Goal: Task Accomplishment & Management: Manage account settings

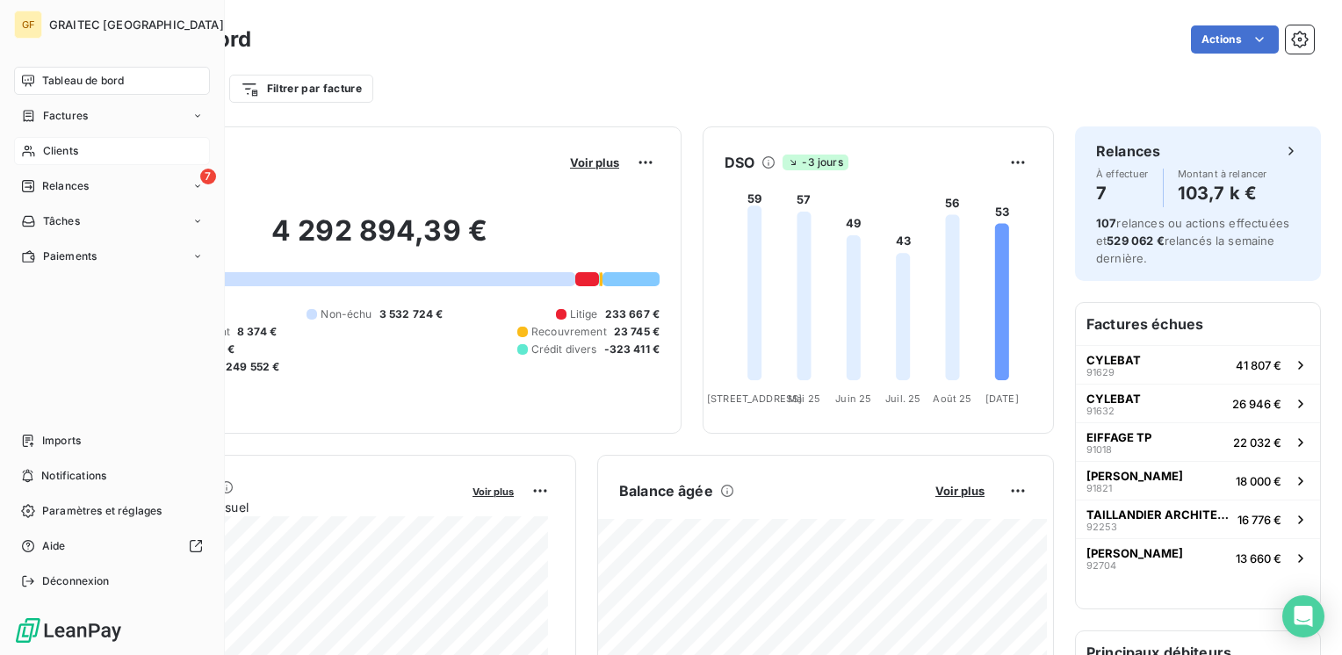
click at [46, 154] on span "Clients" at bounding box center [60, 151] width 35 height 16
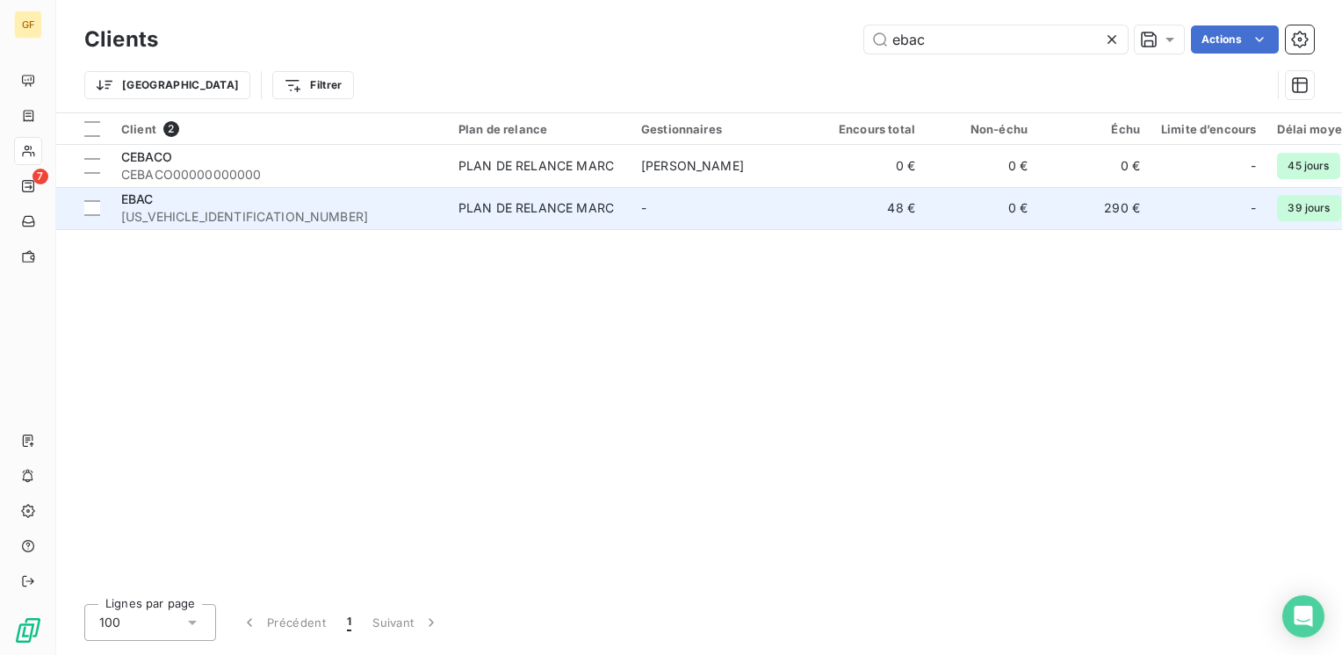
click at [487, 205] on div "PLAN DE RELANCE MARC" at bounding box center [535, 208] width 155 height 18
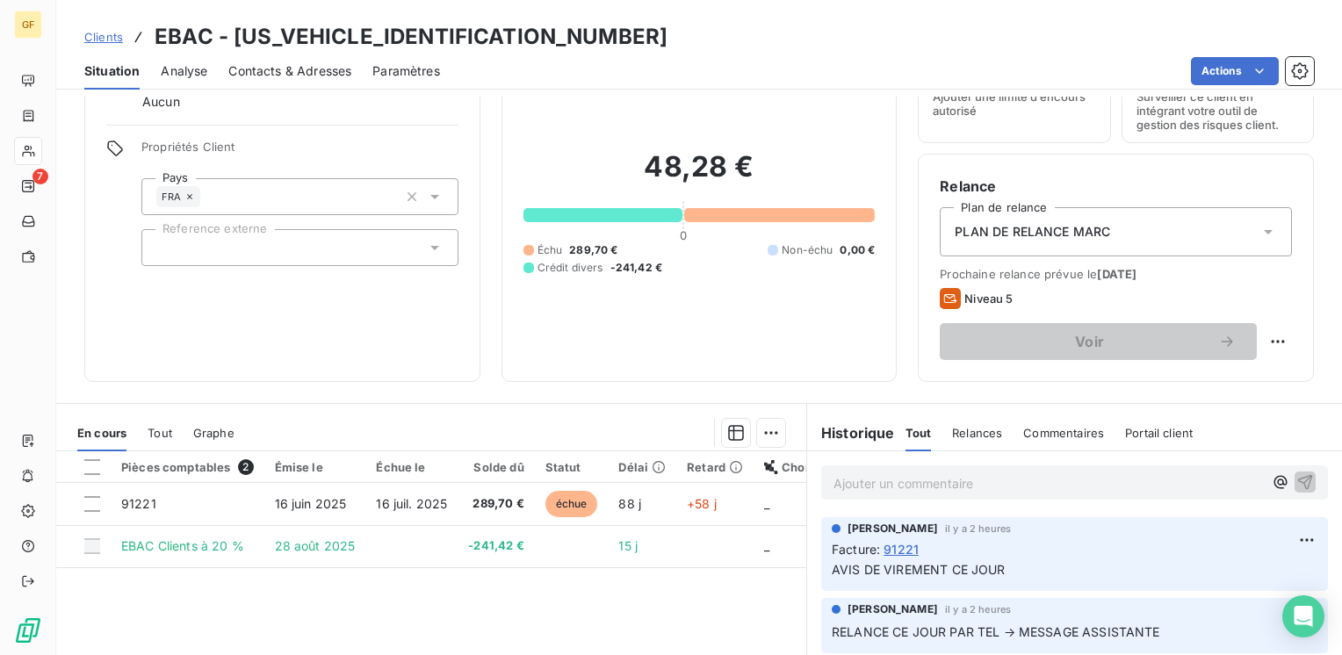
scroll to position [88, 0]
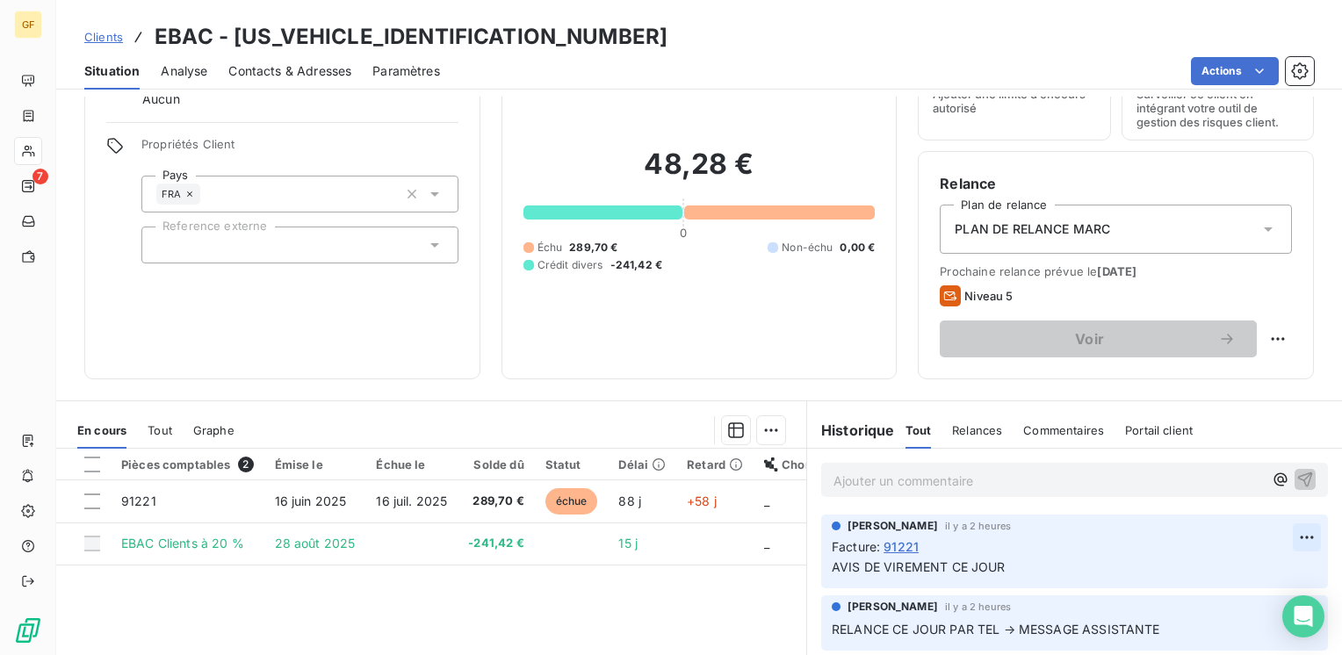
click at [1287, 536] on html "GF 7 Clients EBAC - [US_VEHICLE_IDENTIFICATION_NUMBER] Situation Analyse Contac…" at bounding box center [671, 327] width 1342 height 655
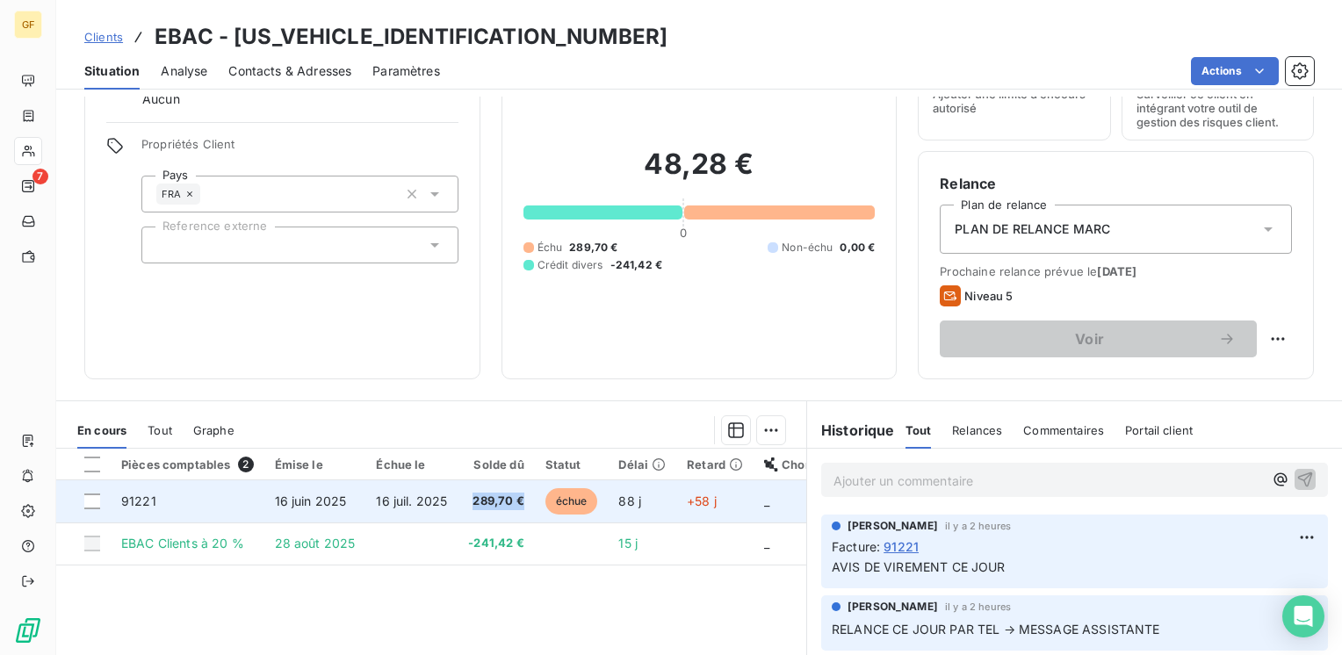
drag, startPoint x: 523, startPoint y: 502, endPoint x: 469, endPoint y: 504, distance: 53.6
click at [469, 504] on html "GF 7 Clients EBAC - [US_VEHICLE_IDENTIFICATION_NUMBER] Situation Analyse Contac…" at bounding box center [671, 327] width 1342 height 655
copy span "289,70 €"
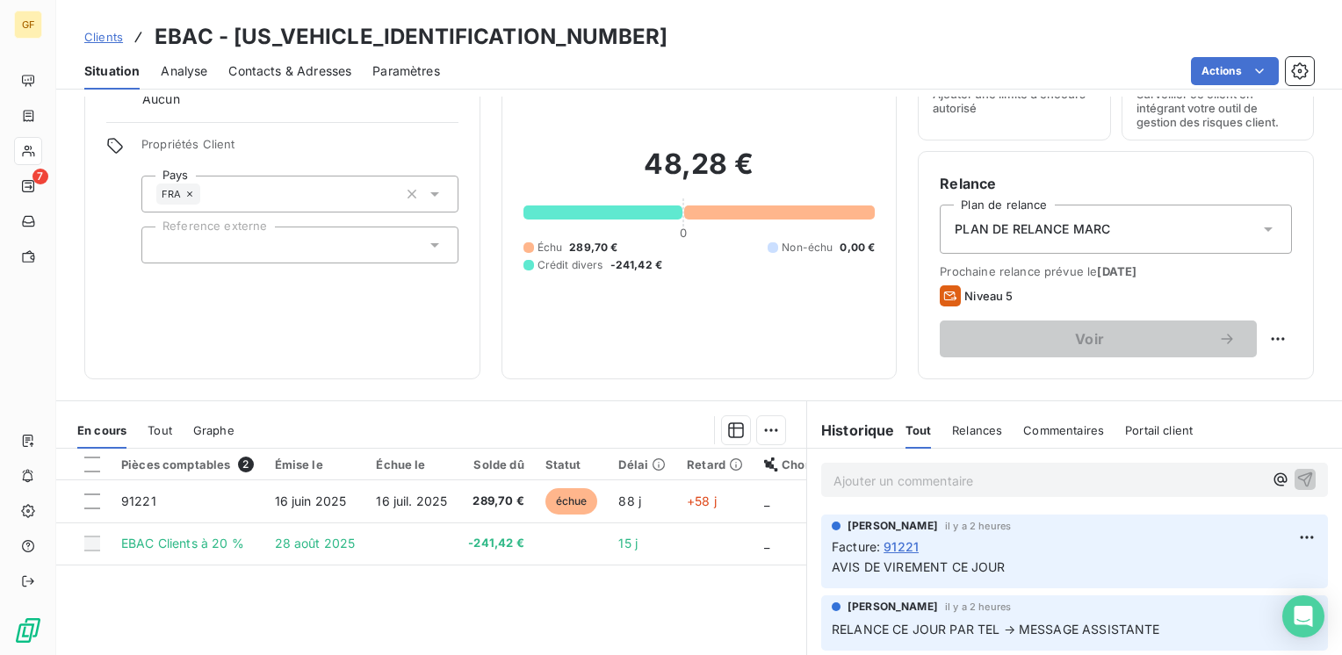
click at [945, 564] on span "AVIS DE VIREMENT CE JOUR" at bounding box center [919, 566] width 174 height 15
click at [1286, 535] on html "GF 7 Clients EBAC - [US_VEHICLE_IDENTIFICATION_NUMBER] Situation Analyse Contac…" at bounding box center [671, 327] width 1342 height 655
click at [1206, 573] on div "Editer" at bounding box center [1238, 575] width 98 height 28
click at [942, 560] on span "AVIS DE VIREMENT CE JOUR" at bounding box center [919, 566] width 174 height 15
click at [1300, 567] on icon "button" at bounding box center [1307, 566] width 15 height 15
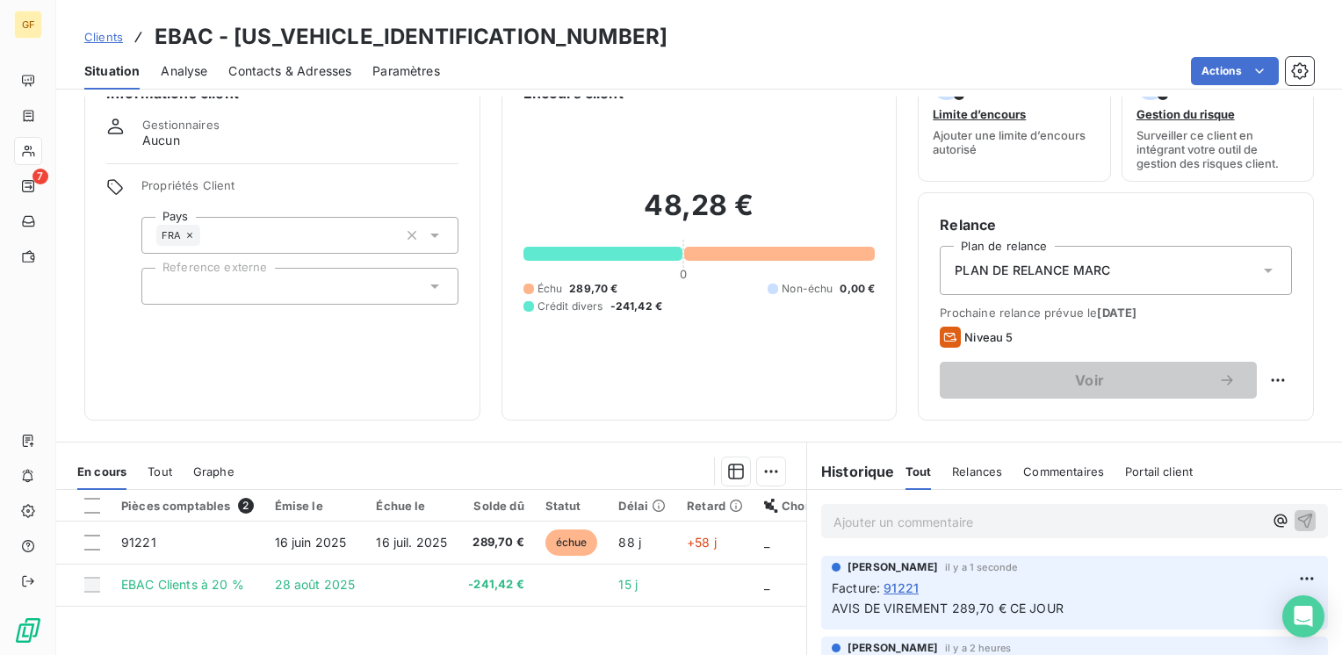
scroll to position [0, 0]
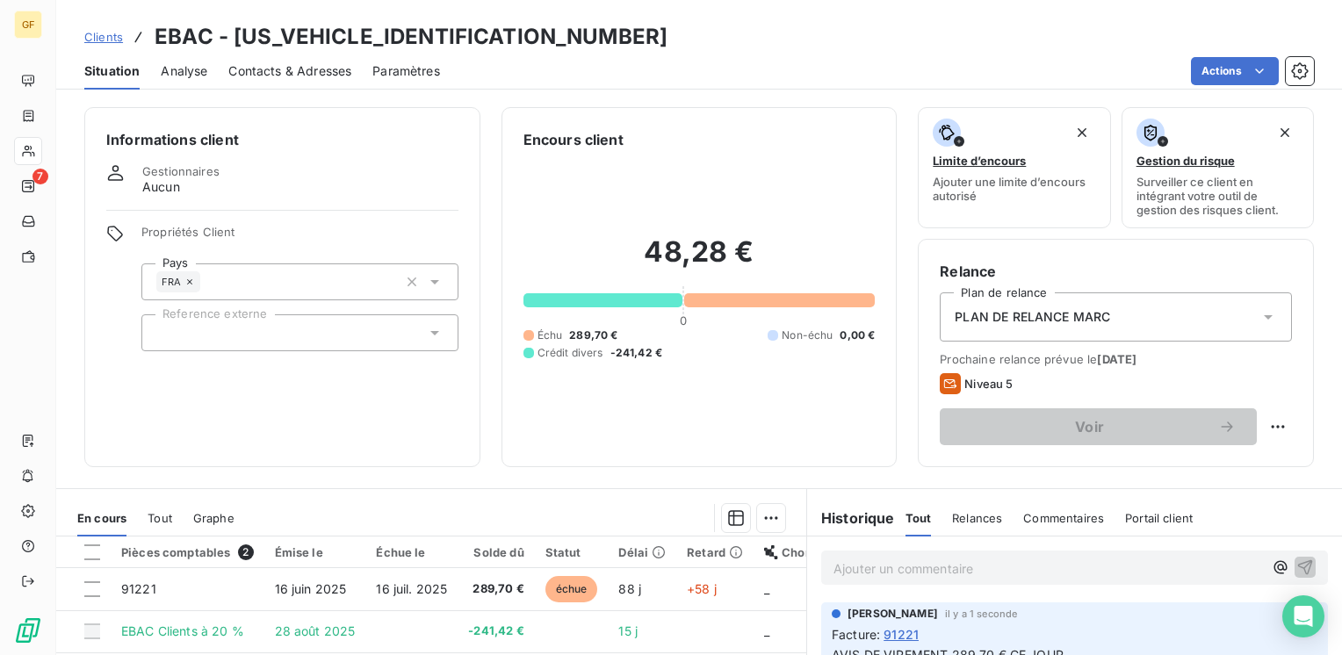
click at [306, 72] on span "Contacts & Adresses" at bounding box center [289, 71] width 123 height 18
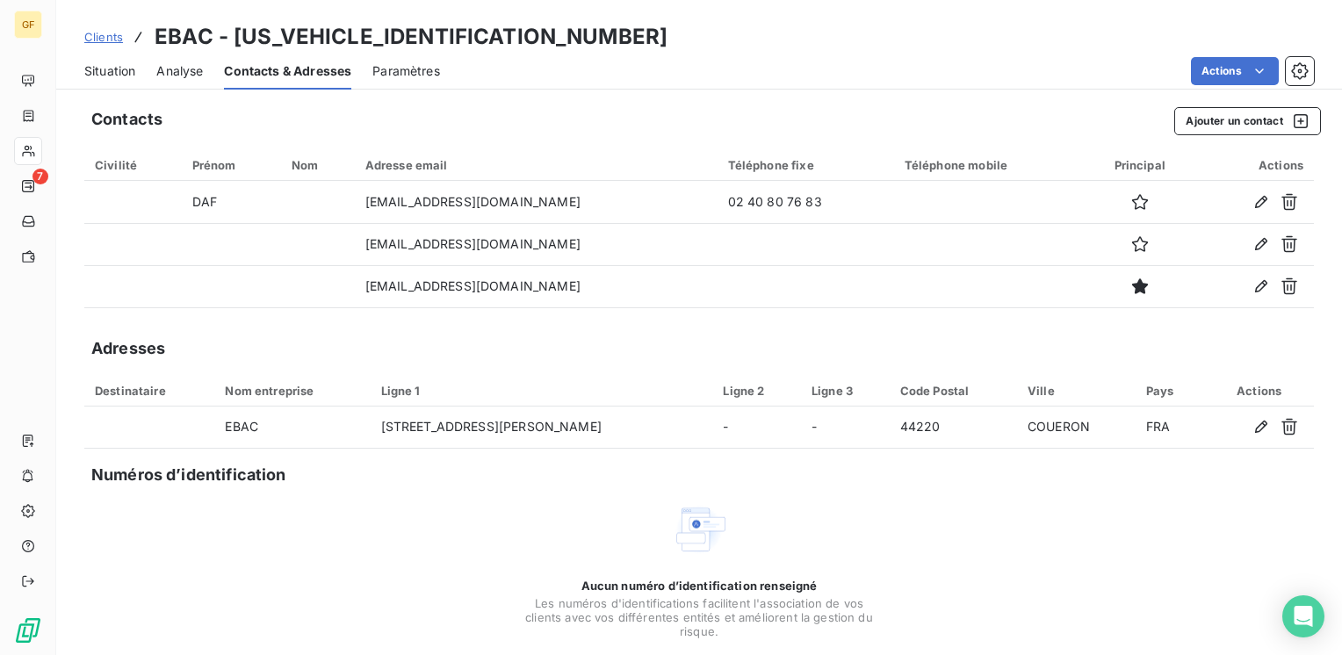
click at [103, 72] on span "Situation" at bounding box center [109, 71] width 51 height 18
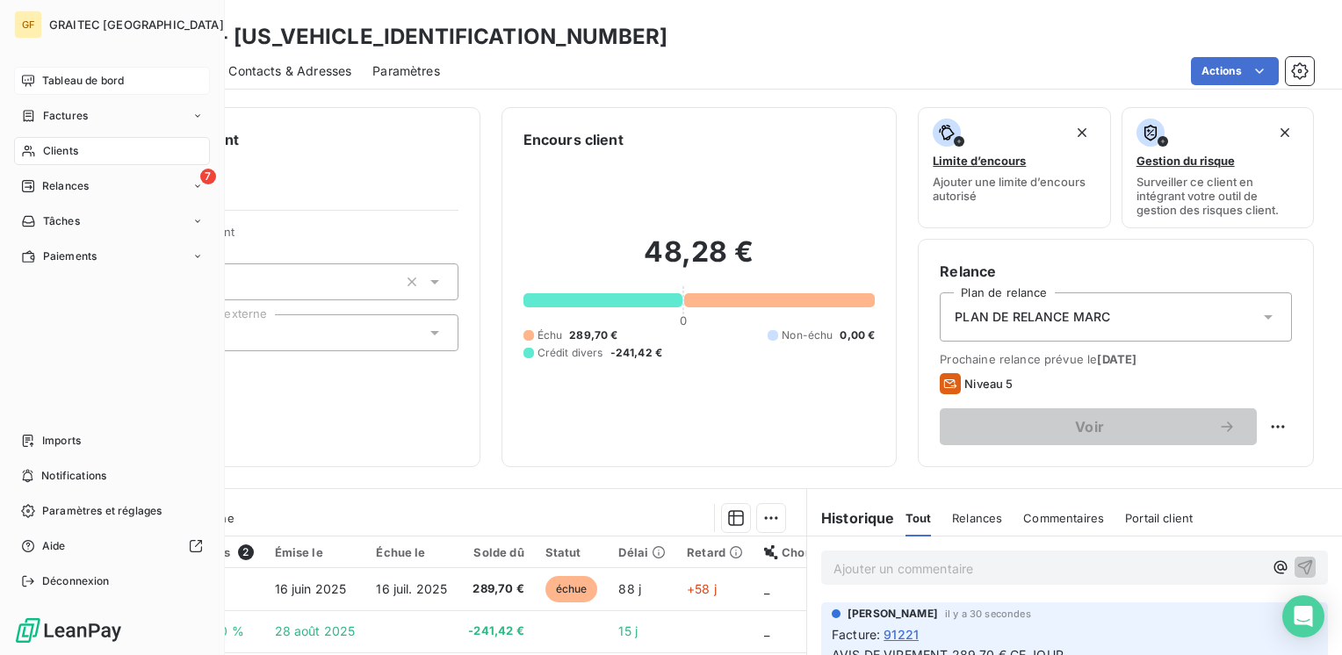
click at [67, 78] on span "Tableau de bord" at bounding box center [83, 81] width 82 height 16
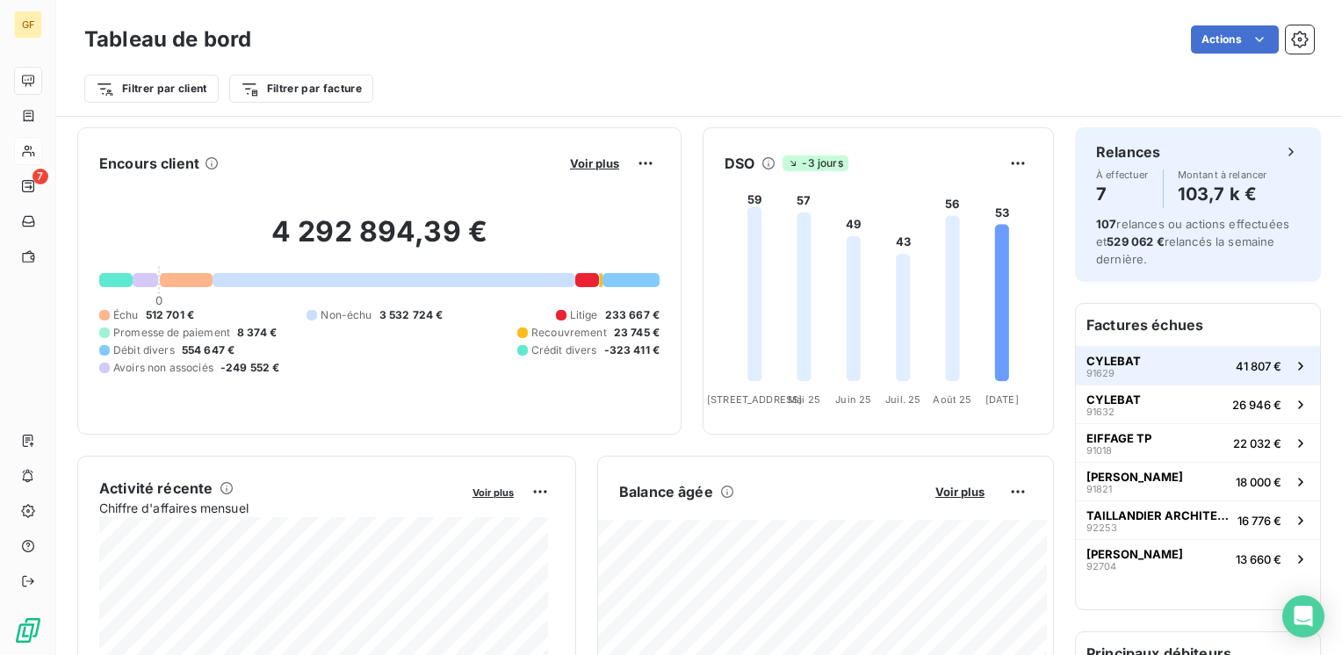
scroll to position [176, 0]
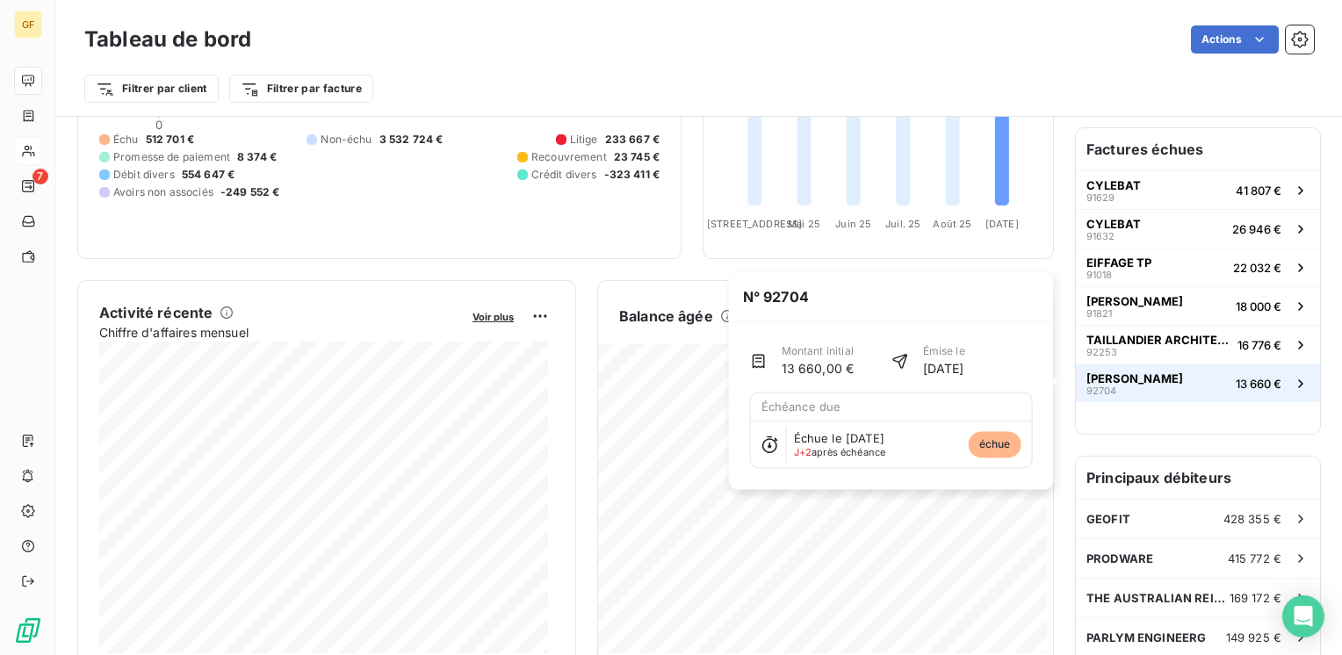
click at [1122, 371] on span "[PERSON_NAME]" at bounding box center [1134, 378] width 97 height 14
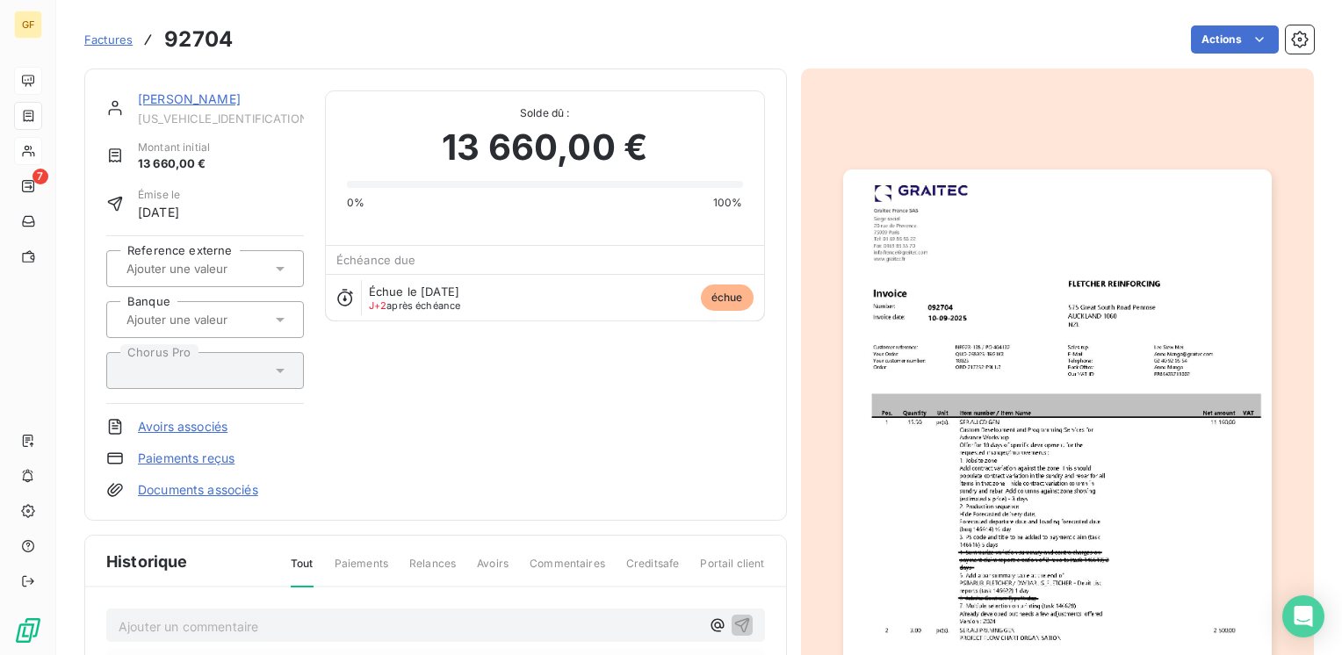
click at [174, 104] on link "[PERSON_NAME]" at bounding box center [189, 98] width 103 height 15
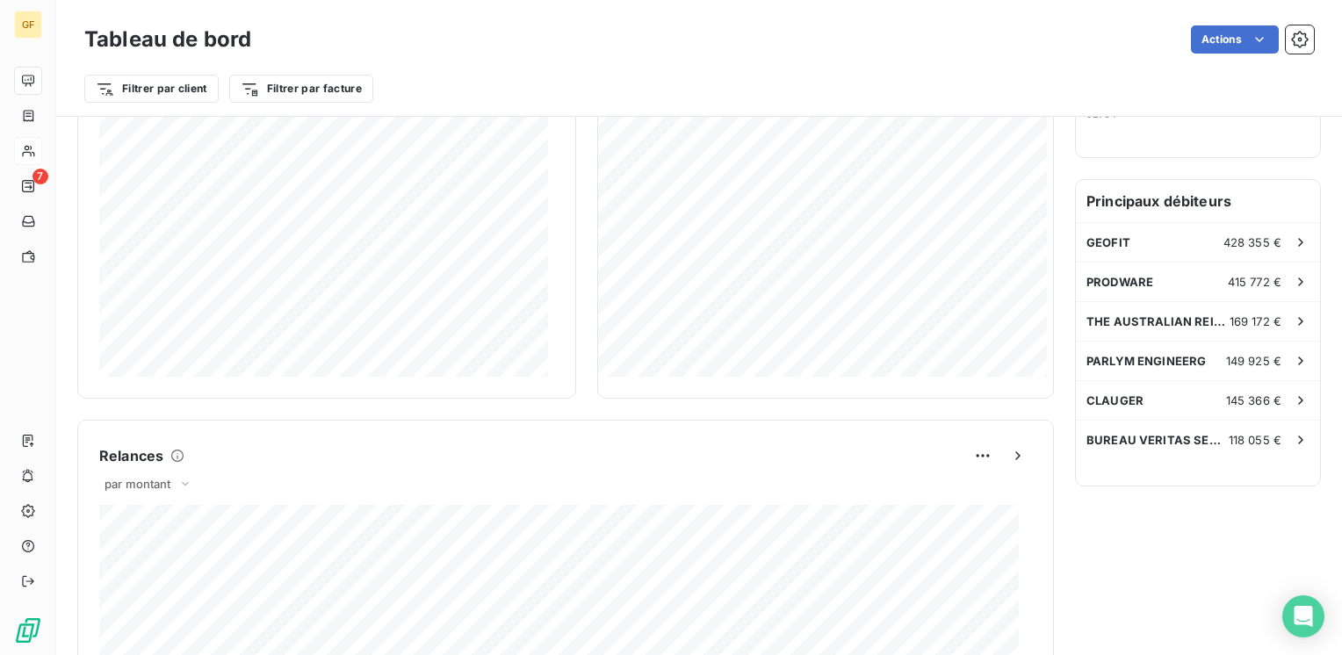
scroll to position [527, 0]
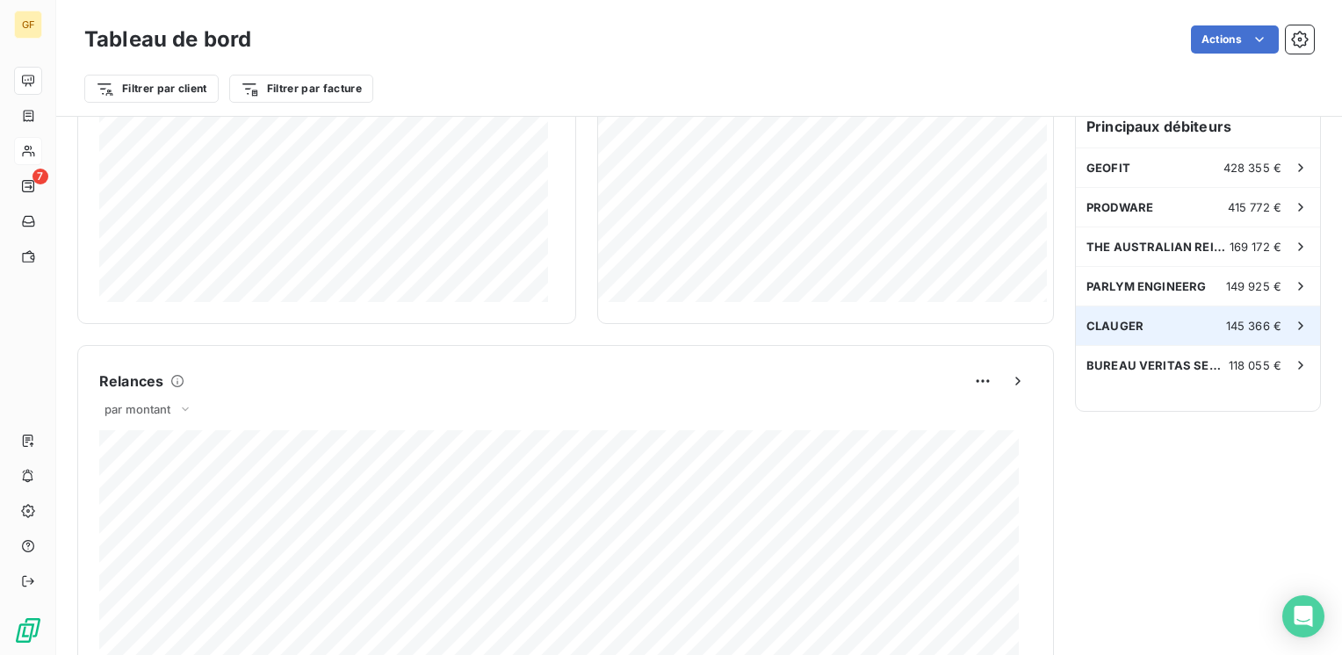
click at [1086, 327] on span "CLAUGER" at bounding box center [1114, 326] width 57 height 14
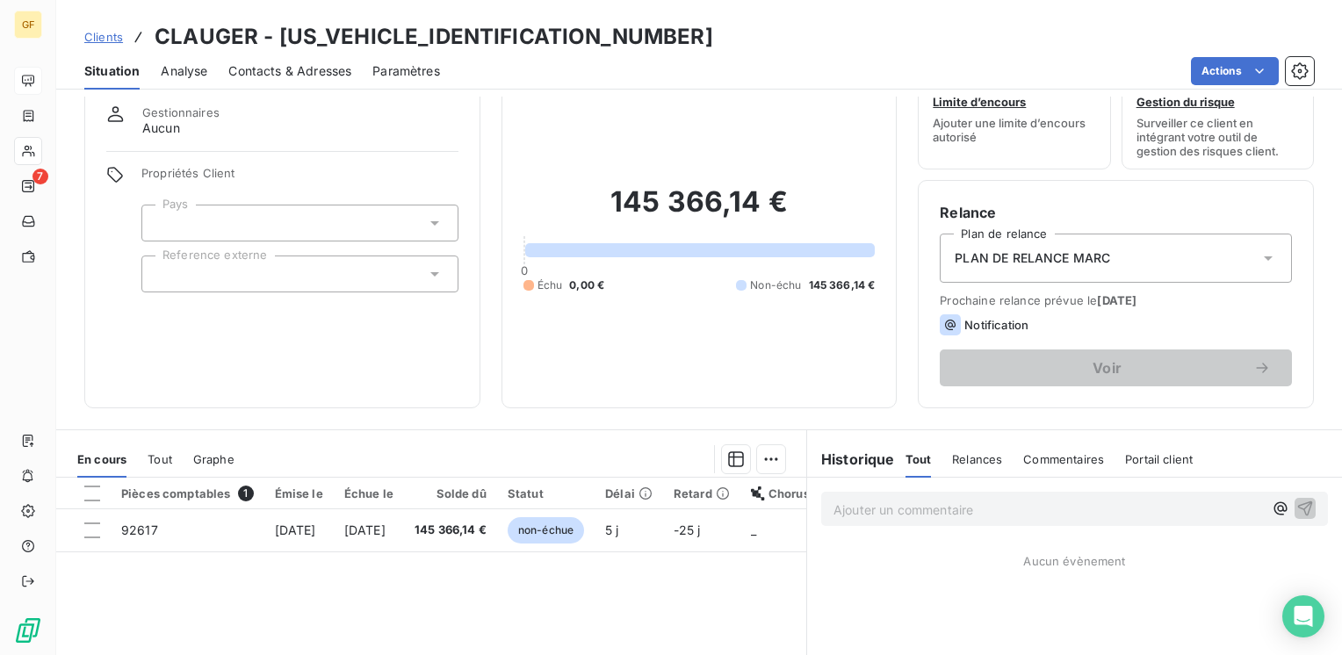
scroll to position [88, 0]
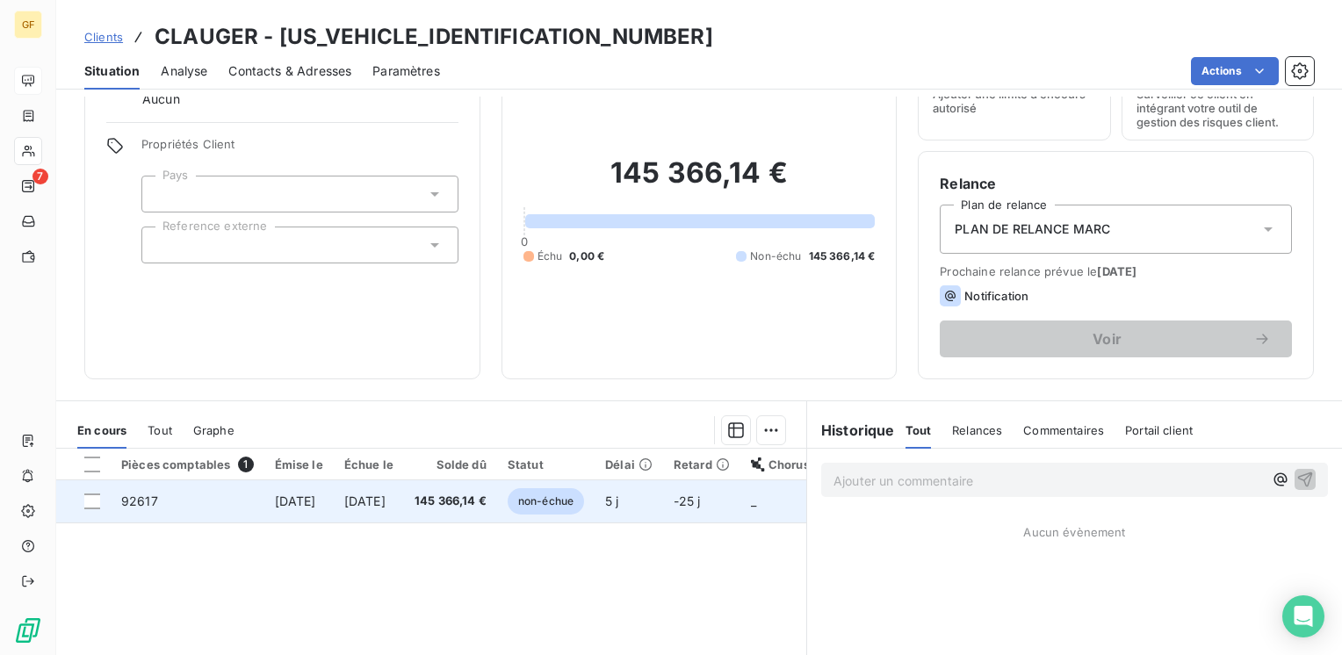
click at [468, 497] on span "145 366,14 €" at bounding box center [451, 502] width 72 height 18
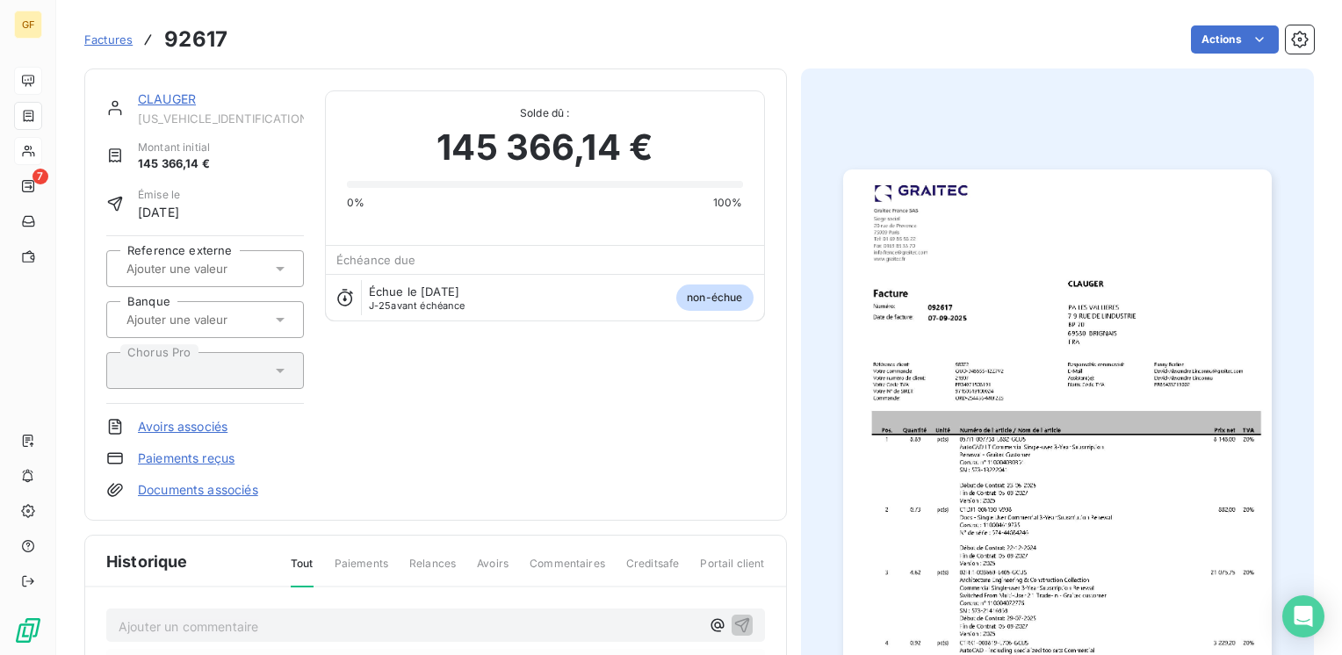
click at [935, 386] on img "button" at bounding box center [1057, 471] width 429 height 605
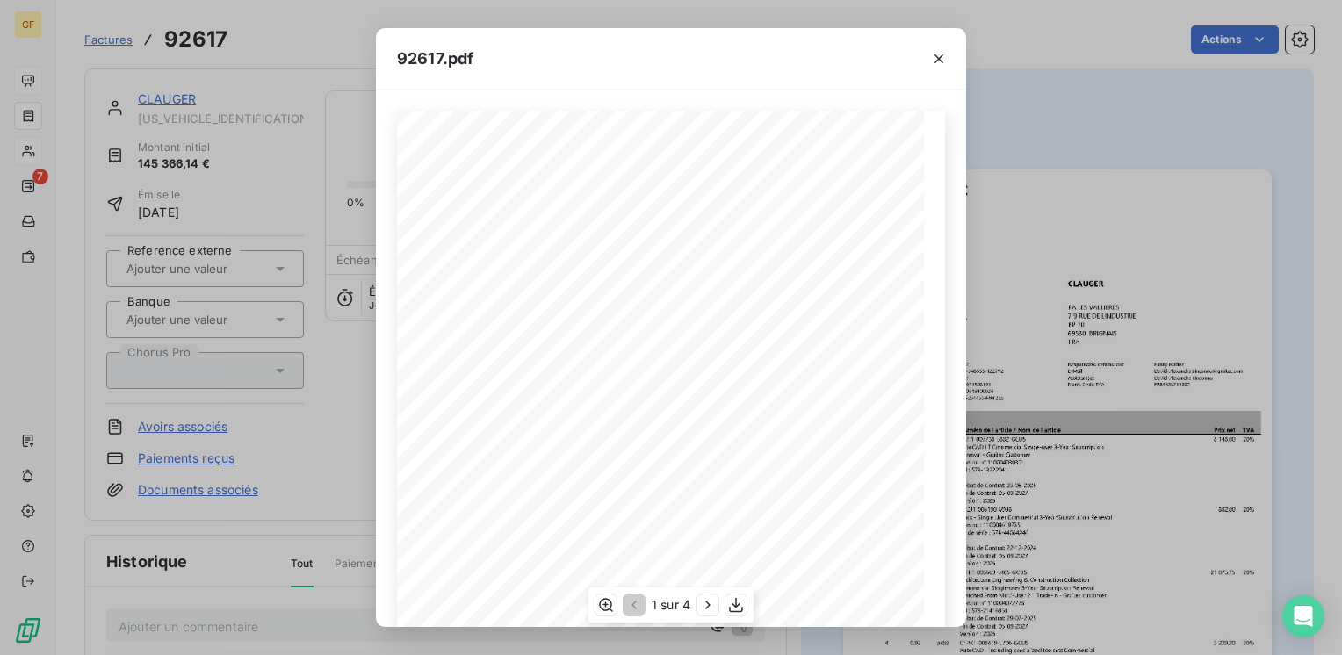
scroll to position [249, 0]
click at [703, 602] on icon "button" at bounding box center [708, 605] width 18 height 18
click at [703, 602] on icon "button" at bounding box center [710, 605] width 18 height 18
click at [706, 602] on icon "button" at bounding box center [710, 605] width 18 height 18
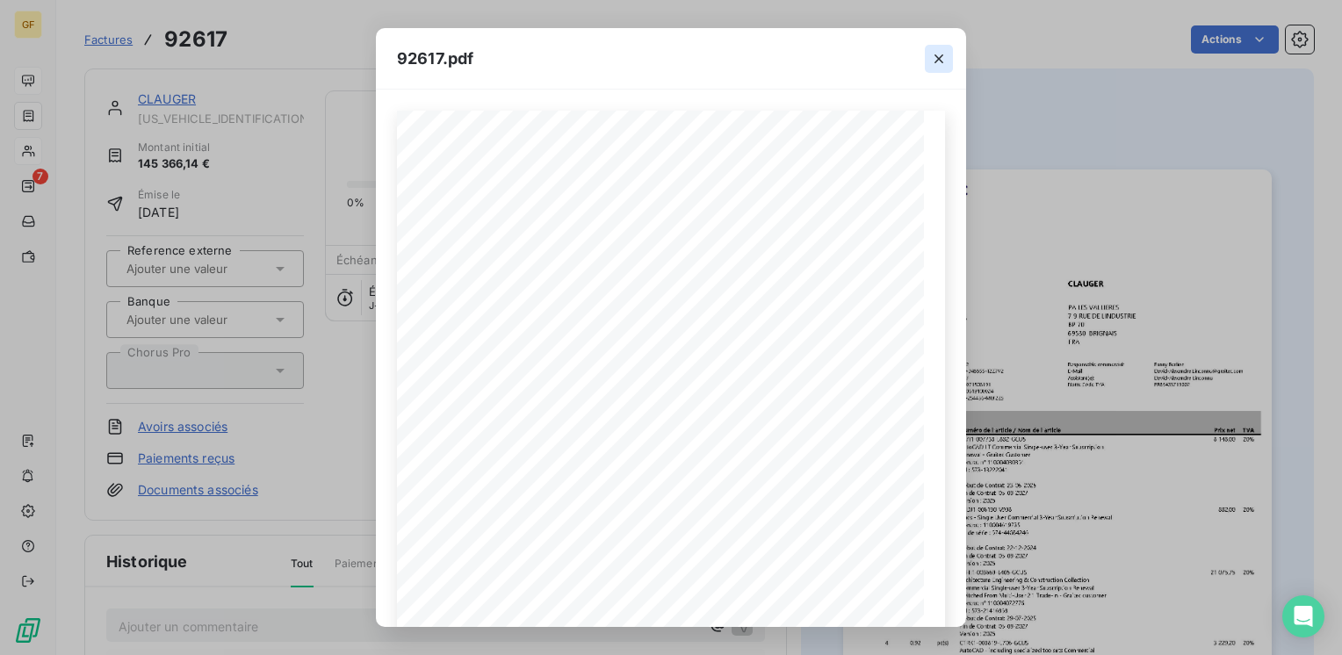
click at [940, 51] on icon "button" at bounding box center [939, 59] width 18 height 18
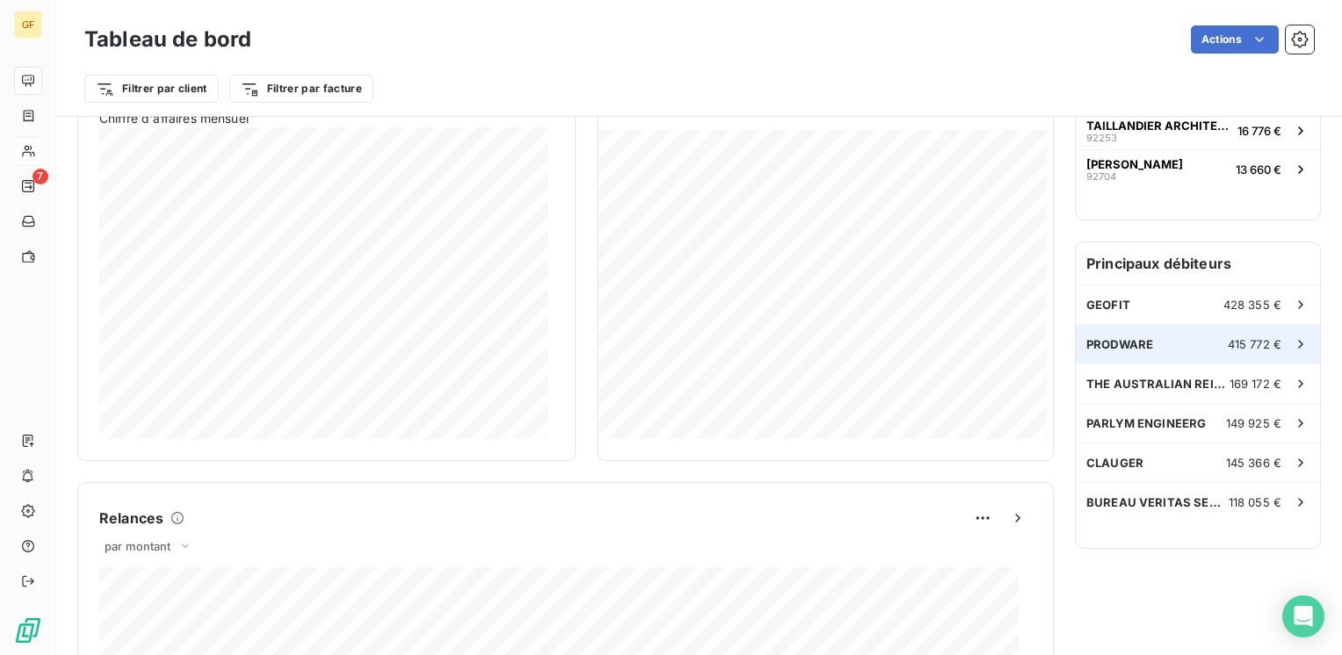
scroll to position [351, 0]
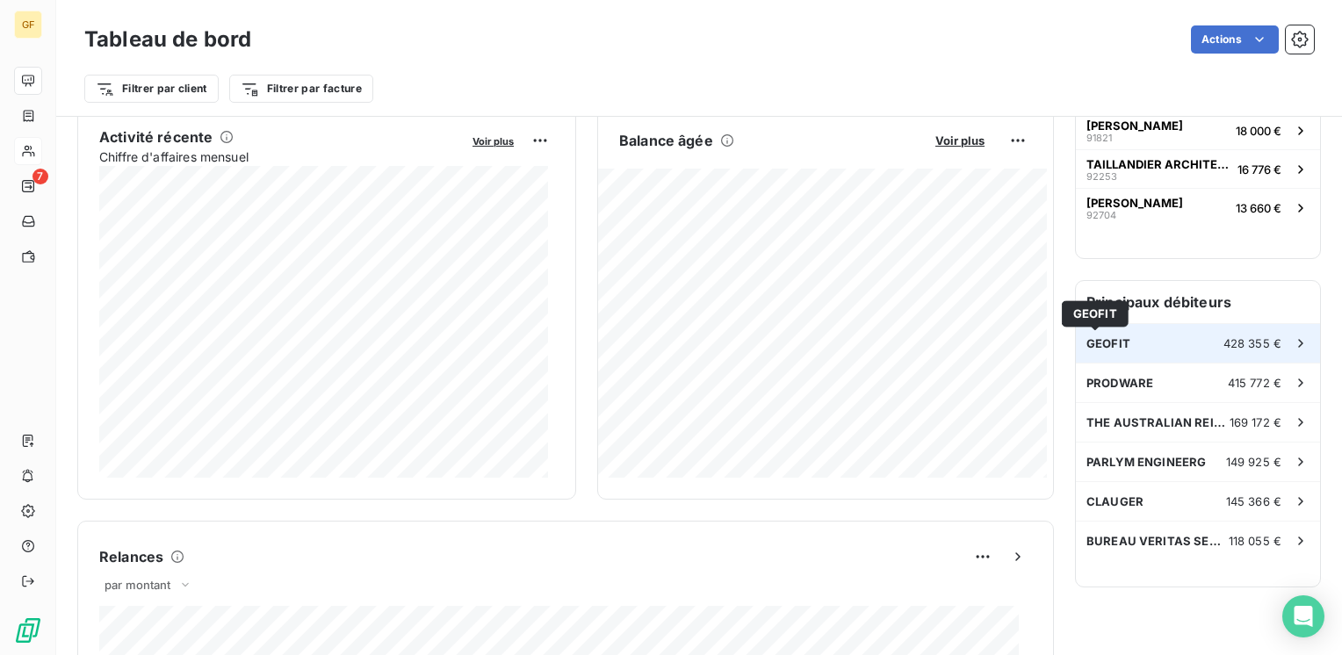
click at [1095, 343] on span "GEOFIT" at bounding box center [1108, 343] width 44 height 14
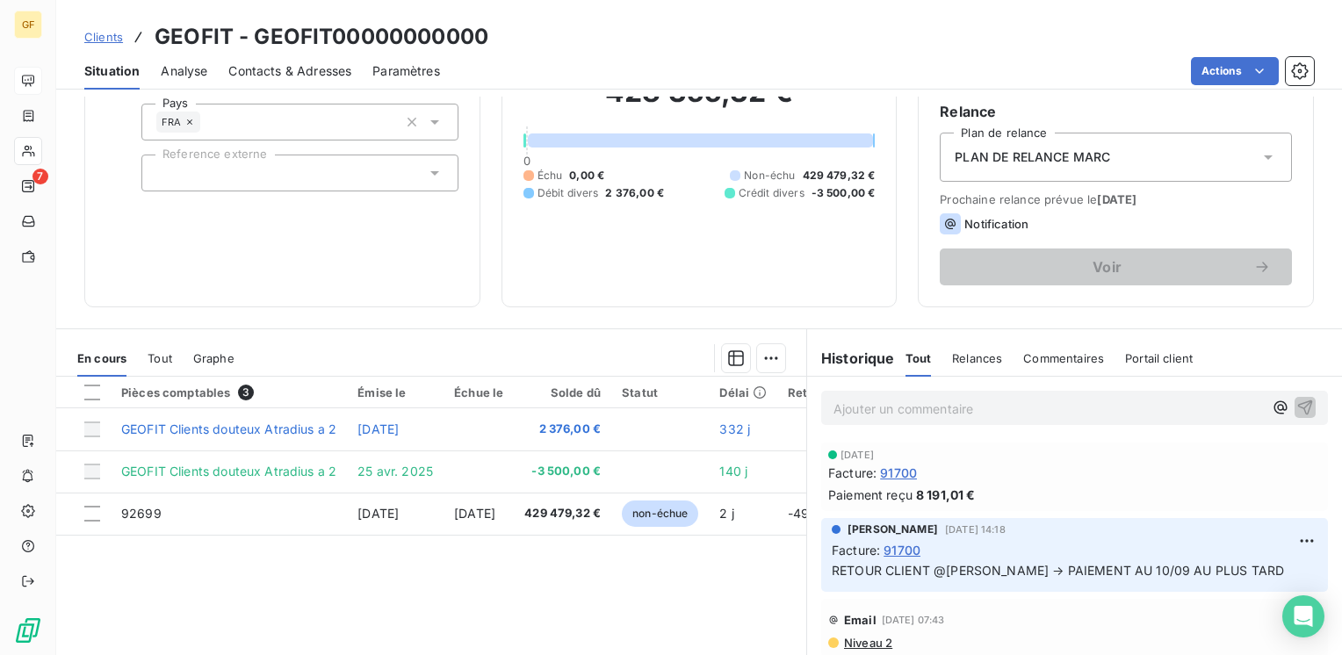
scroll to position [176, 0]
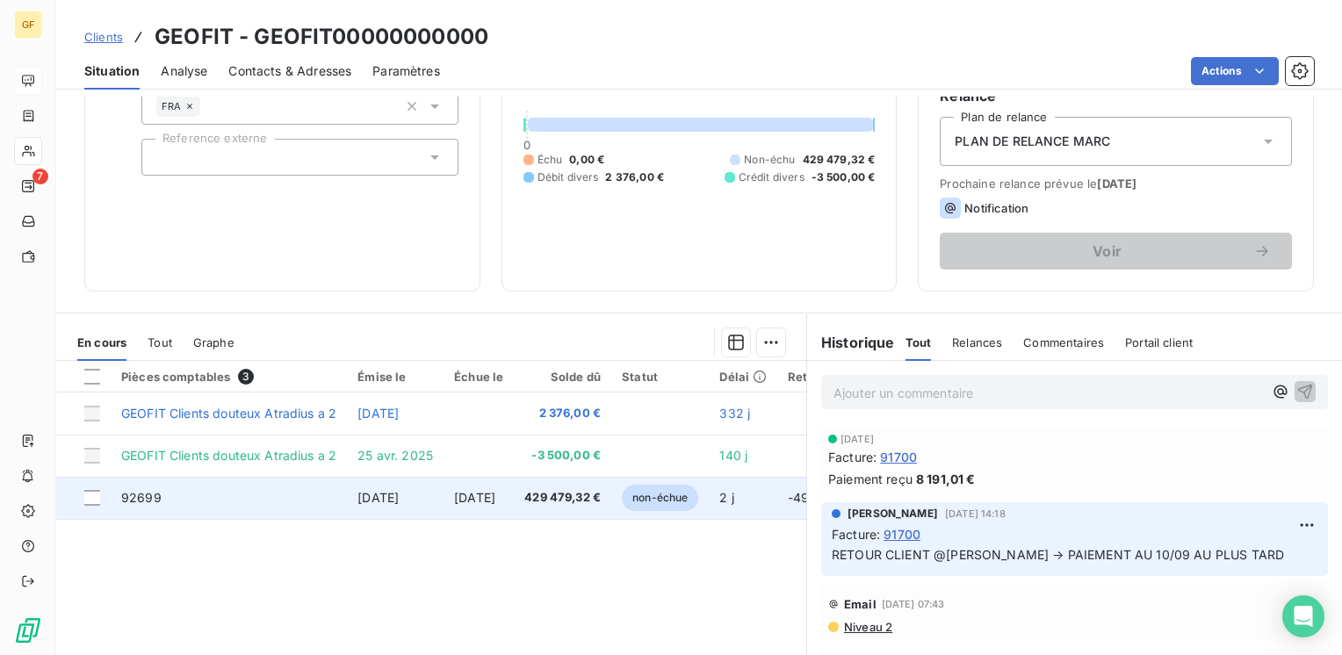
click at [399, 492] on span "[DATE]" at bounding box center [377, 497] width 41 height 15
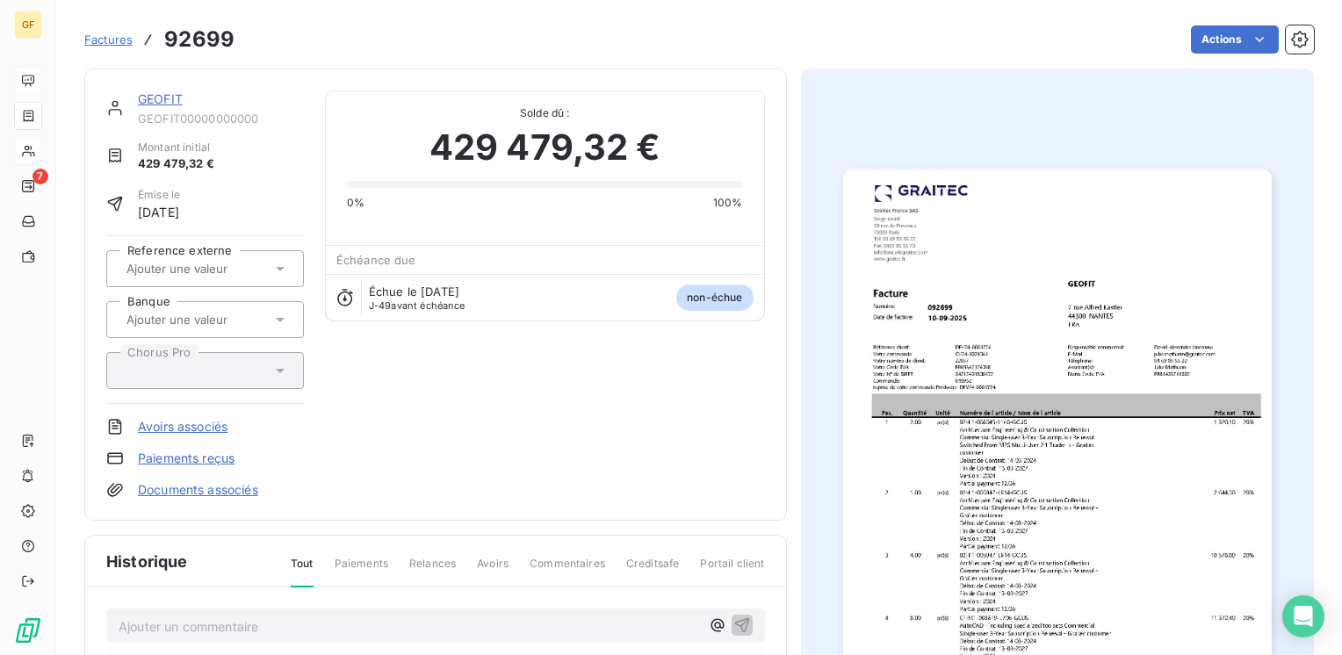
click at [984, 430] on img "button" at bounding box center [1057, 471] width 429 height 605
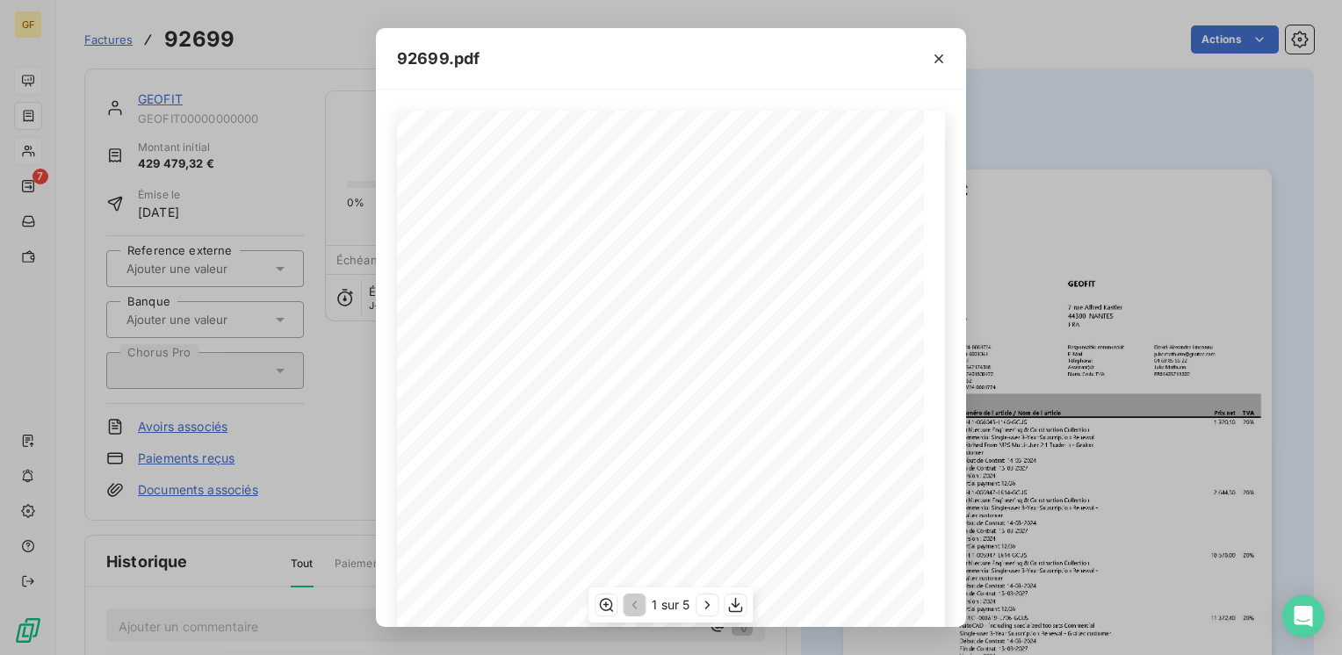
scroll to position [249, 0]
click at [705, 609] on icon "button" at bounding box center [708, 605] width 18 height 18
click at [705, 599] on icon "button" at bounding box center [709, 605] width 18 height 18
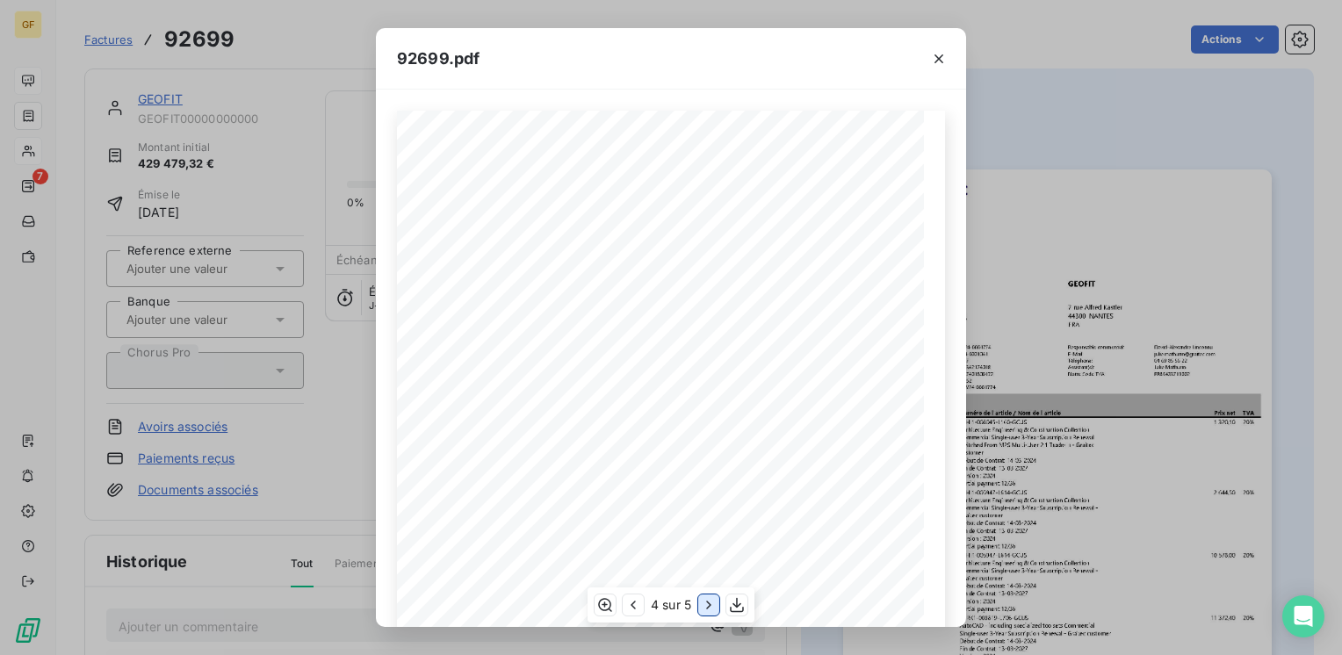
click at [705, 599] on icon "button" at bounding box center [709, 605] width 18 height 18
click at [945, 52] on icon "button" at bounding box center [939, 59] width 18 height 18
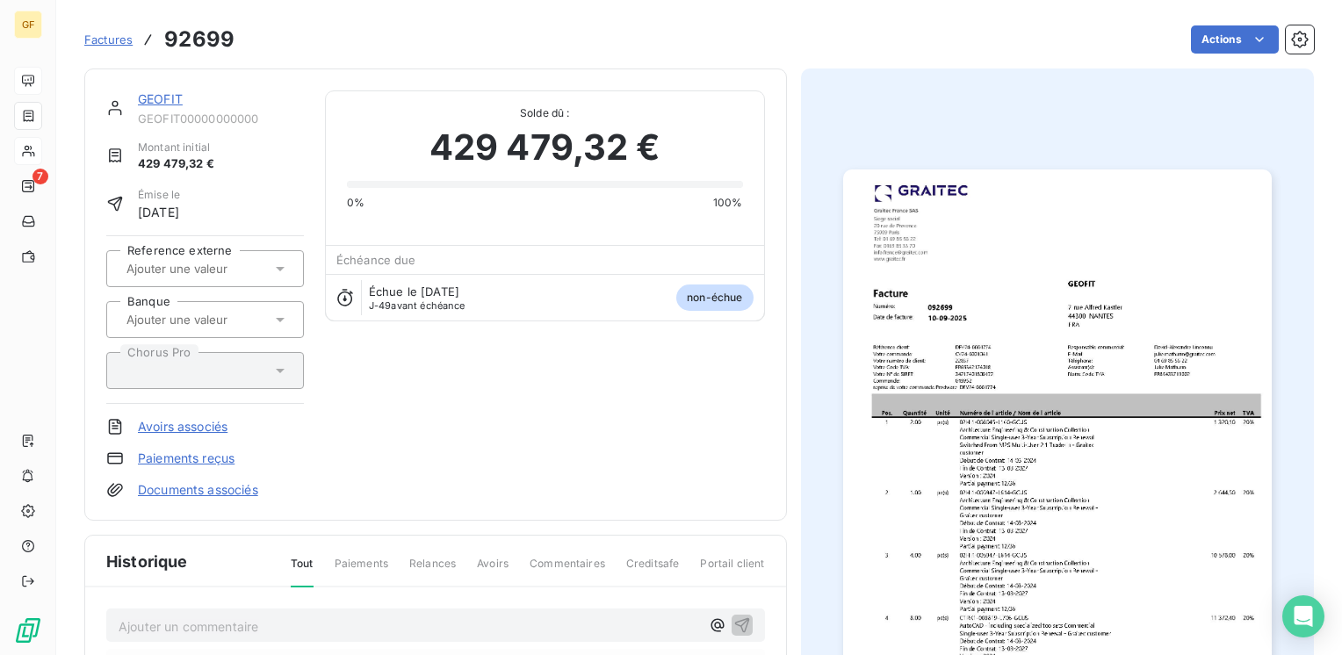
click at [148, 95] on link "GEOFIT" at bounding box center [160, 98] width 45 height 15
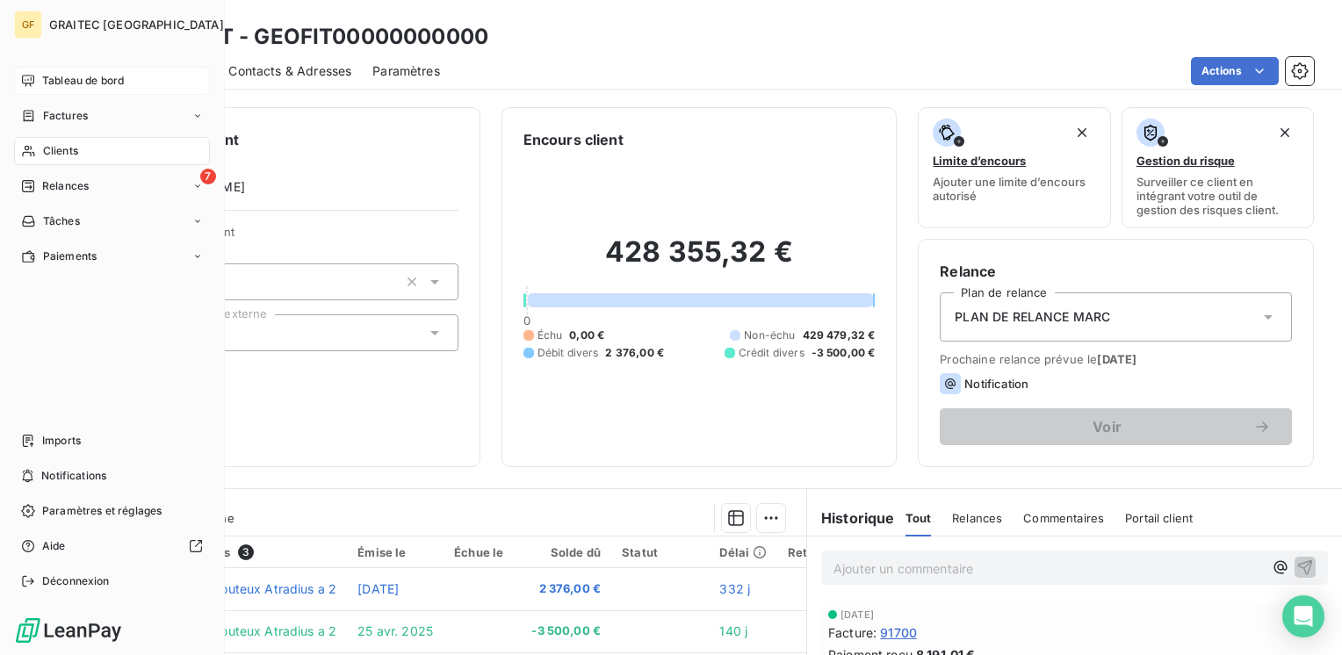
click at [47, 77] on span "Tableau de bord" at bounding box center [83, 81] width 82 height 16
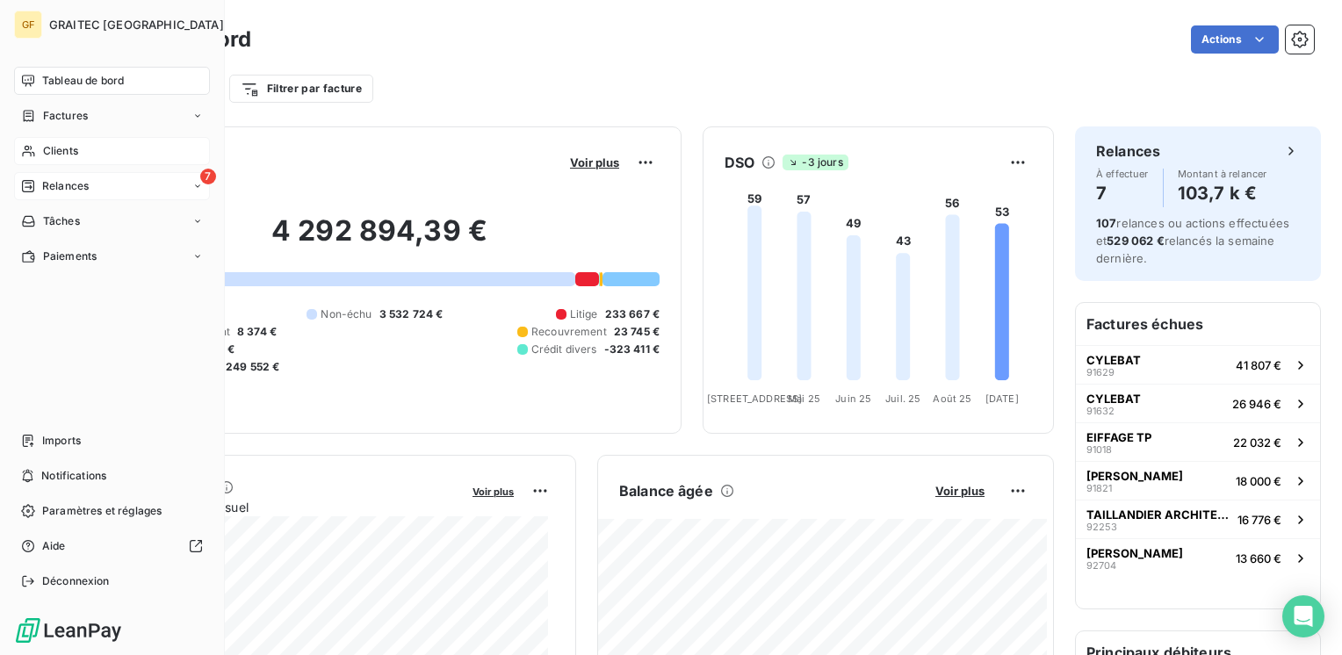
click at [54, 180] on span "Relances" at bounding box center [65, 186] width 47 height 16
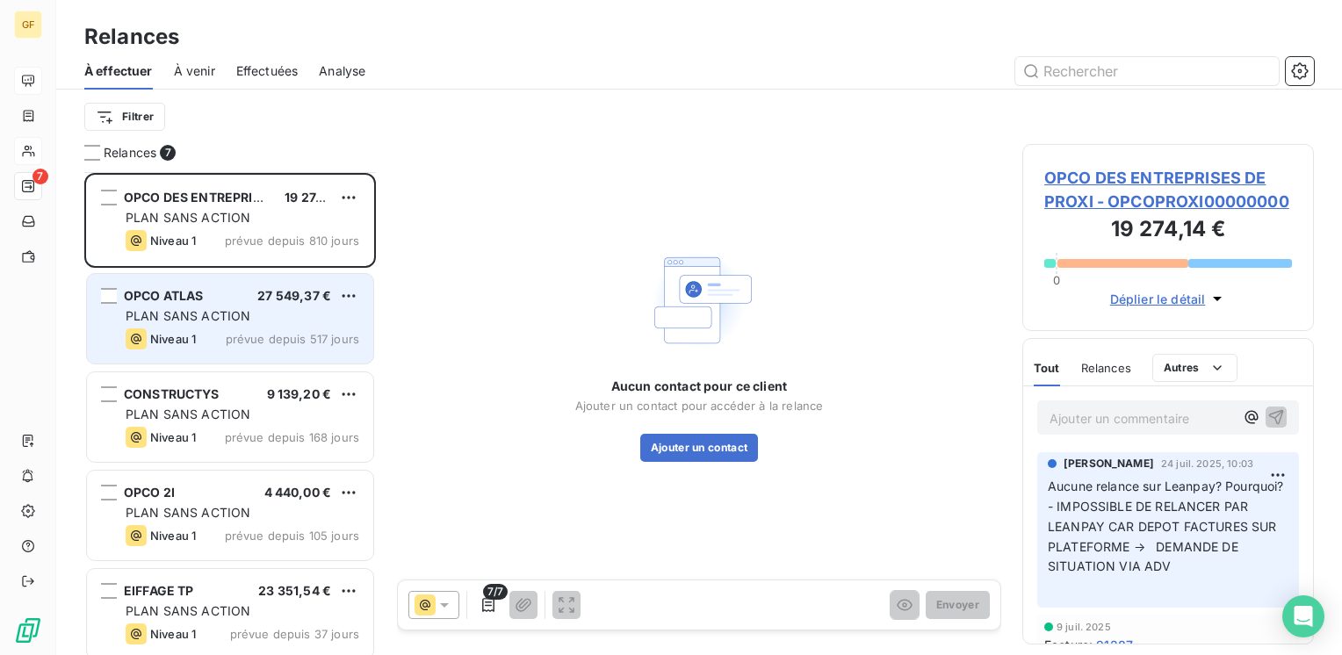
scroll to position [206, 0]
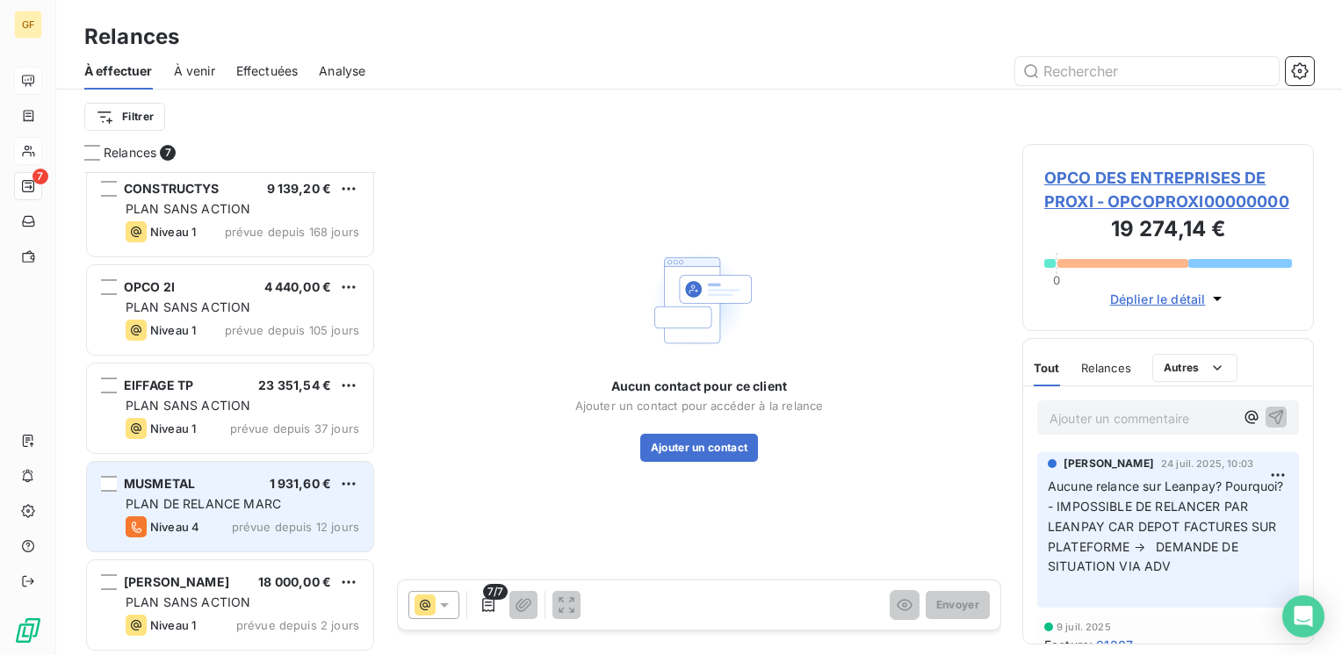
click at [256, 488] on div "MUSMETAL 1 931,60 €" at bounding box center [243, 484] width 234 height 16
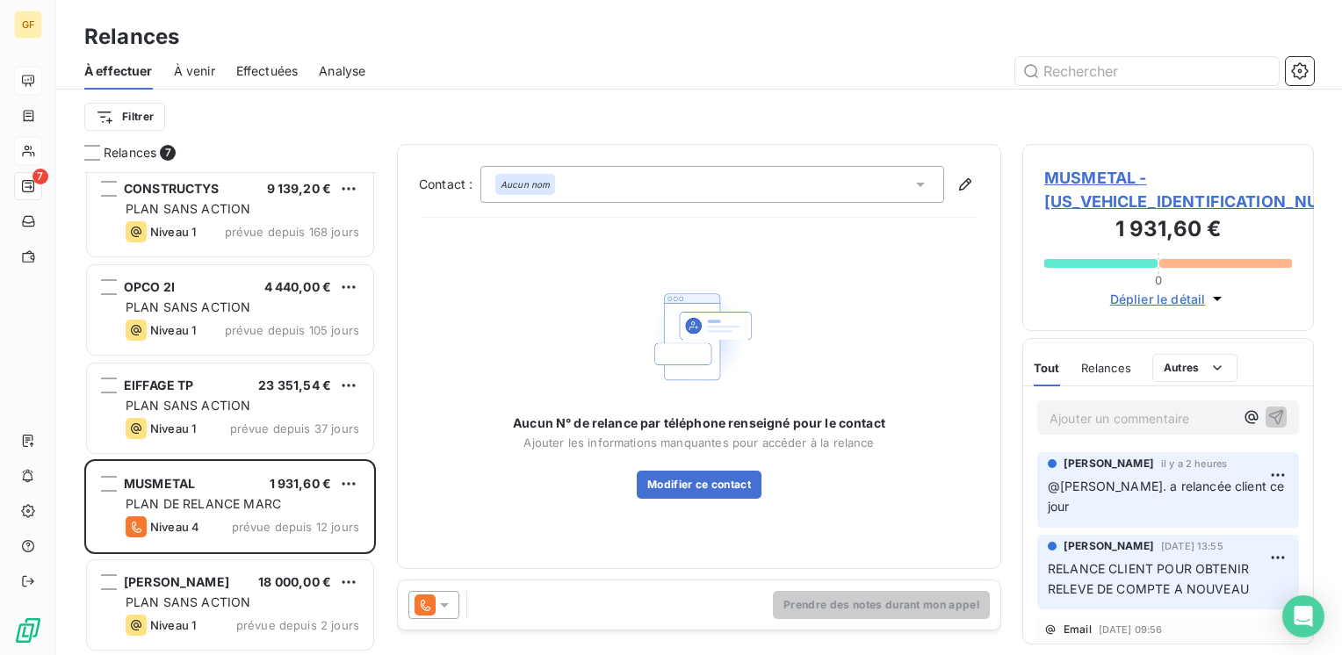
click at [1124, 176] on span "MUSMETAL - [US_VEHICLE_IDENTIFICATION_NUMBER]" at bounding box center [1168, 189] width 248 height 47
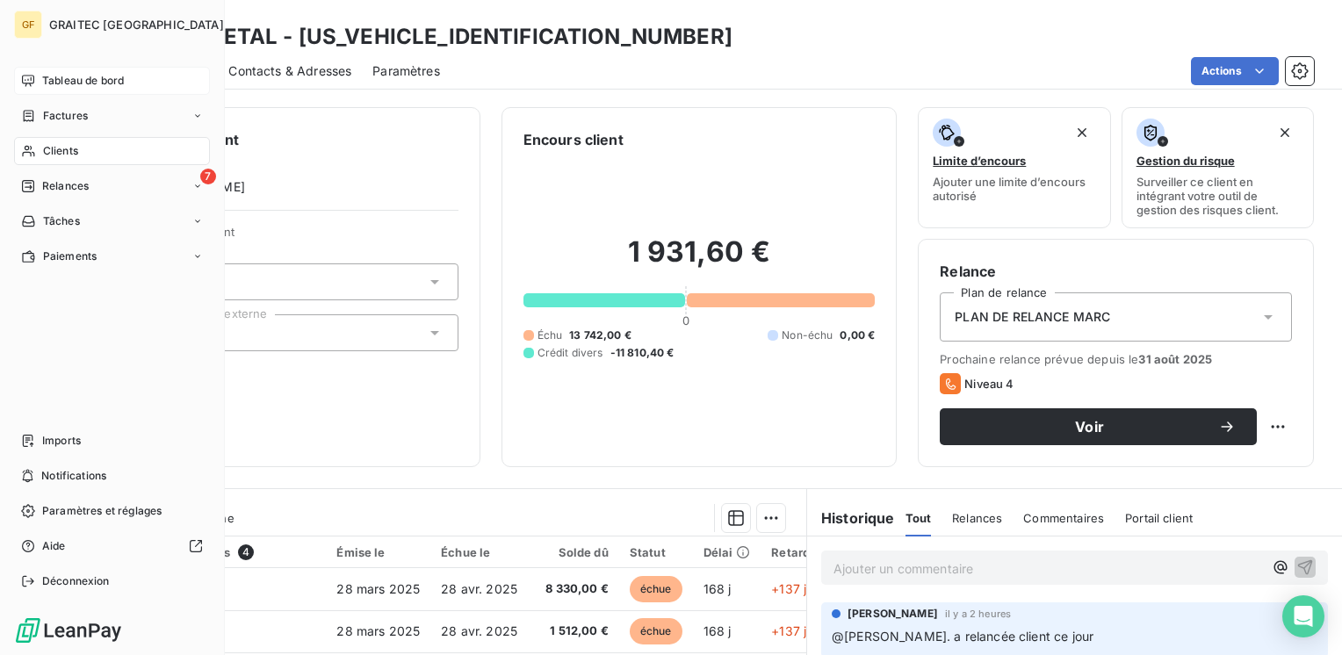
click at [68, 73] on span "Tableau de bord" at bounding box center [83, 81] width 82 height 16
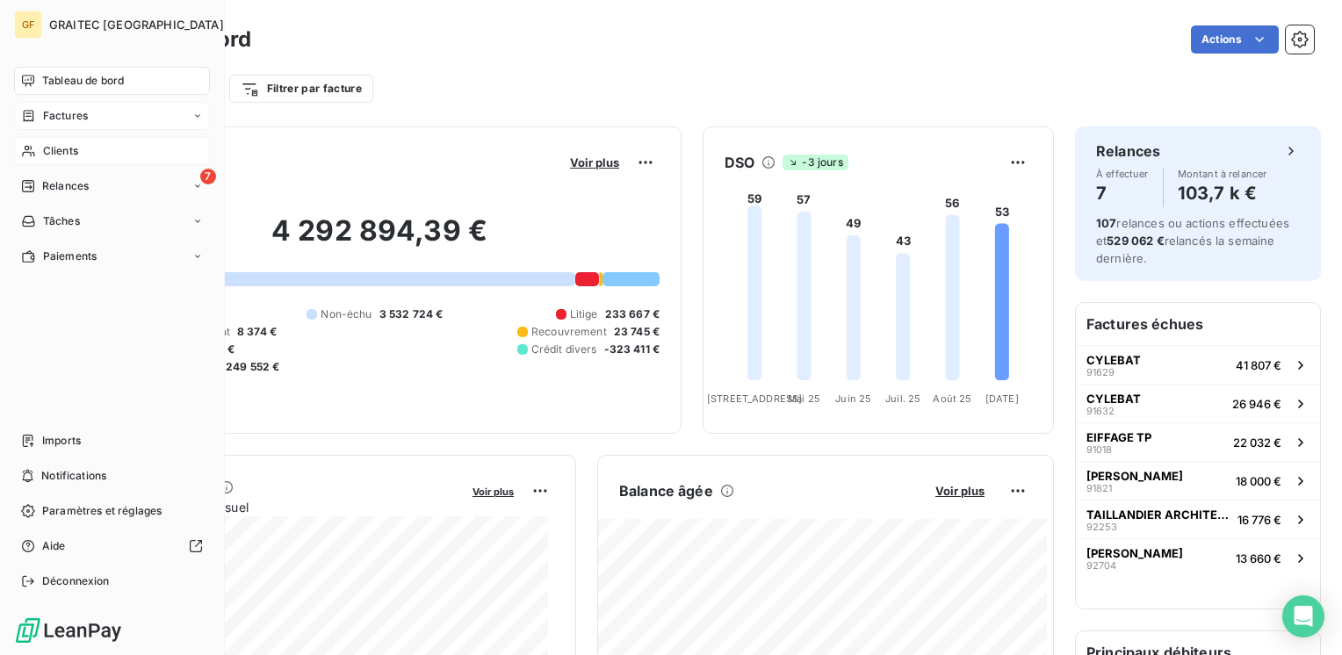
click at [63, 116] on span "Factures" at bounding box center [65, 116] width 45 height 16
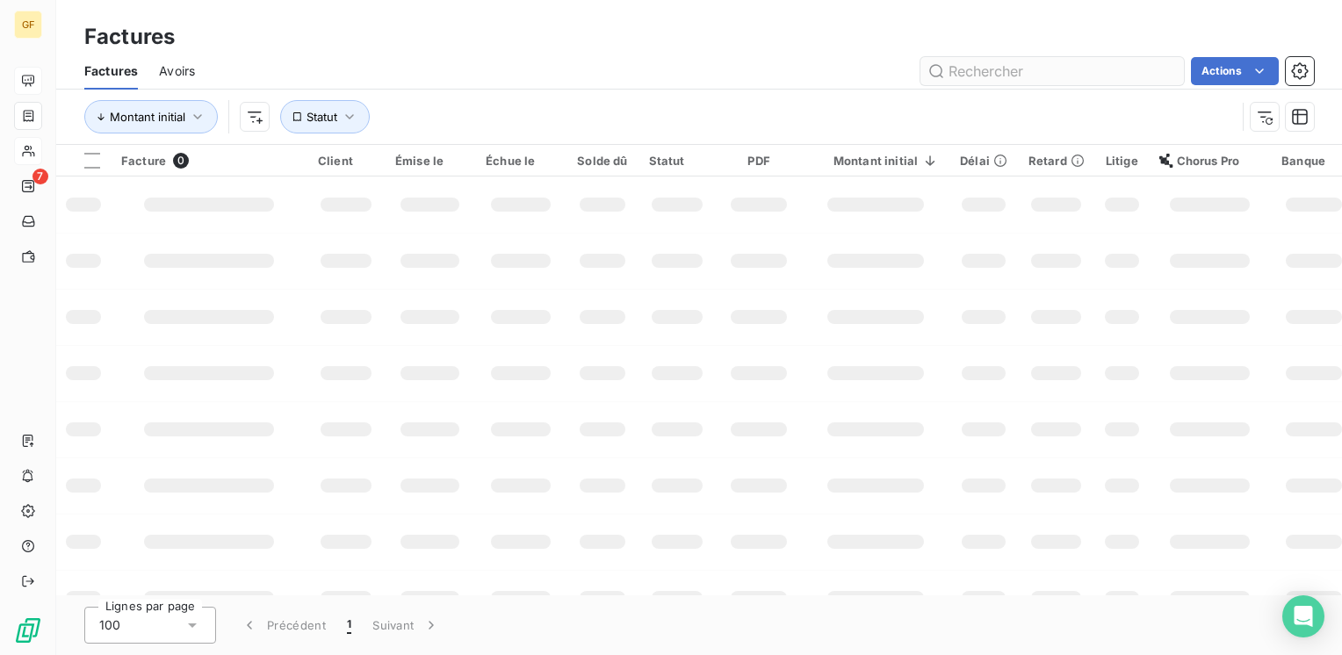
click at [1013, 72] on input "text" at bounding box center [1051, 71] width 263 height 28
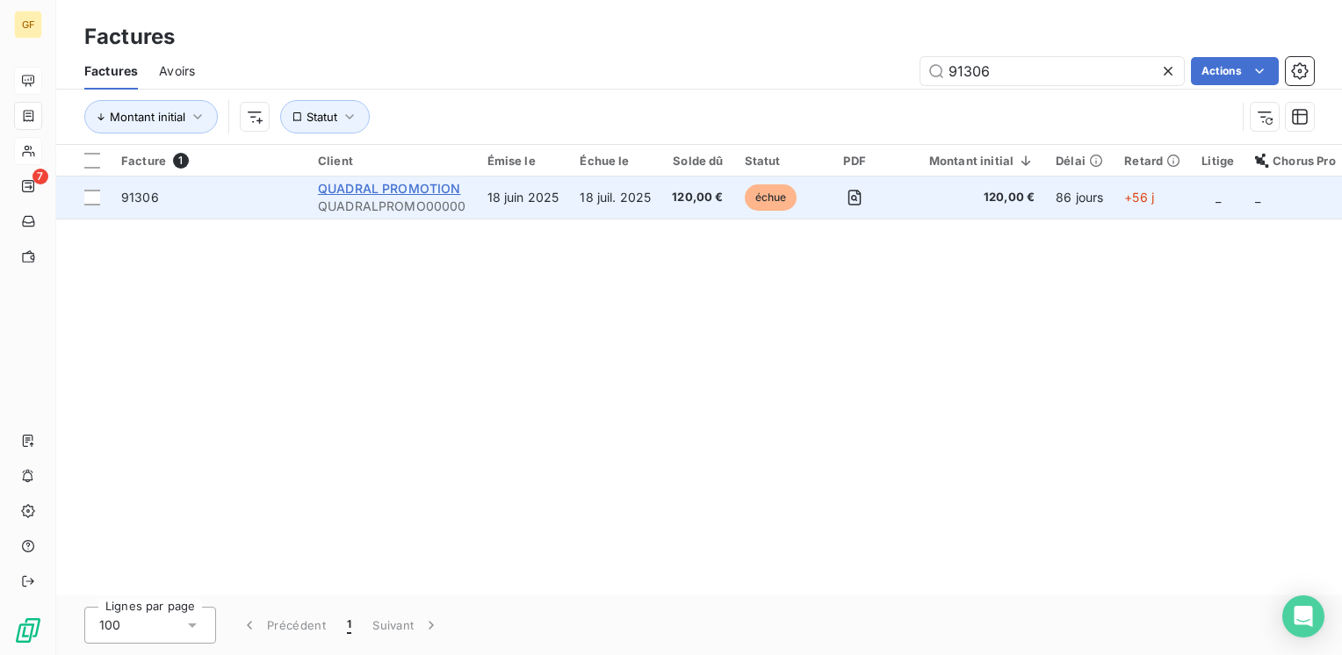
type input "91306"
click at [419, 191] on span "QUADRAL PROMOTION" at bounding box center [389, 188] width 143 height 15
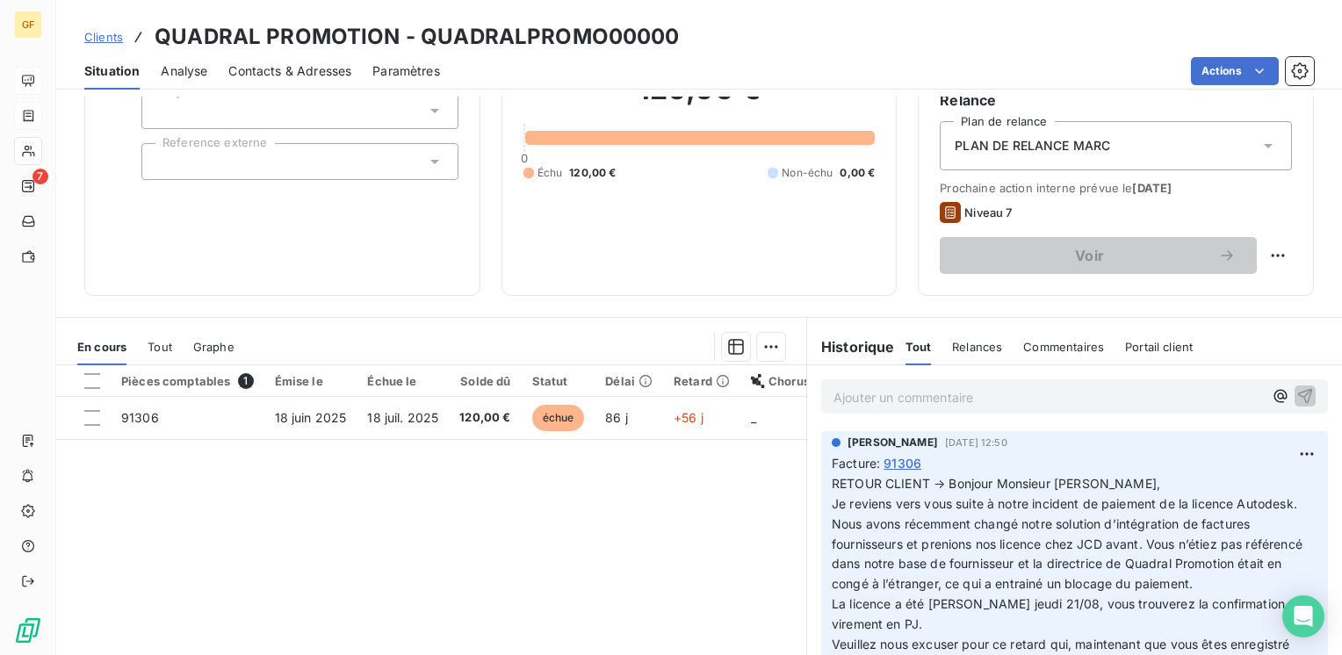
scroll to position [176, 0]
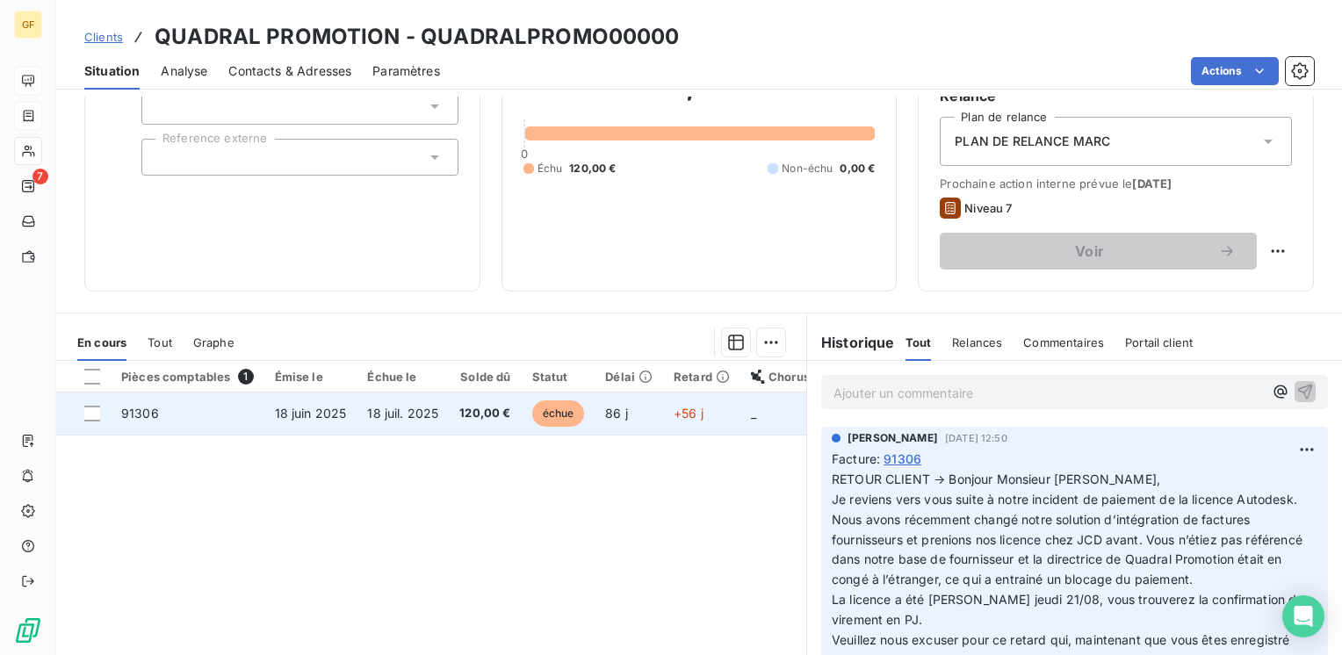
click at [457, 422] on td "120,00 €" at bounding box center [485, 414] width 72 height 42
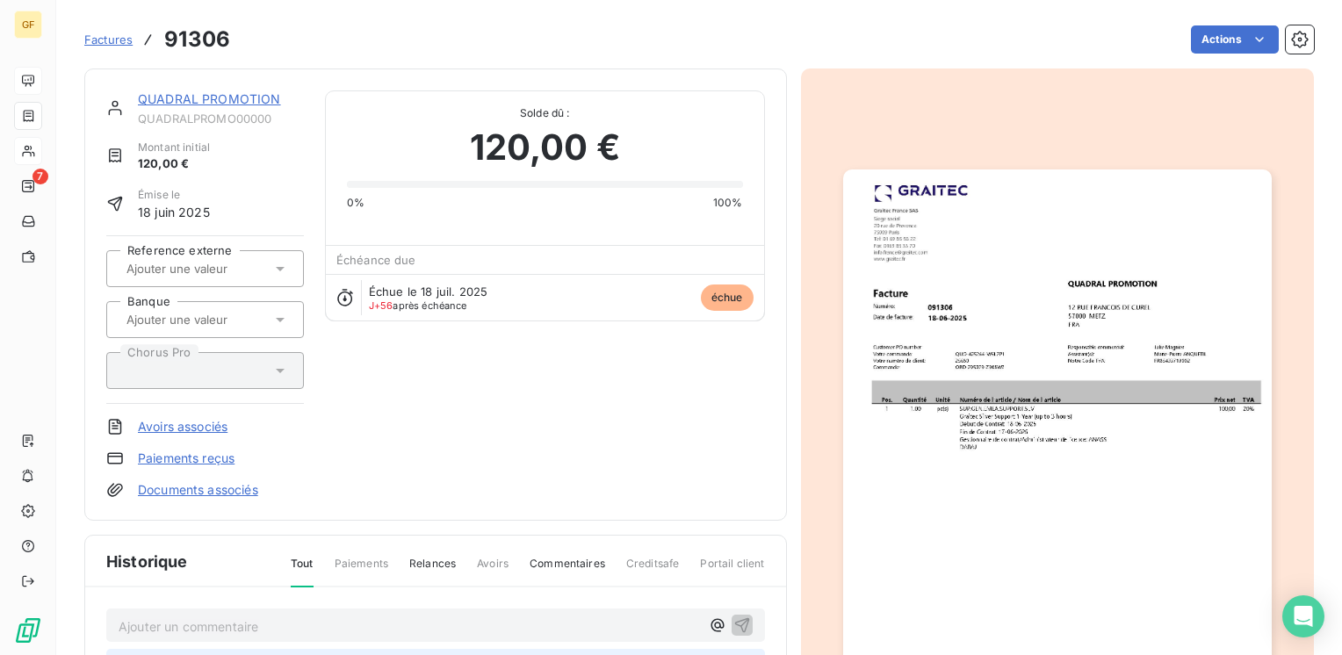
click at [973, 316] on img "button" at bounding box center [1057, 471] width 429 height 605
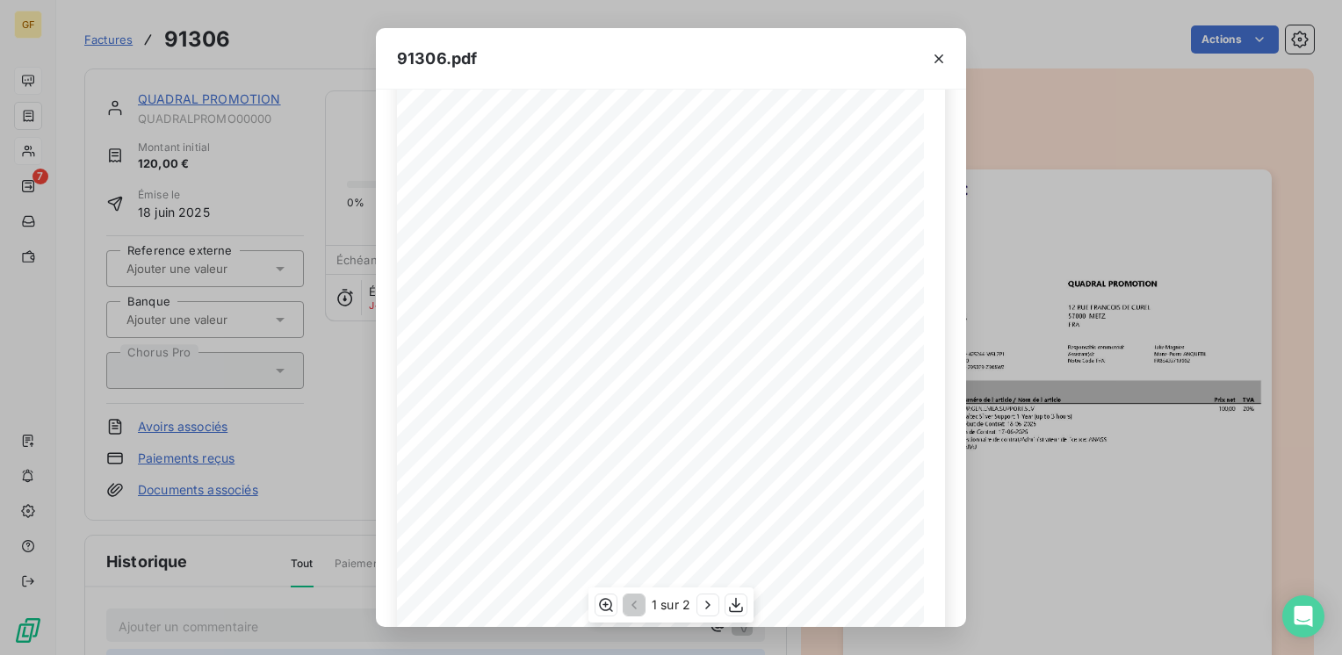
scroll to position [249, 0]
click at [704, 606] on icon "button" at bounding box center [708, 605] width 18 height 18
click at [942, 54] on icon "button" at bounding box center [938, 58] width 9 height 9
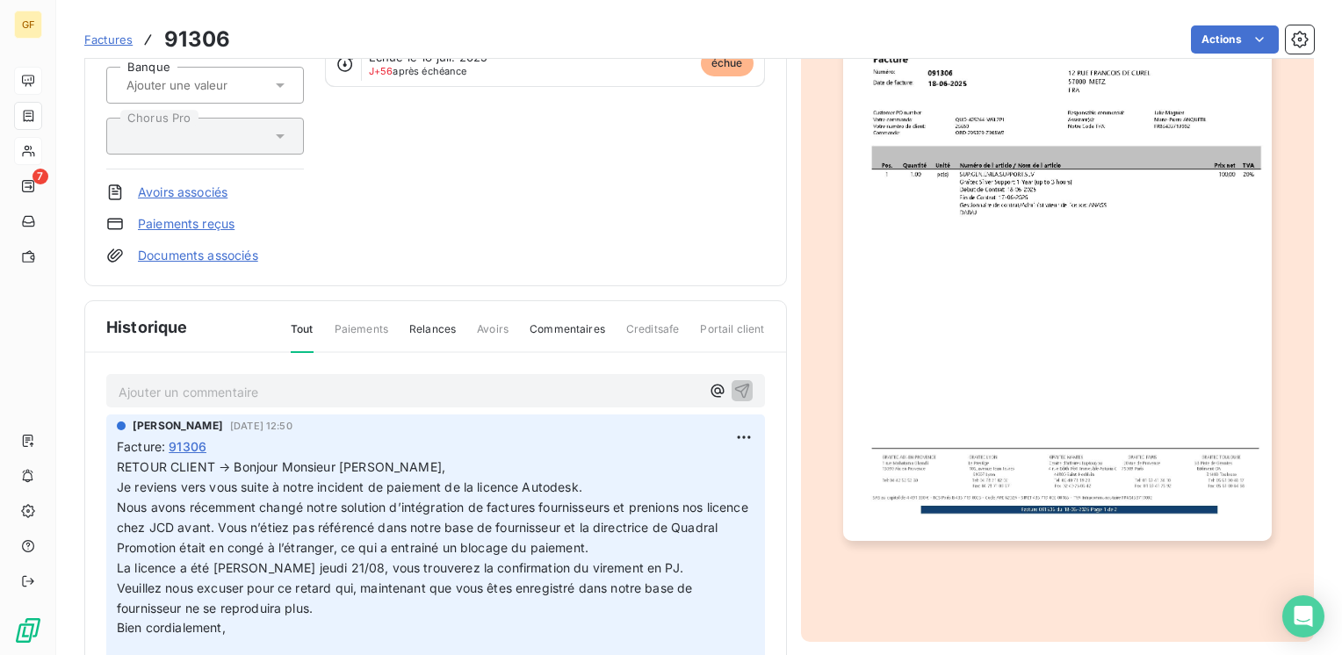
scroll to position [315, 0]
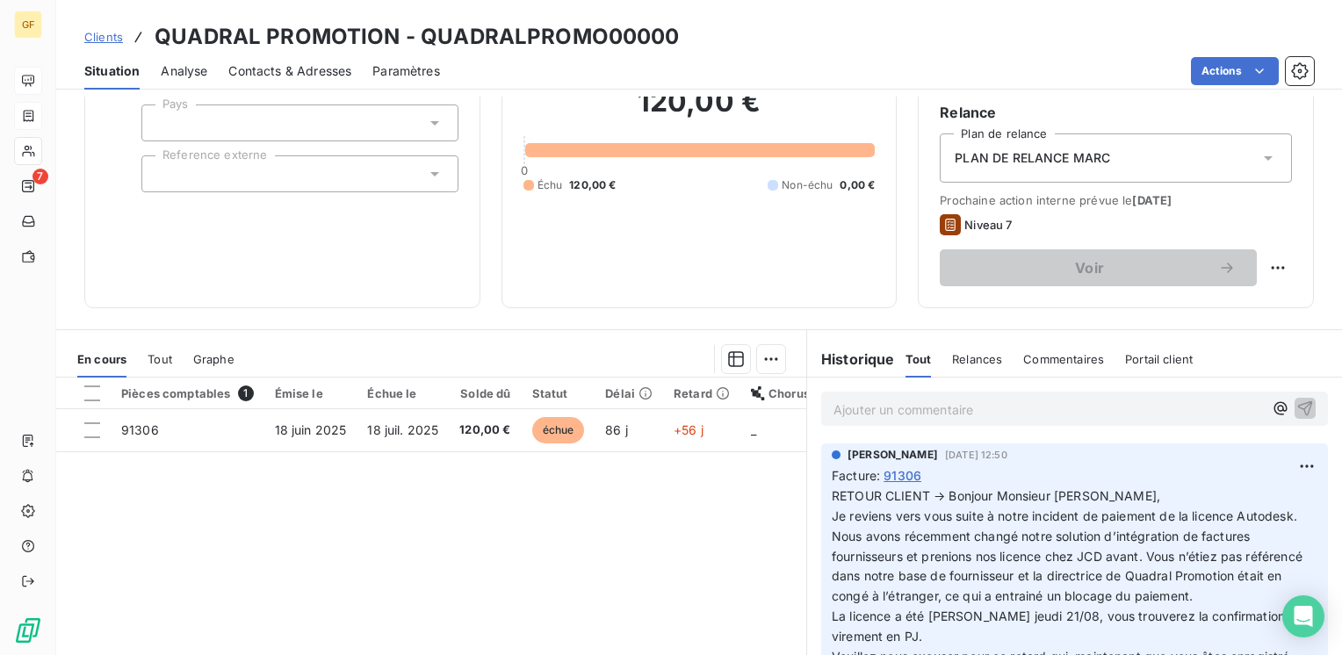
scroll to position [155, 0]
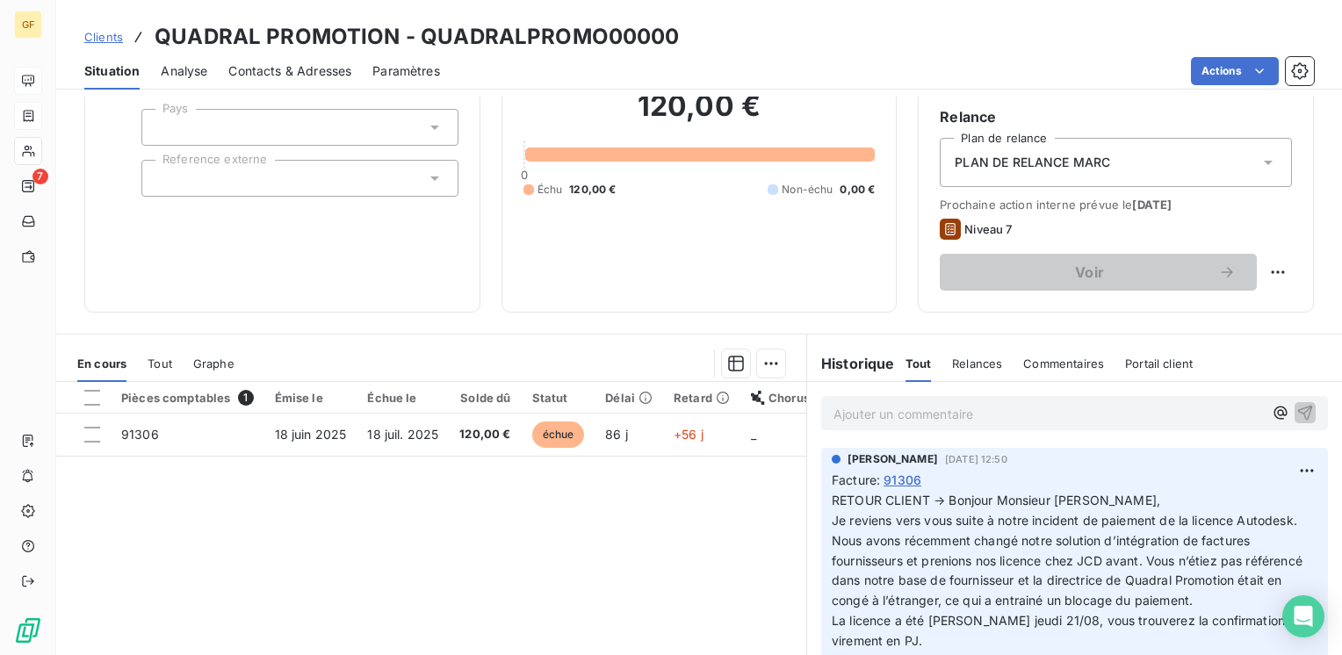
click at [880, 415] on p "Ajouter un commentaire ﻿" at bounding box center [1047, 414] width 429 height 22
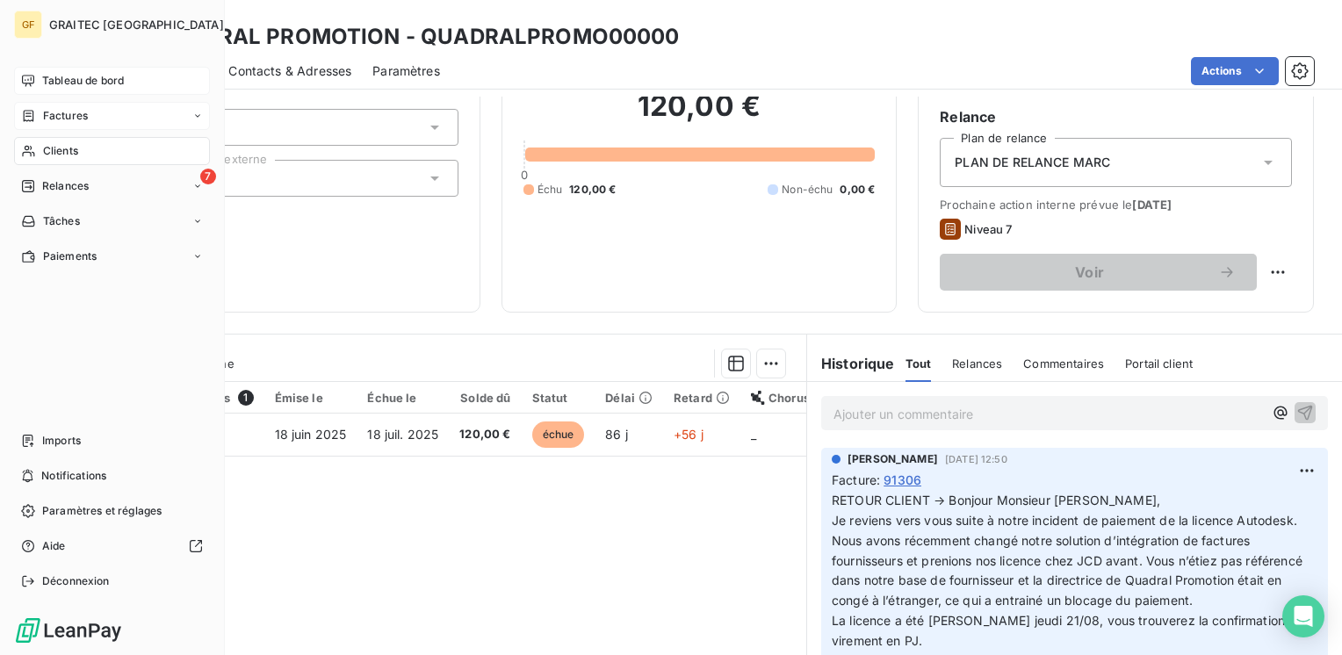
click at [47, 76] on span "Tableau de bord" at bounding box center [83, 81] width 82 height 16
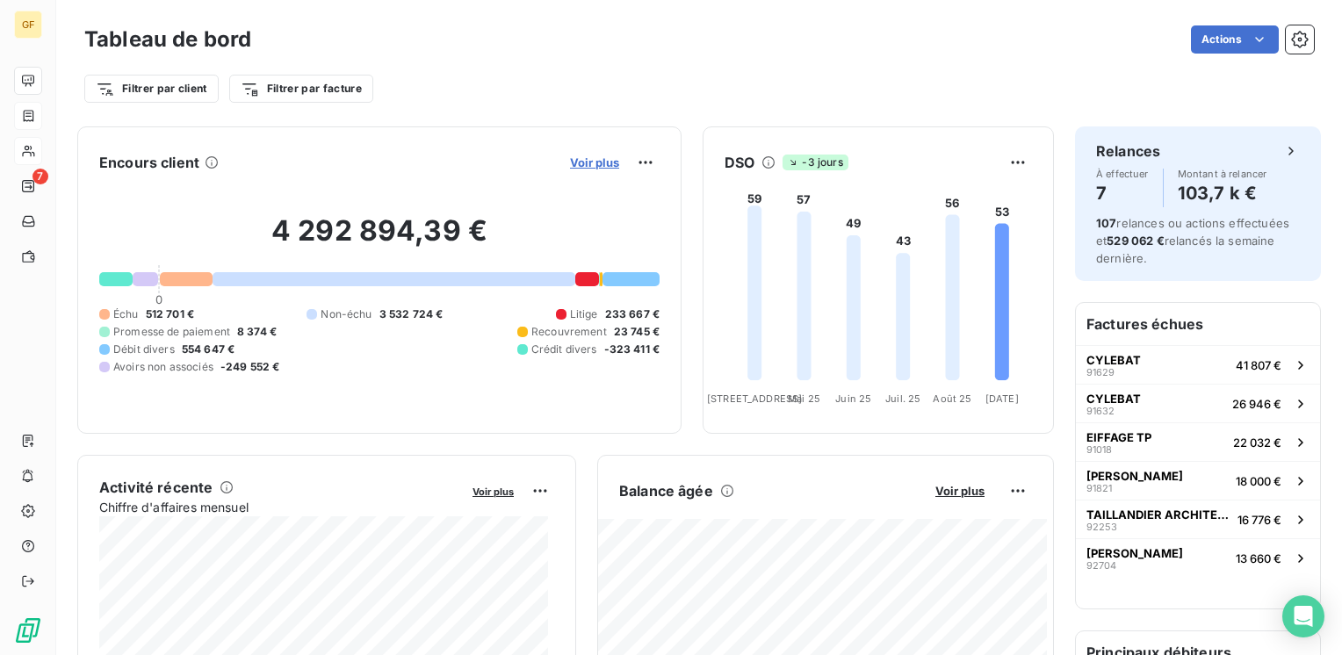
click at [570, 167] on span "Voir plus" at bounding box center [594, 162] width 49 height 14
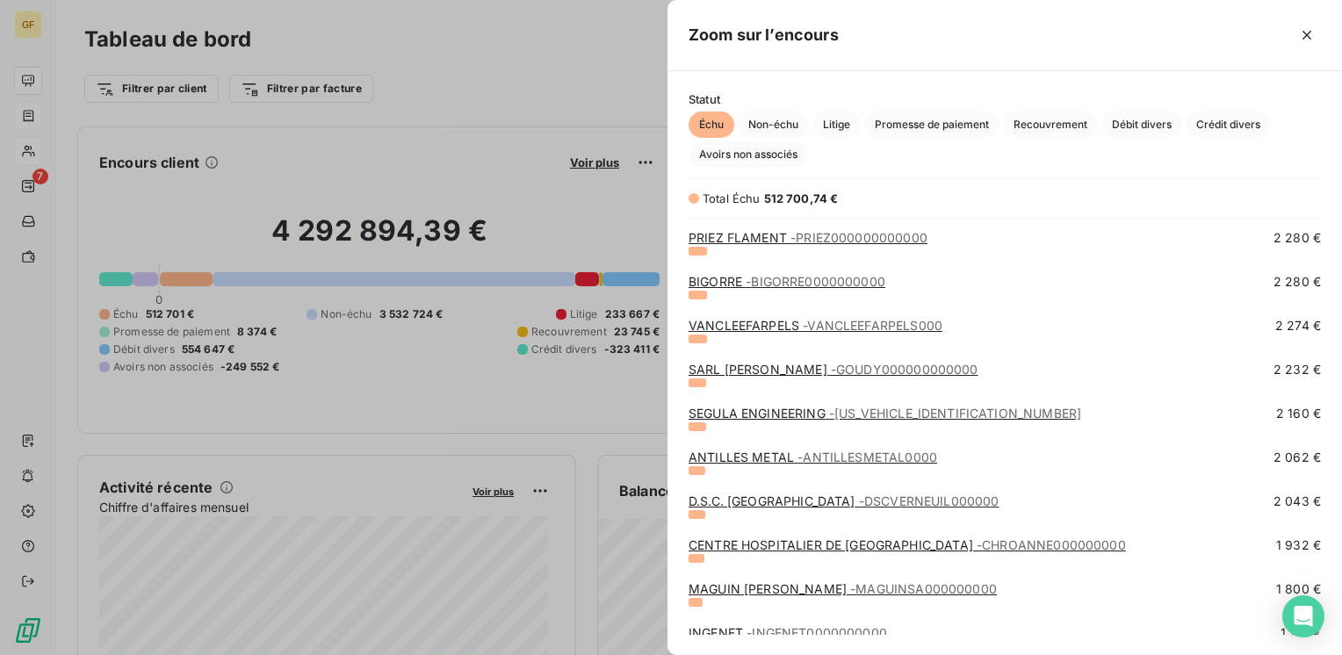
scroll to position [2635, 0]
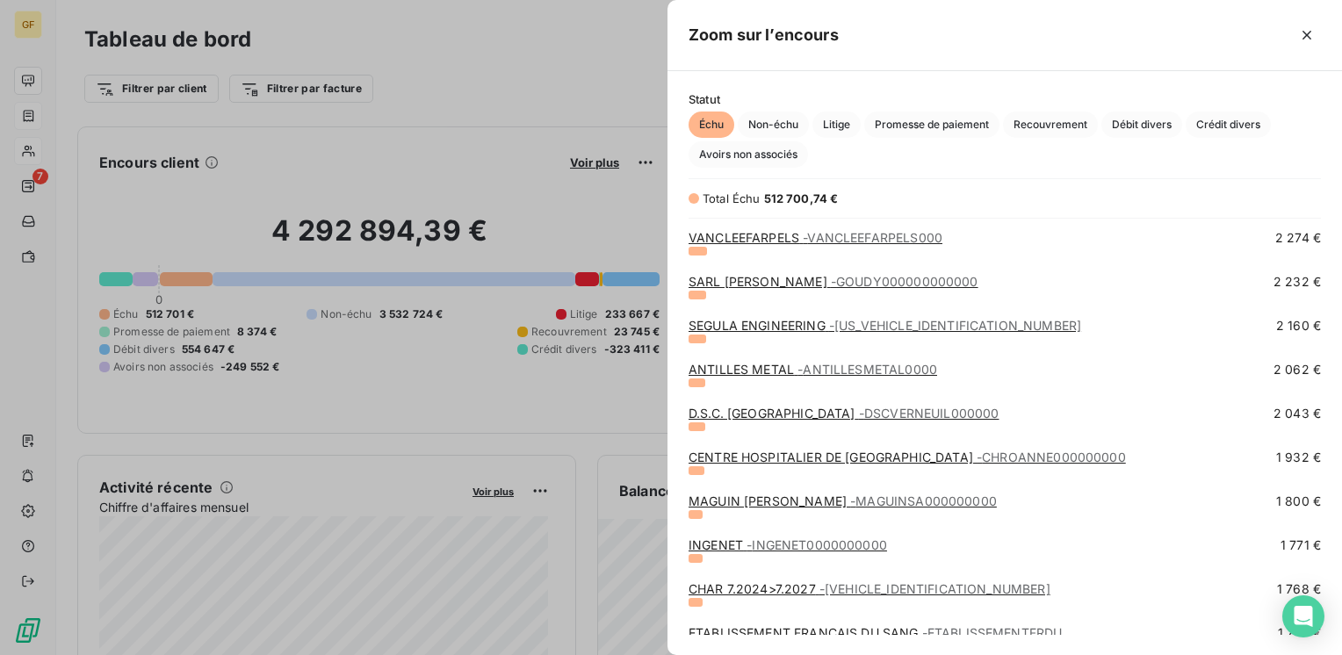
click at [742, 367] on link "ANTILLES METAL - ANTILLESMETAL0000" at bounding box center [813, 369] width 249 height 15
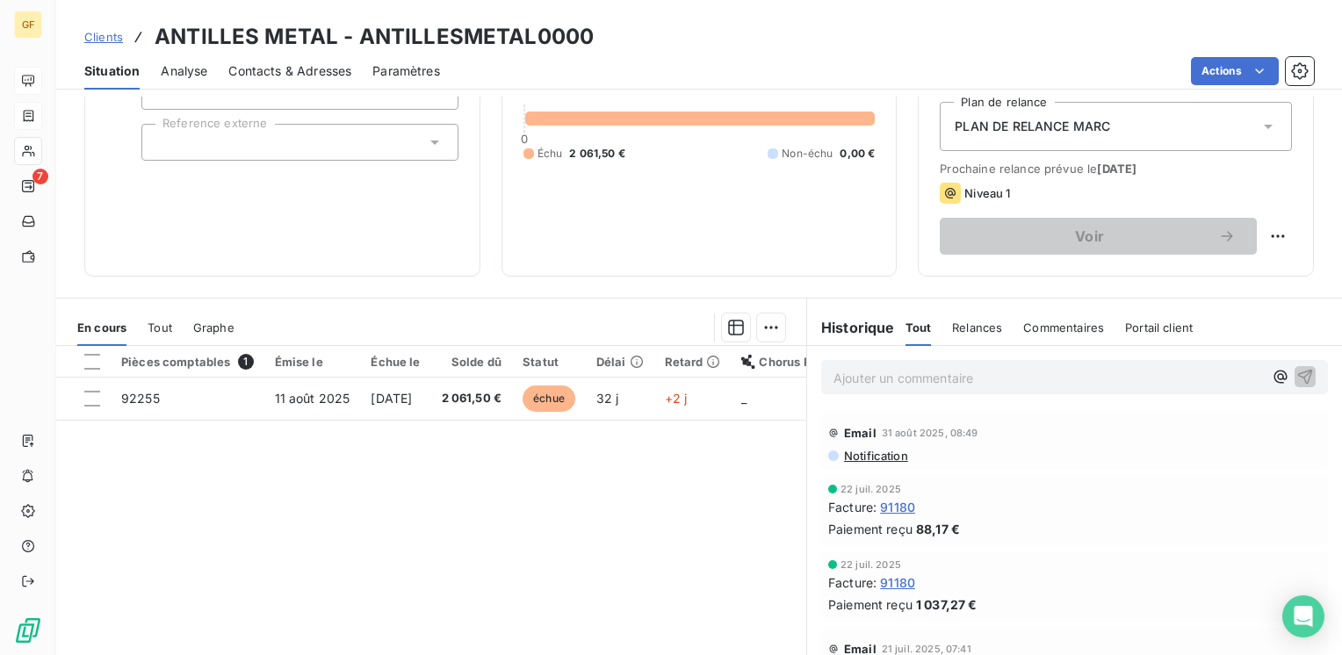
scroll to position [7, 0]
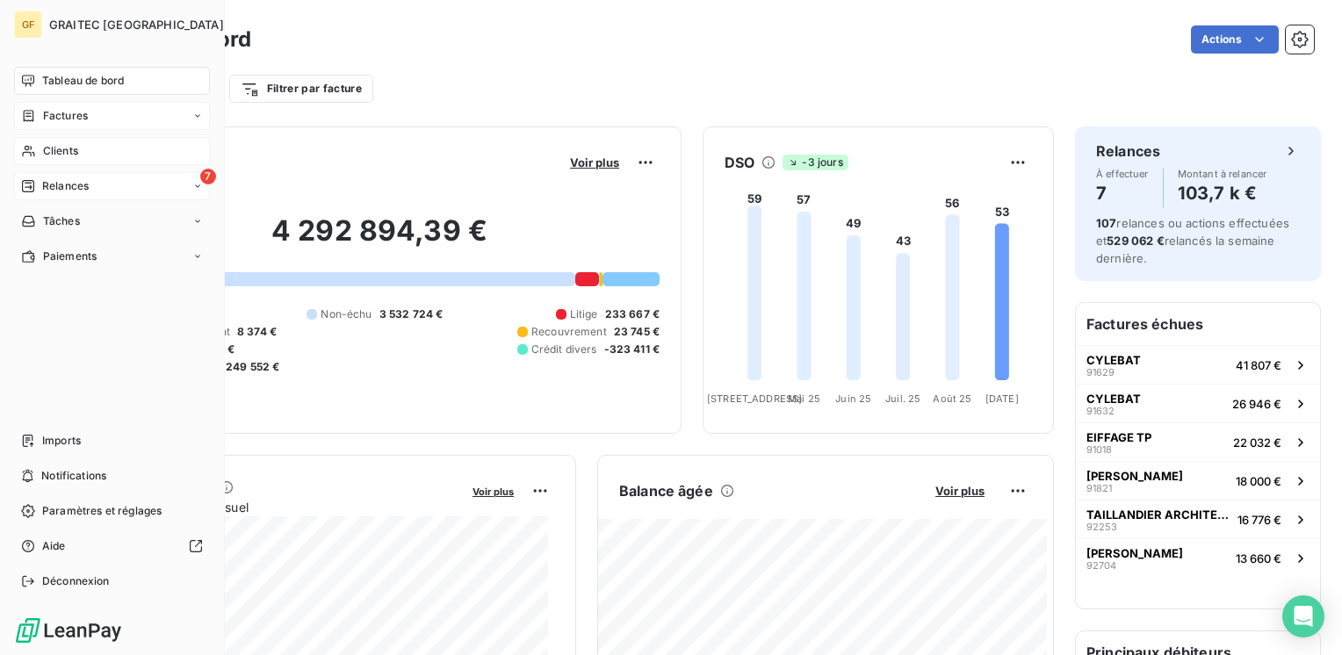
click at [40, 184] on div "Relances" at bounding box center [55, 186] width 68 height 16
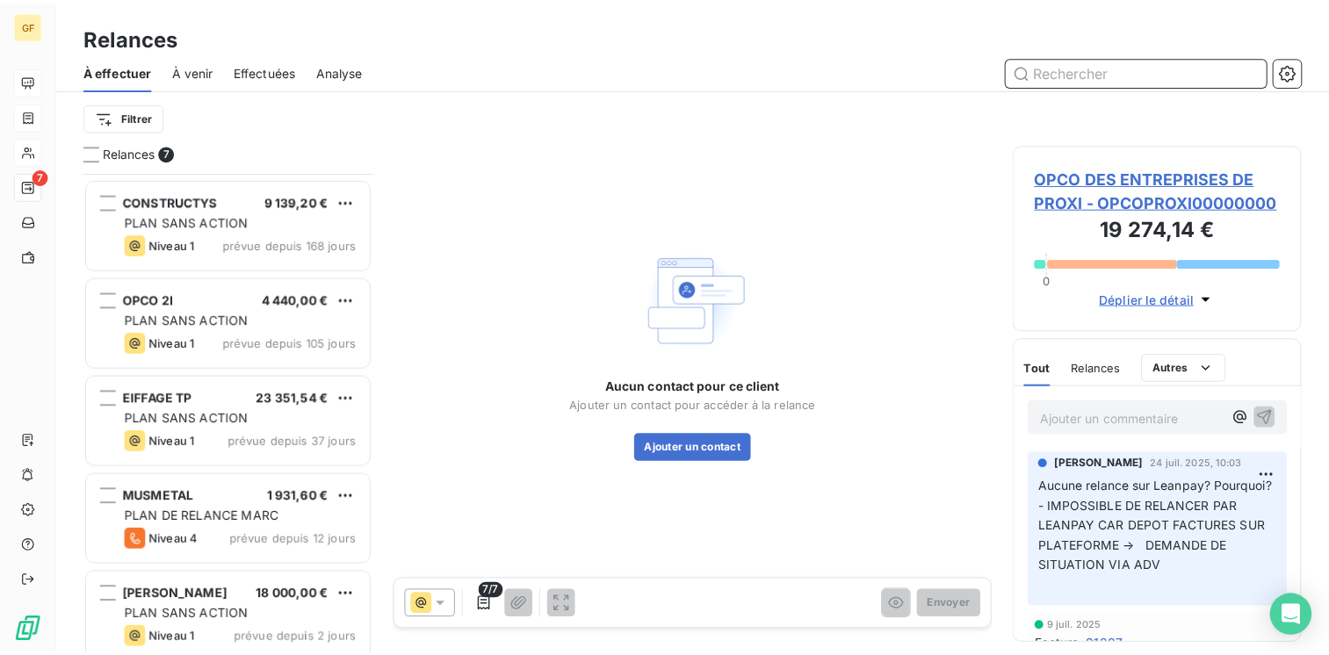
scroll to position [206, 0]
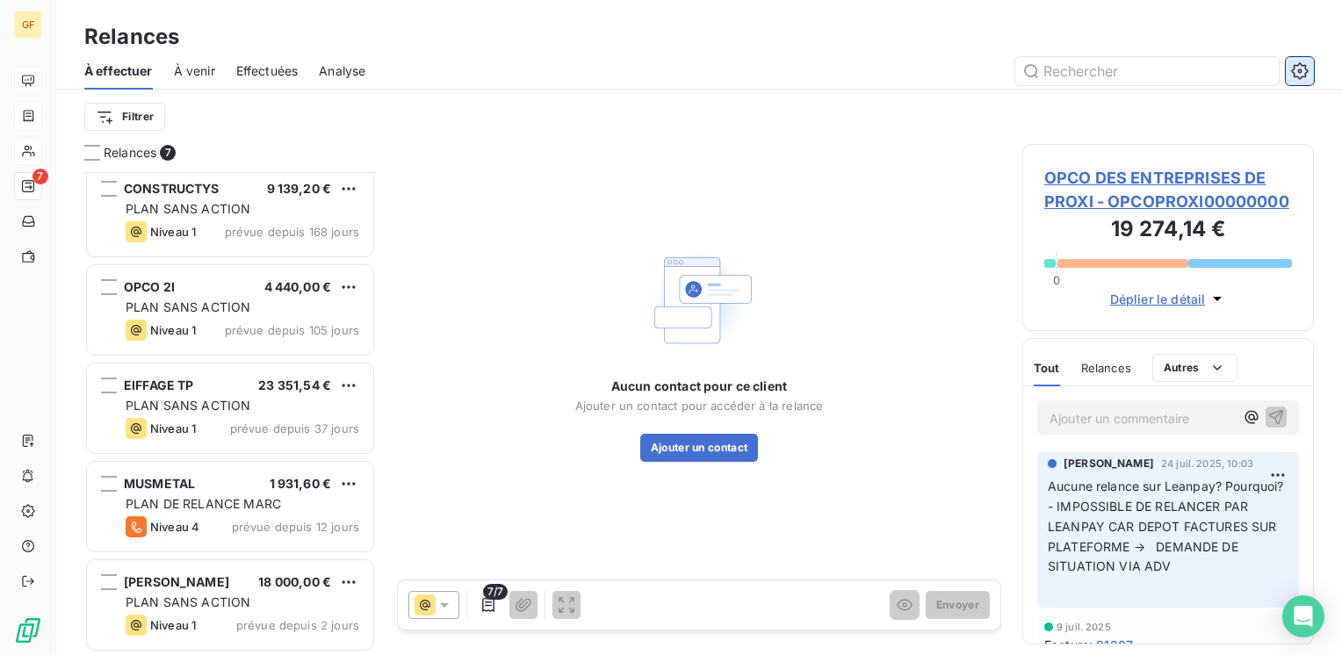
click at [1301, 71] on icon "button" at bounding box center [1300, 71] width 4 height 4
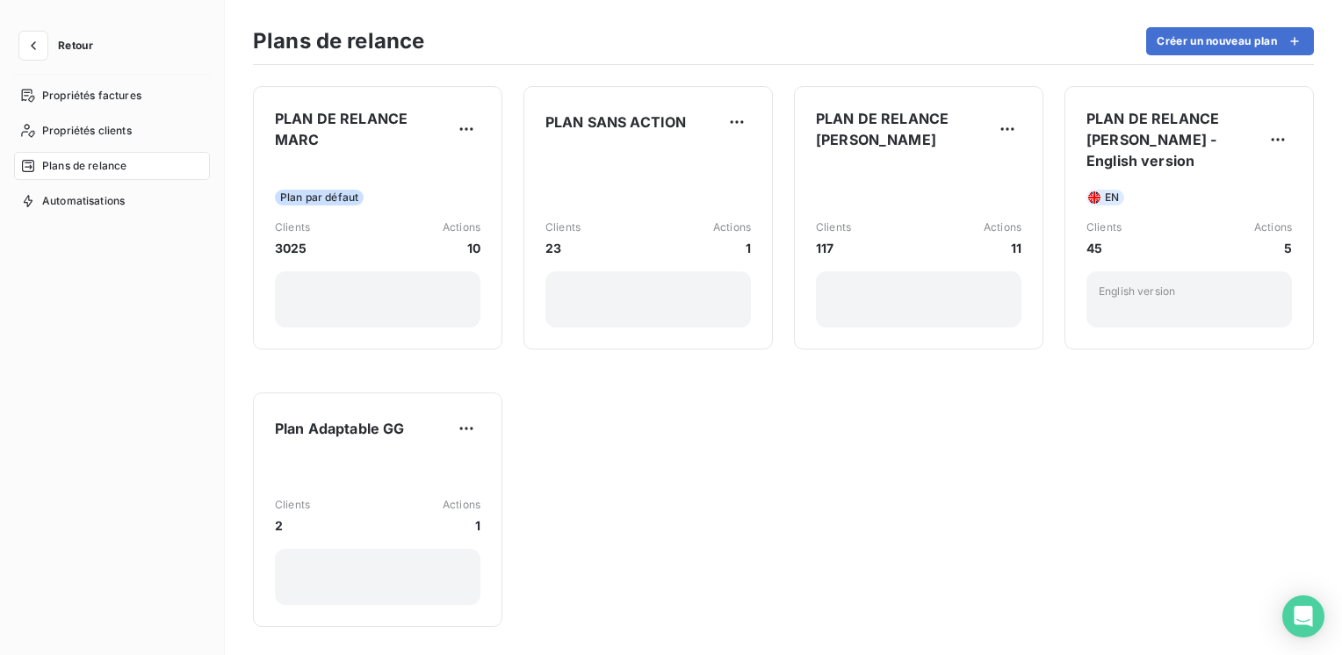
click at [84, 164] on span "Plans de relance" at bounding box center [84, 166] width 84 height 16
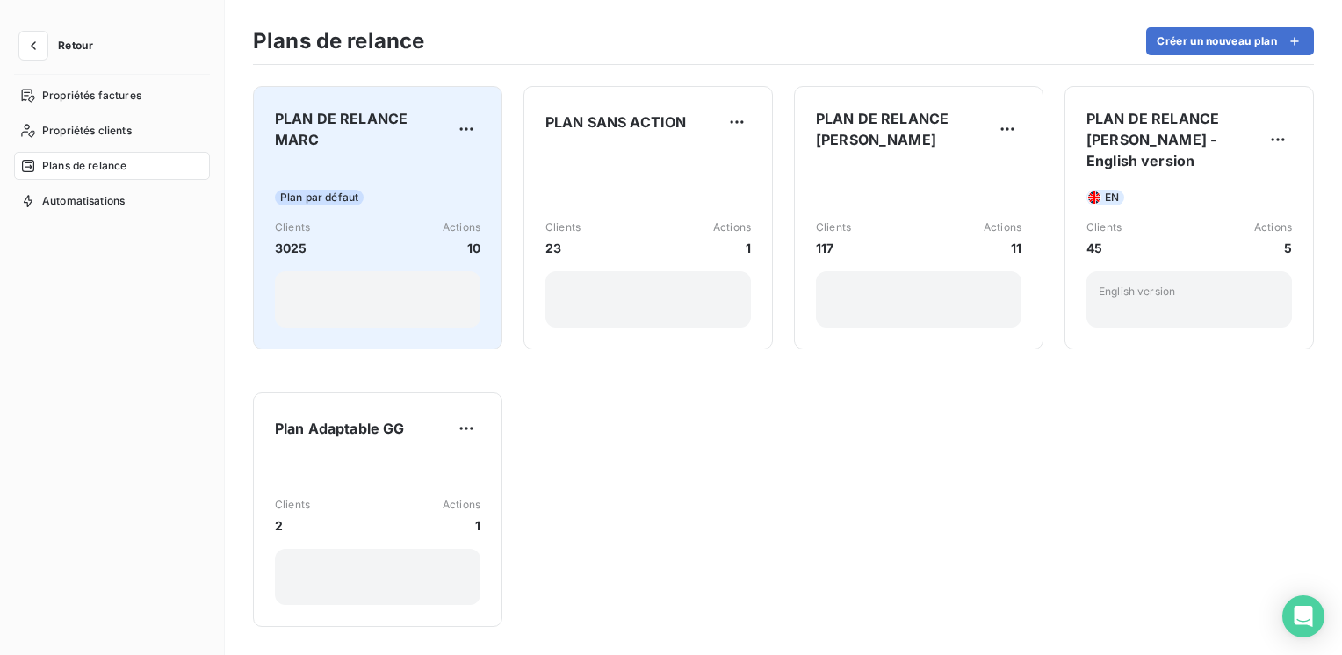
click at [393, 166] on div "Plan par défaut Clients 3025 Actions 10" at bounding box center [378, 245] width 206 height 163
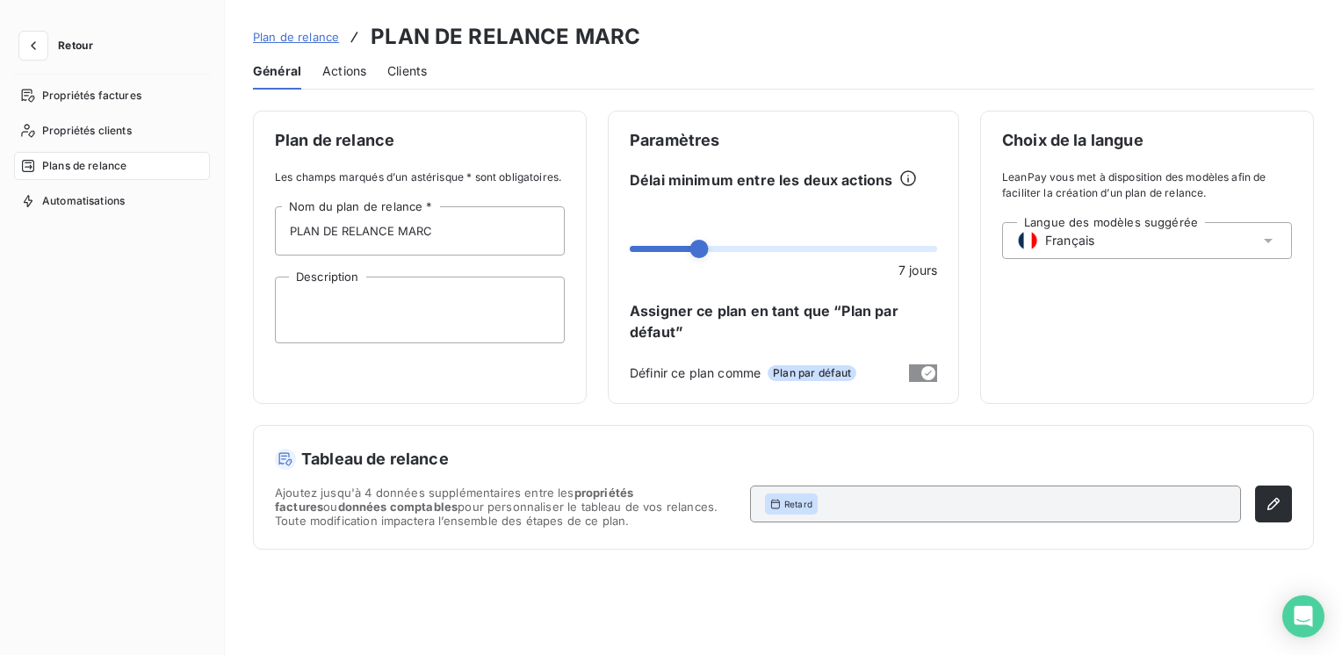
click at [357, 64] on span "Actions" at bounding box center [344, 71] width 44 height 18
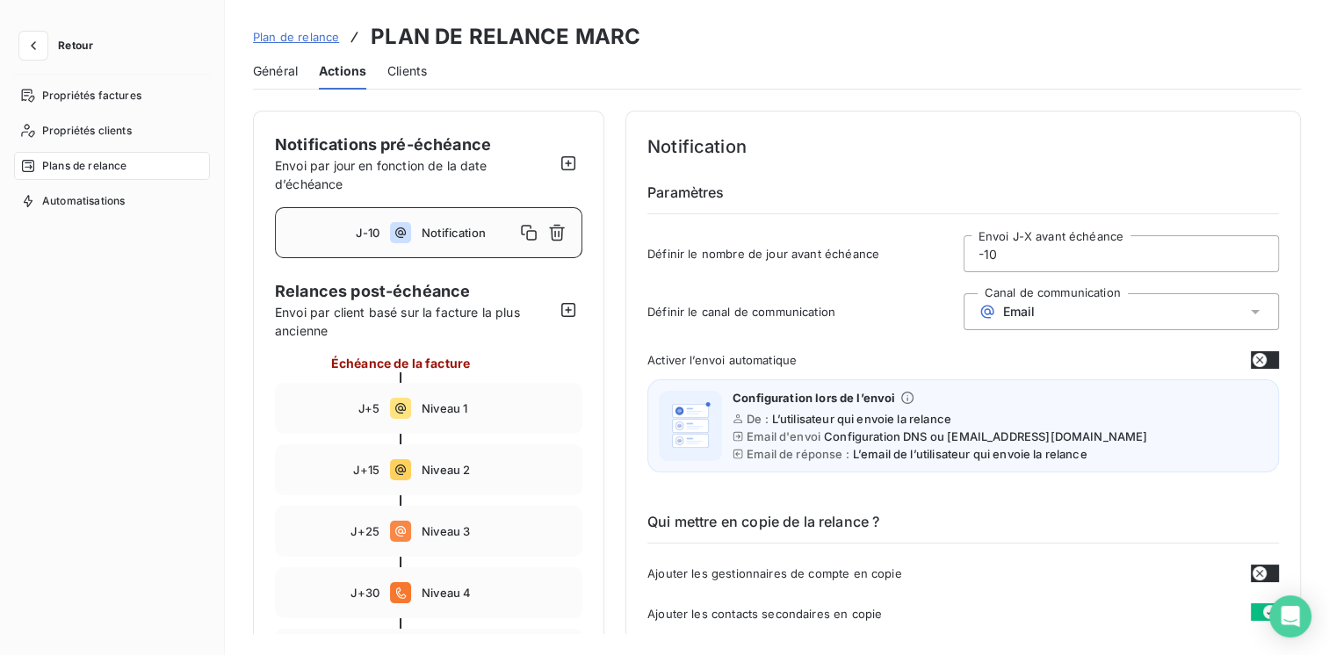
click at [457, 226] on span "Notification" at bounding box center [468, 233] width 93 height 14
click at [1270, 364] on button "button" at bounding box center [1265, 360] width 28 height 18
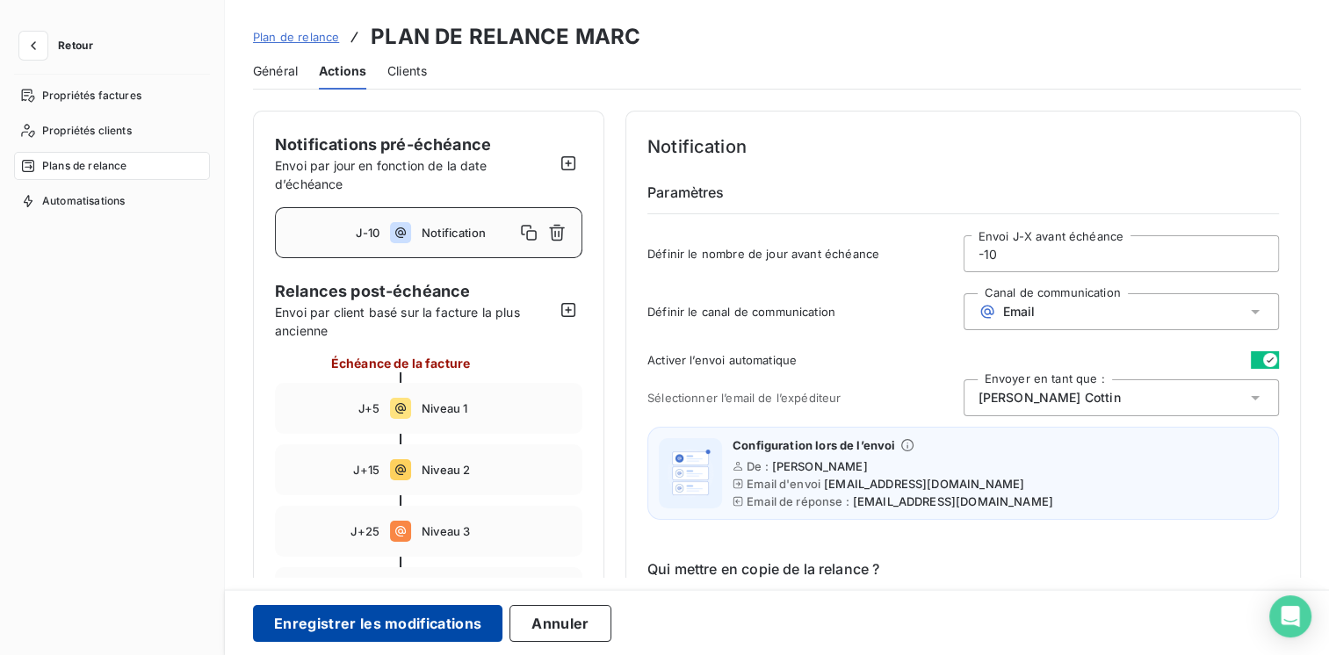
click at [435, 624] on button "Enregistrer les modifications" at bounding box center [377, 623] width 249 height 37
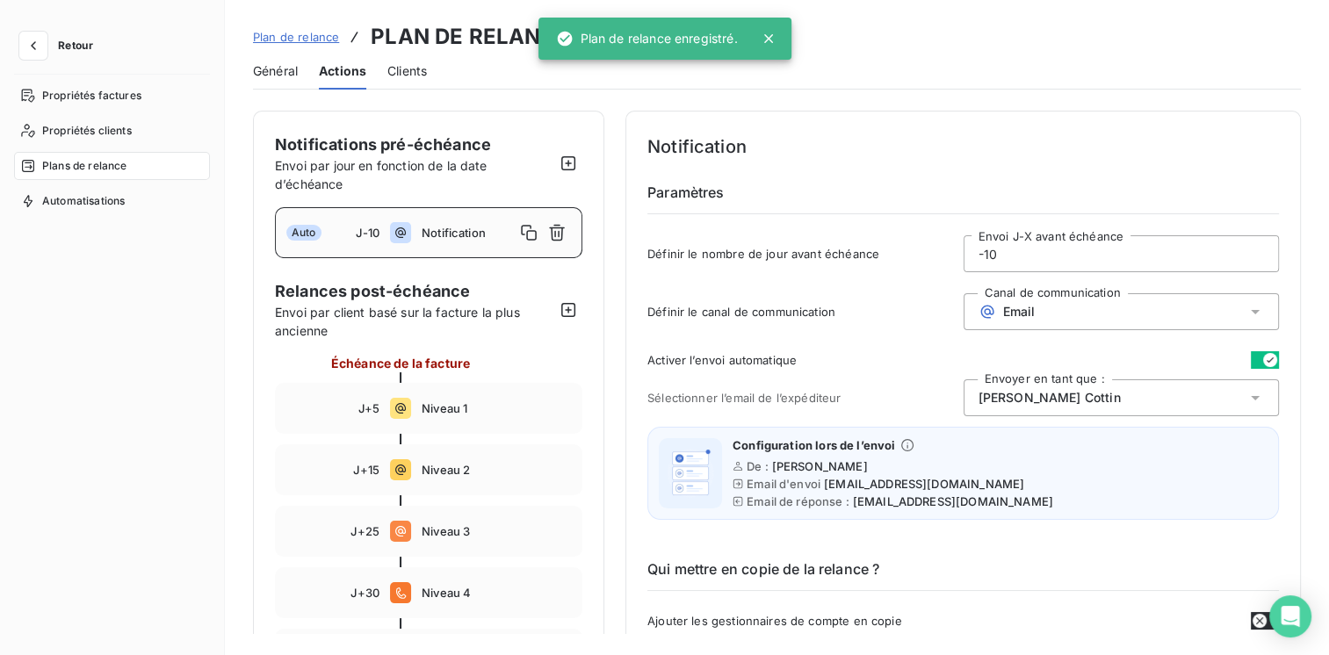
click at [1100, 392] on div "[PERSON_NAME]" at bounding box center [1121, 397] width 316 height 37
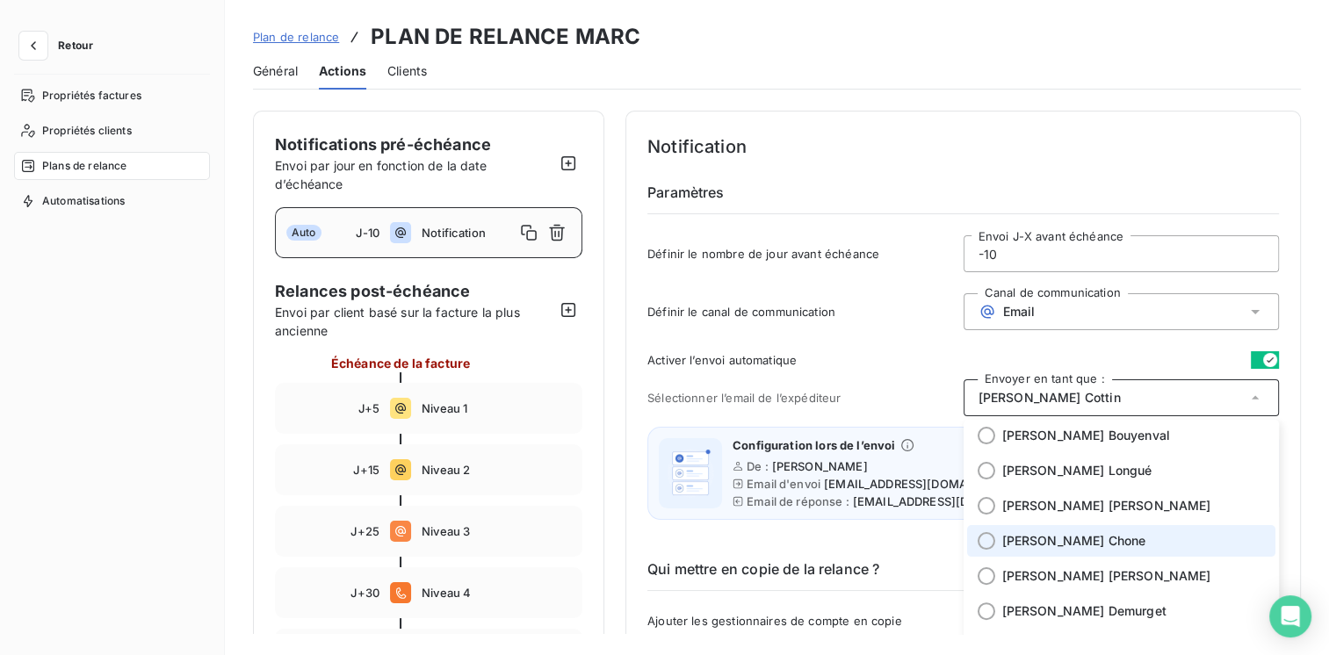
scroll to position [439, 0]
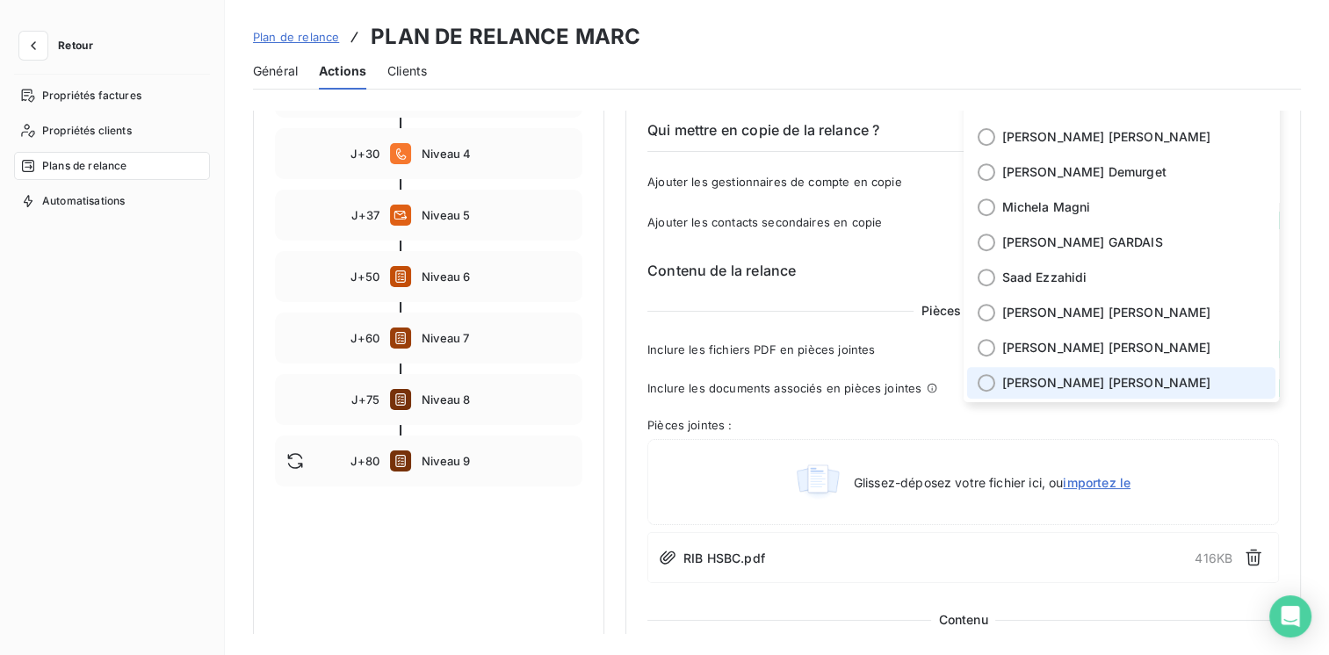
click at [1045, 386] on span "[PERSON_NAME]" at bounding box center [1106, 383] width 209 height 18
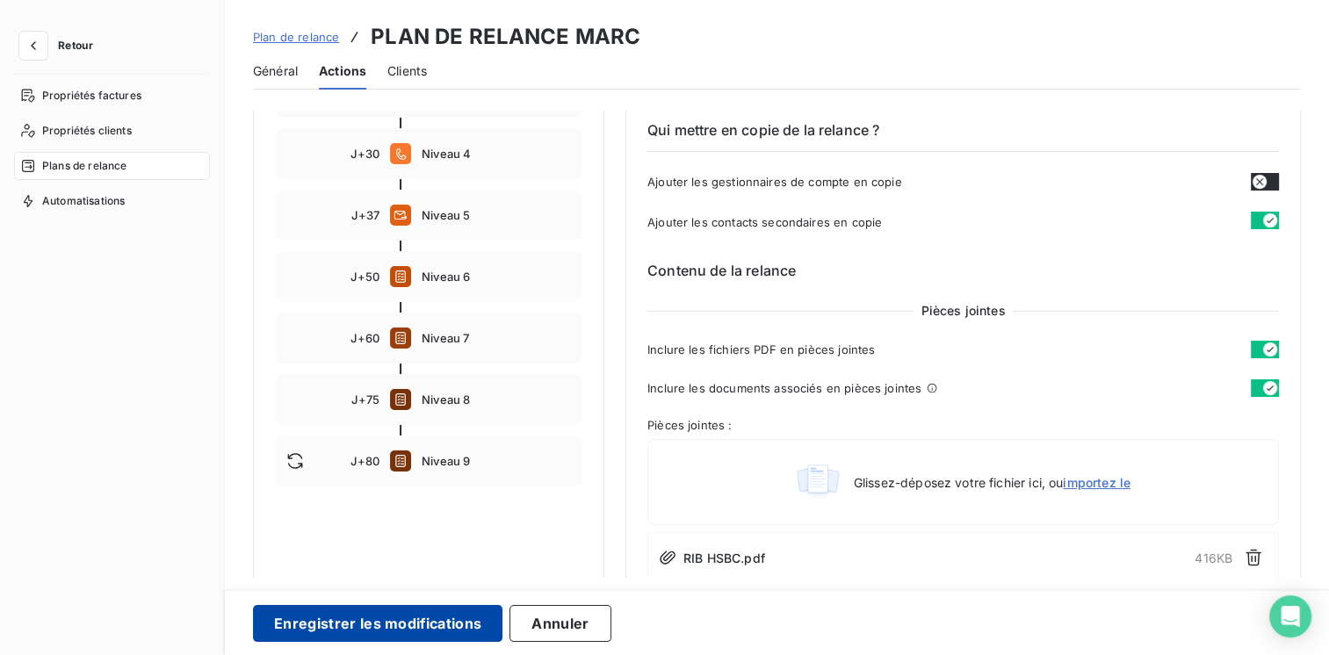
click at [413, 611] on button "Enregistrer les modifications" at bounding box center [377, 623] width 249 height 37
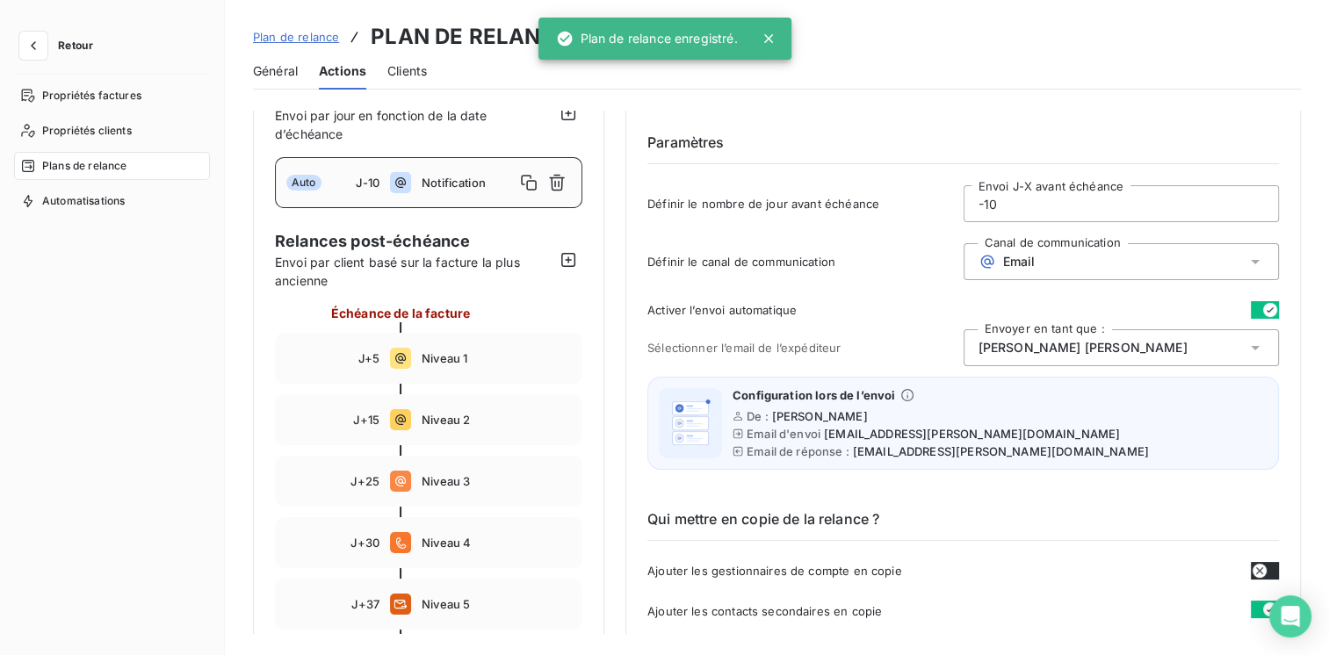
scroll to position [0, 0]
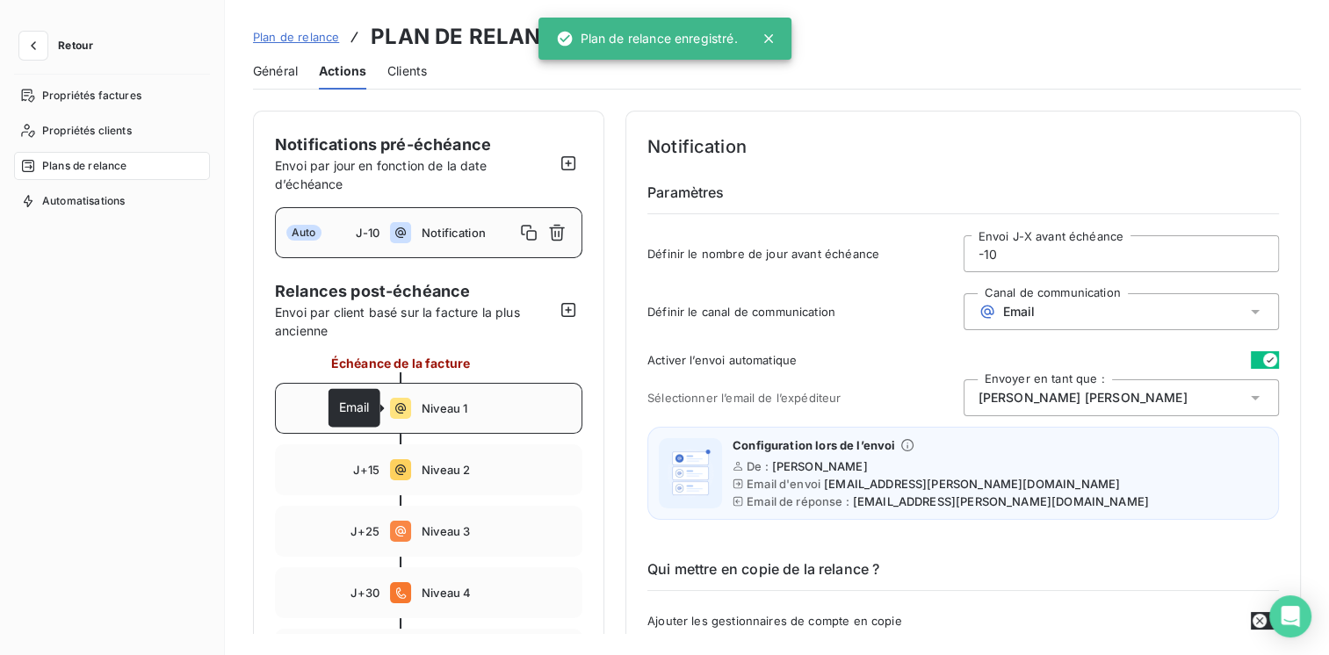
click at [404, 400] on icon at bounding box center [400, 408] width 21 height 21
type input "5"
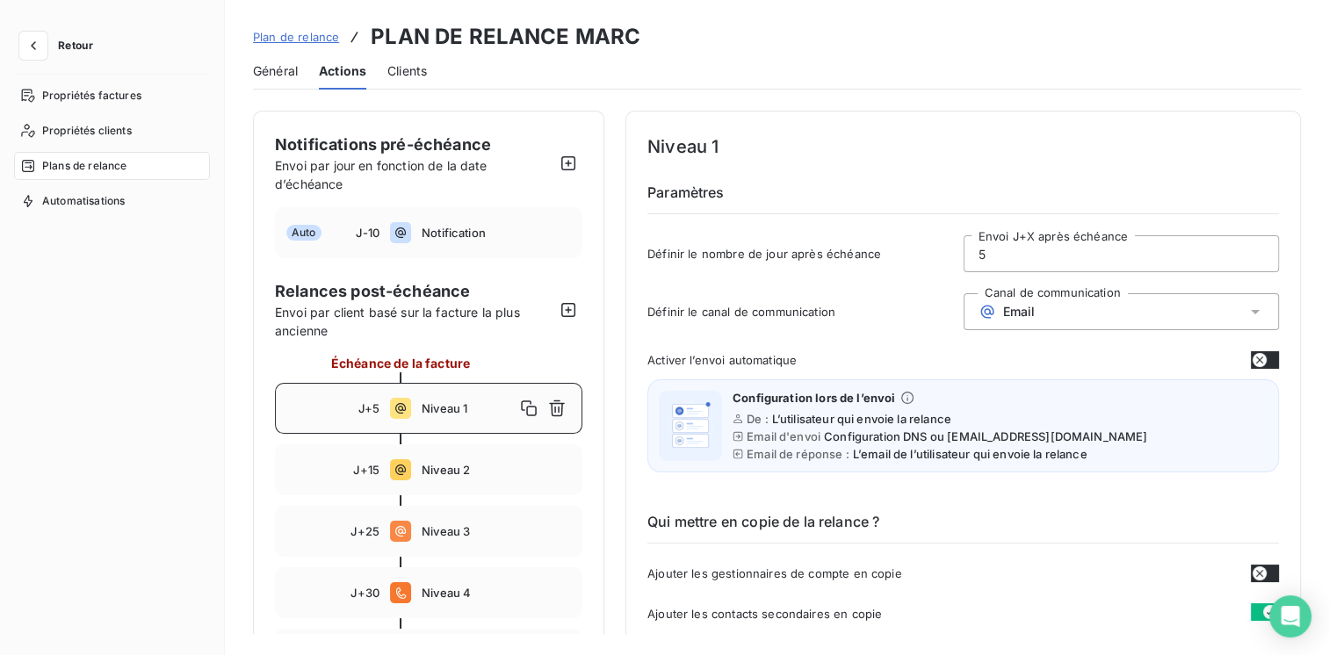
scroll to position [88, 0]
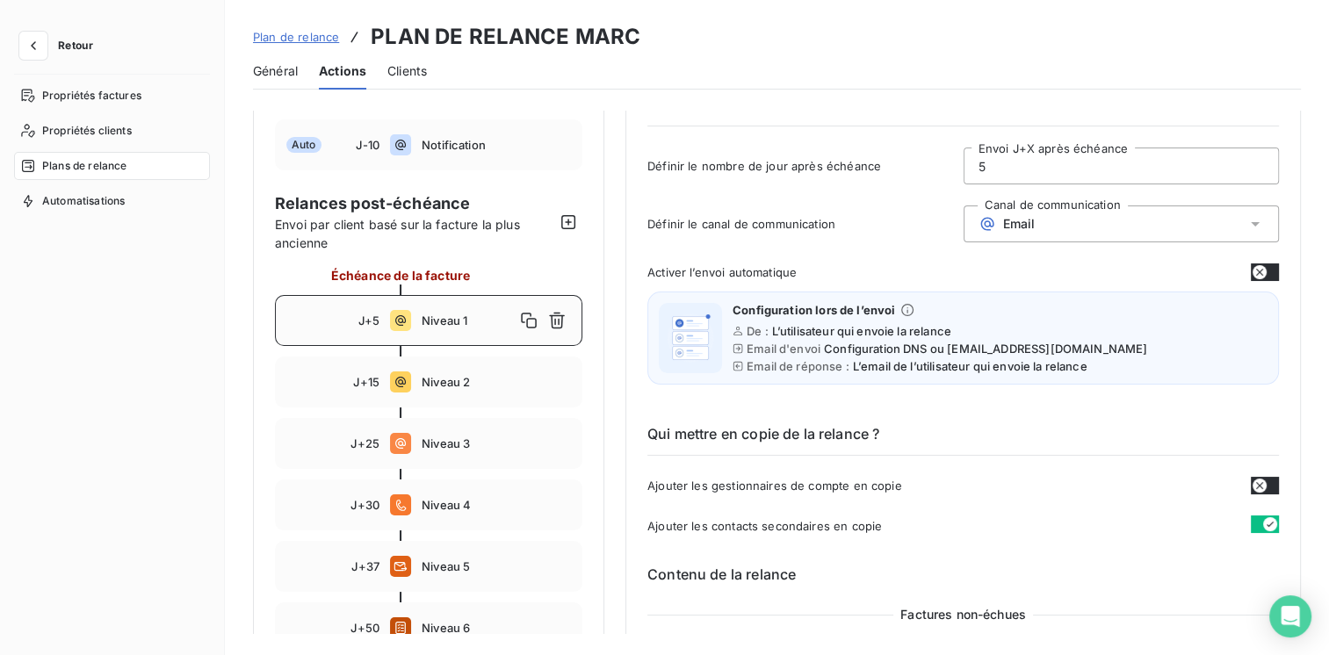
click at [1265, 276] on button "button" at bounding box center [1265, 272] width 28 height 18
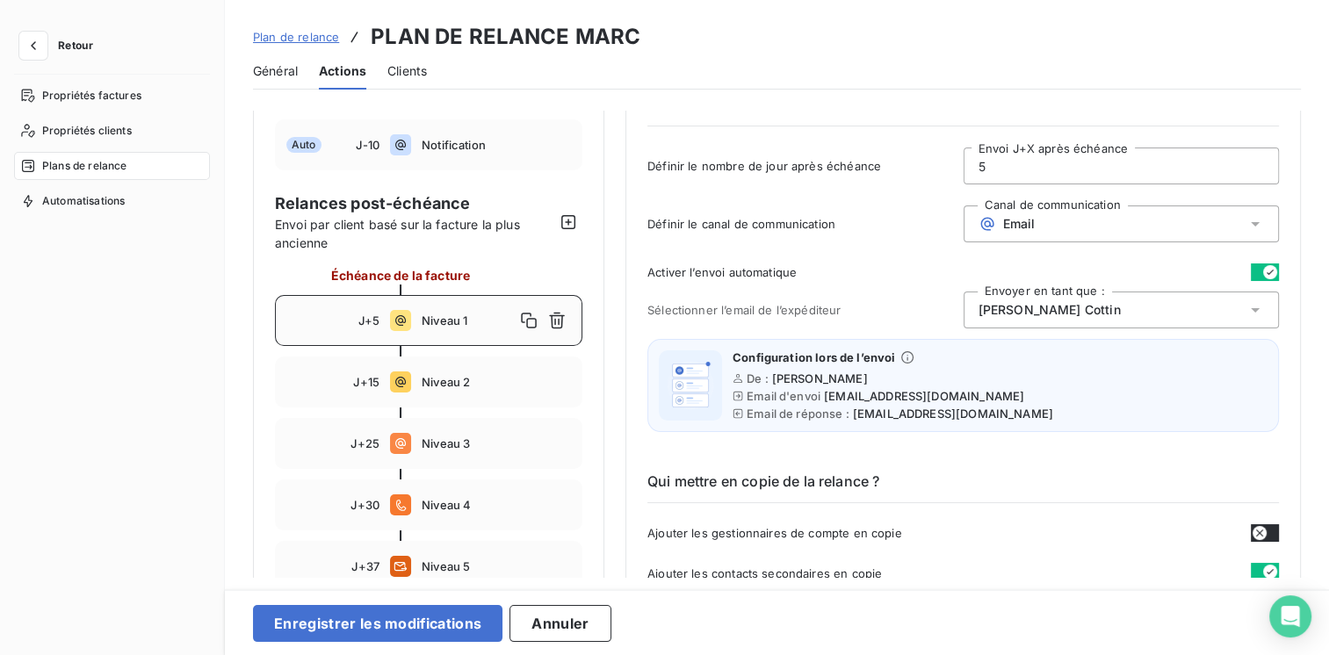
click at [1147, 314] on div "[PERSON_NAME]" at bounding box center [1121, 310] width 316 height 37
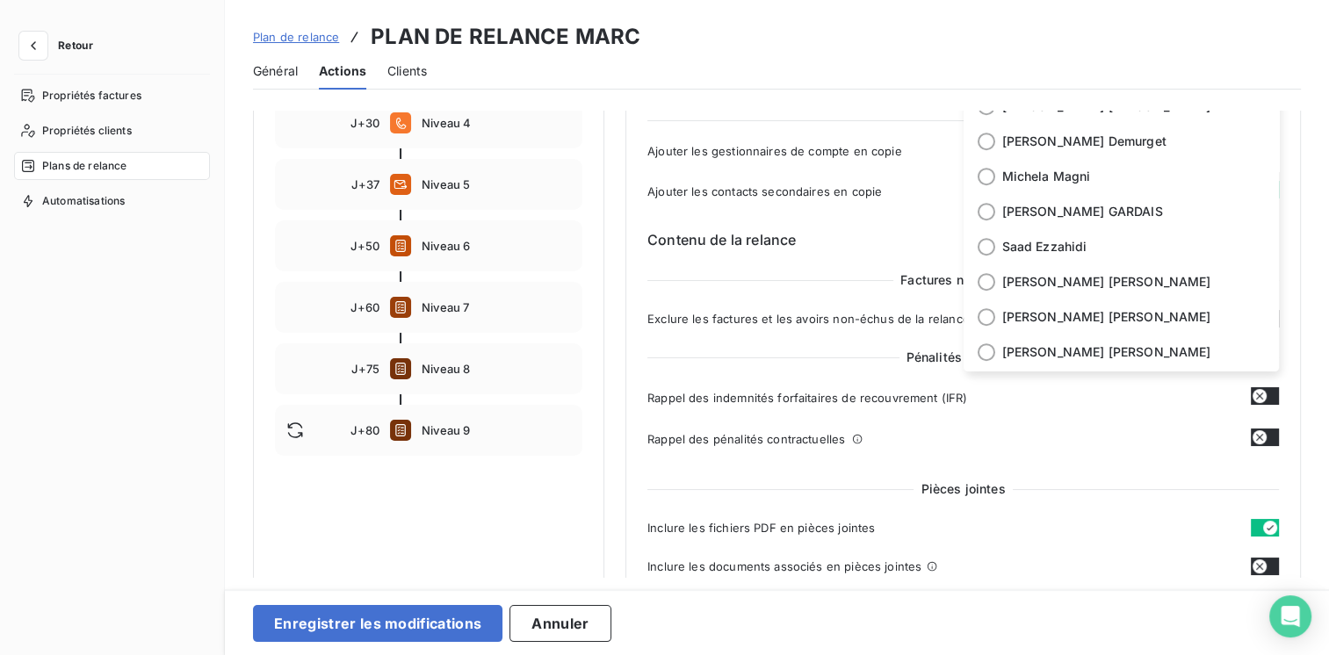
scroll to position [439, 0]
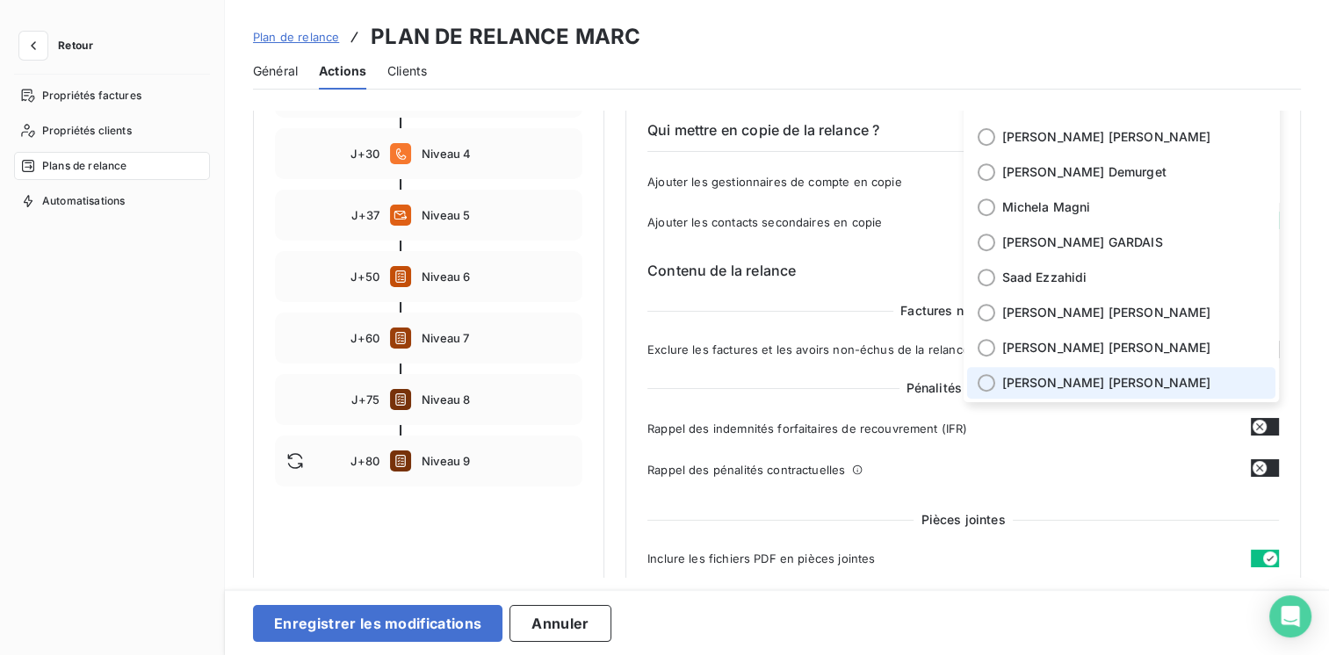
click at [1043, 375] on span "[PERSON_NAME]" at bounding box center [1106, 383] width 209 height 18
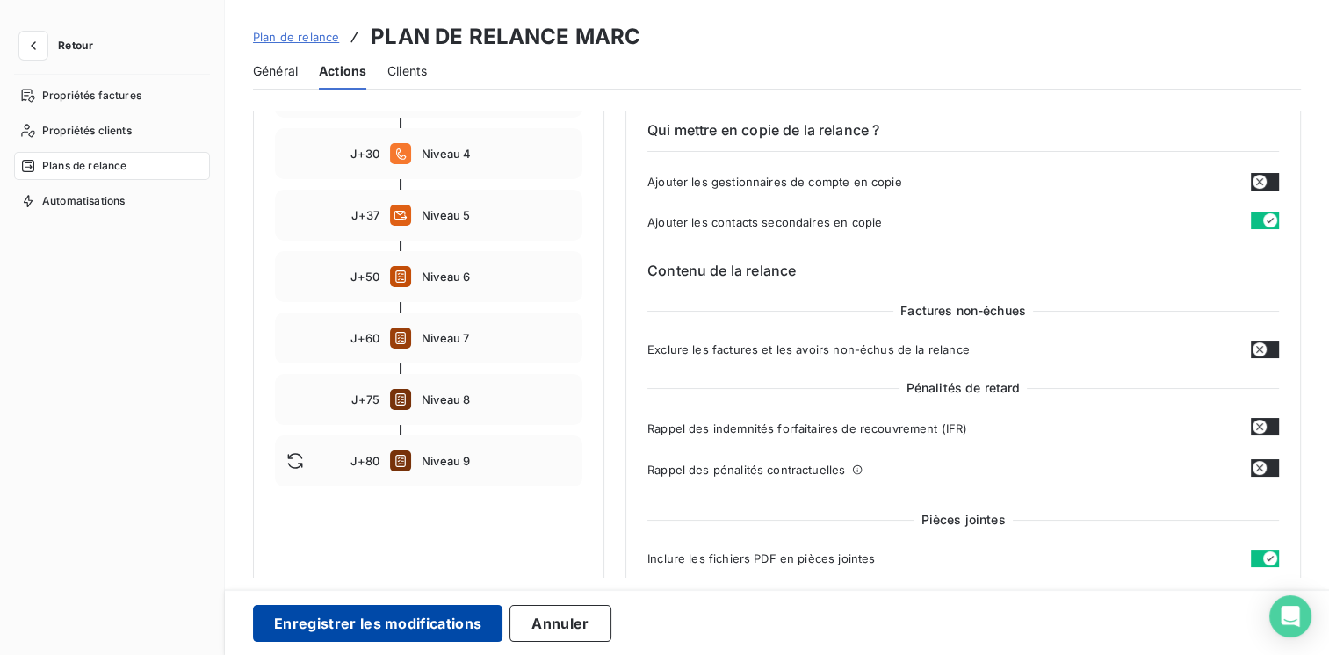
click at [411, 625] on button "Enregistrer les modifications" at bounding box center [377, 623] width 249 height 37
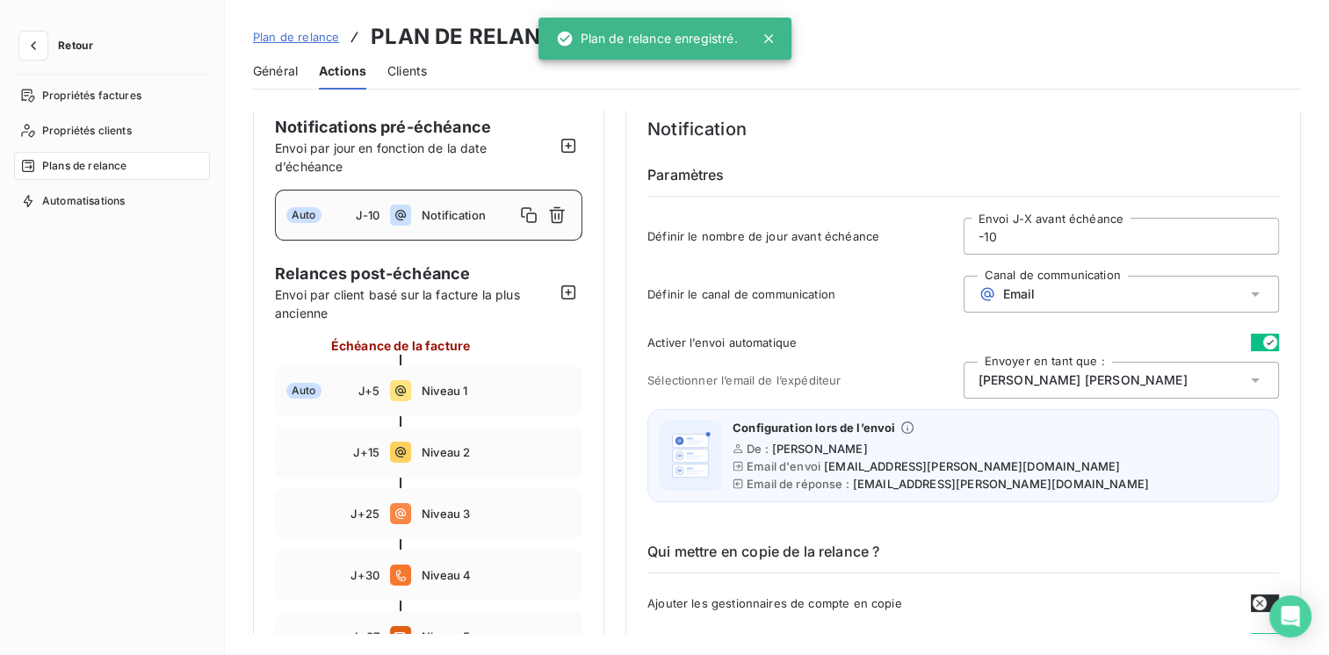
scroll to position [0, 0]
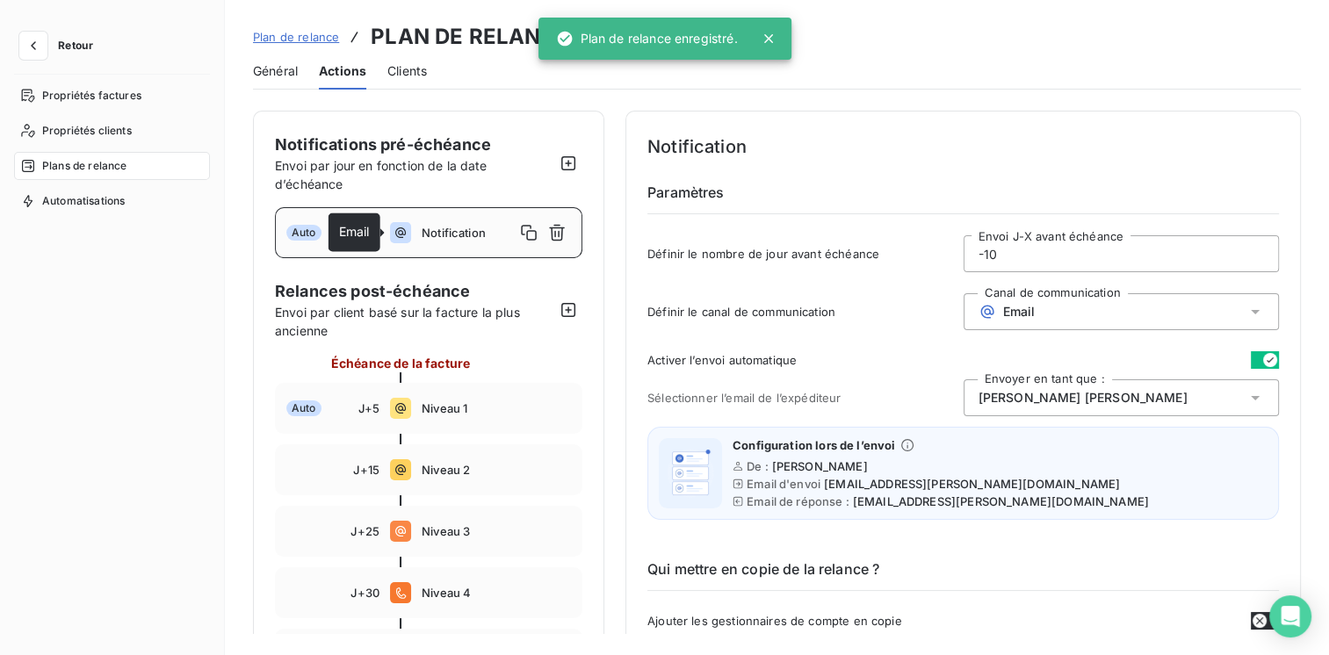
click at [393, 241] on icon at bounding box center [400, 232] width 21 height 21
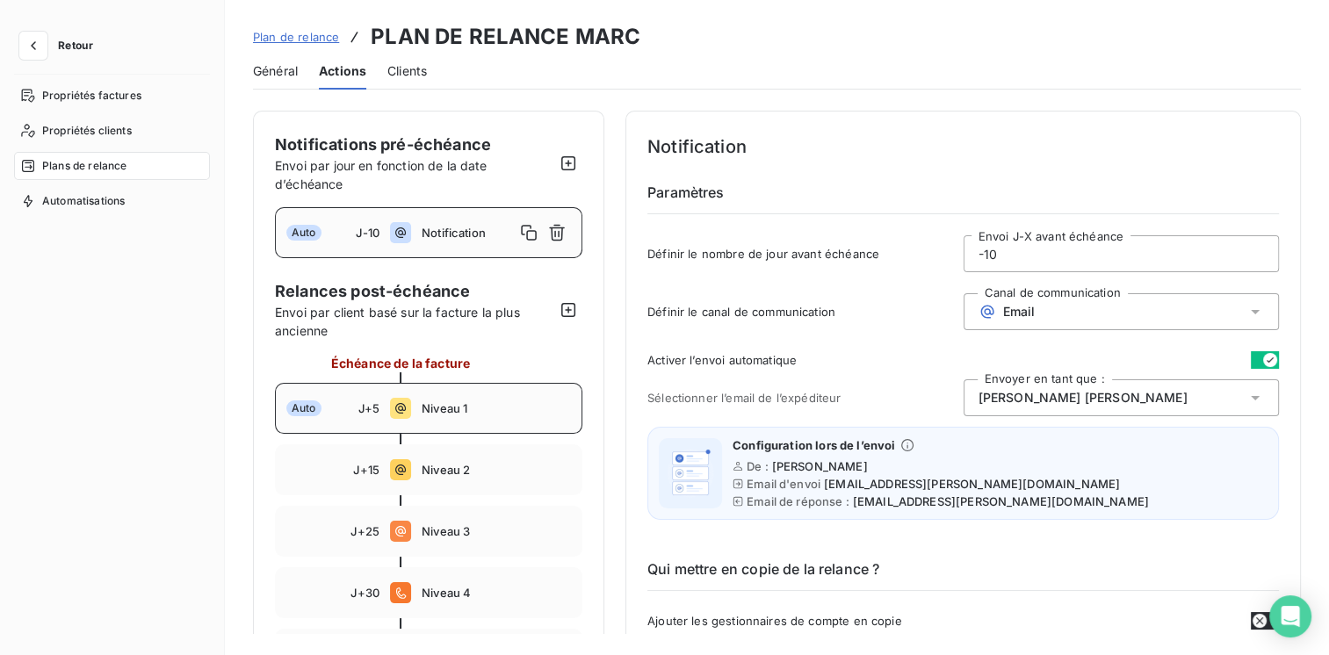
click at [393, 404] on icon at bounding box center [400, 408] width 21 height 21
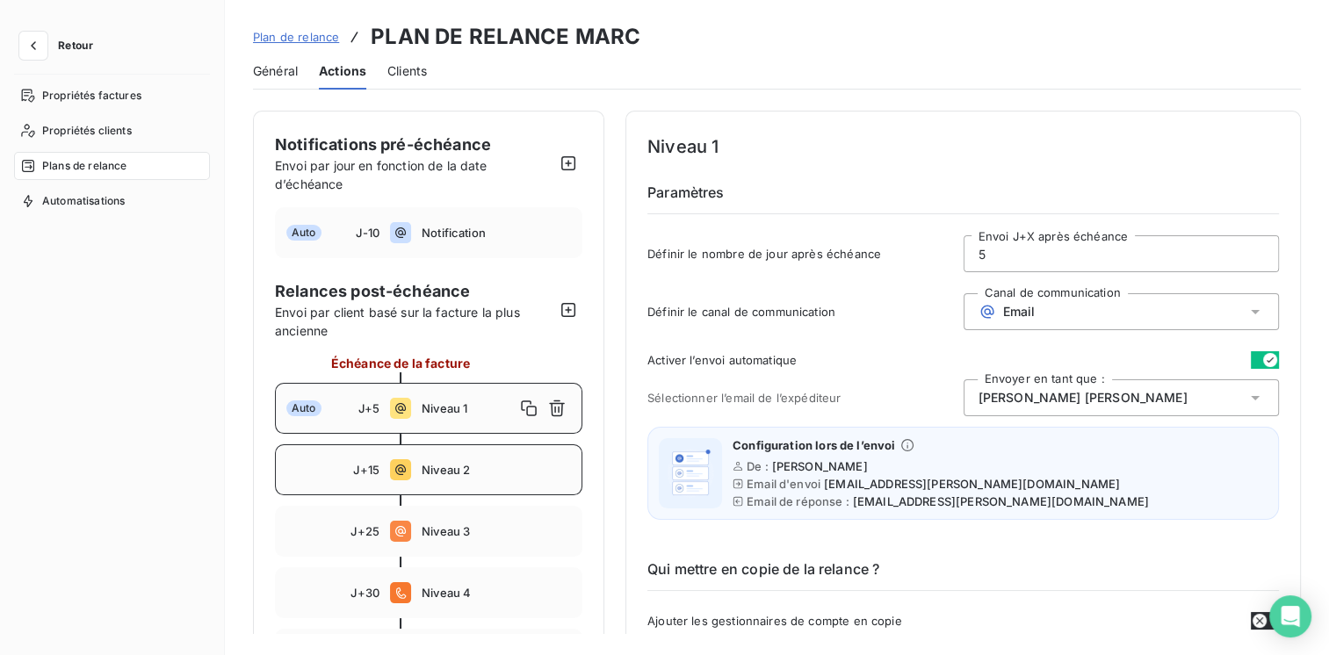
click at [393, 473] on icon at bounding box center [400, 469] width 21 height 21
type input "15"
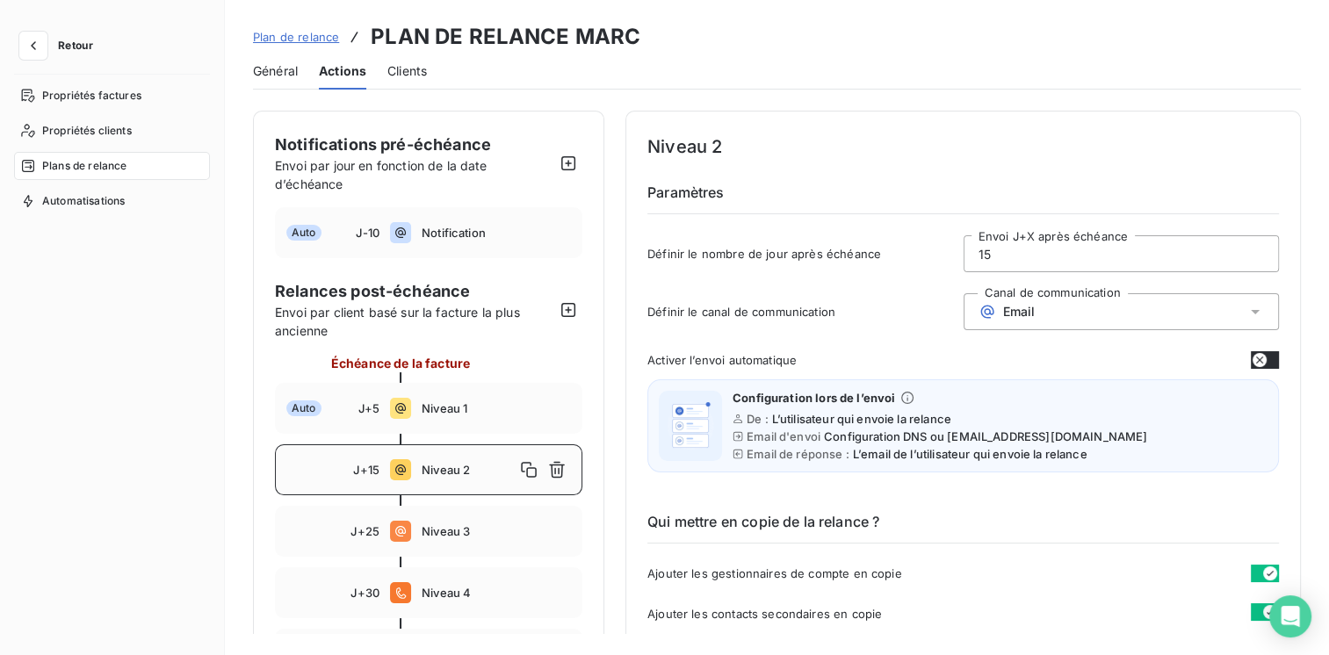
click at [1262, 359] on button "button" at bounding box center [1265, 360] width 28 height 18
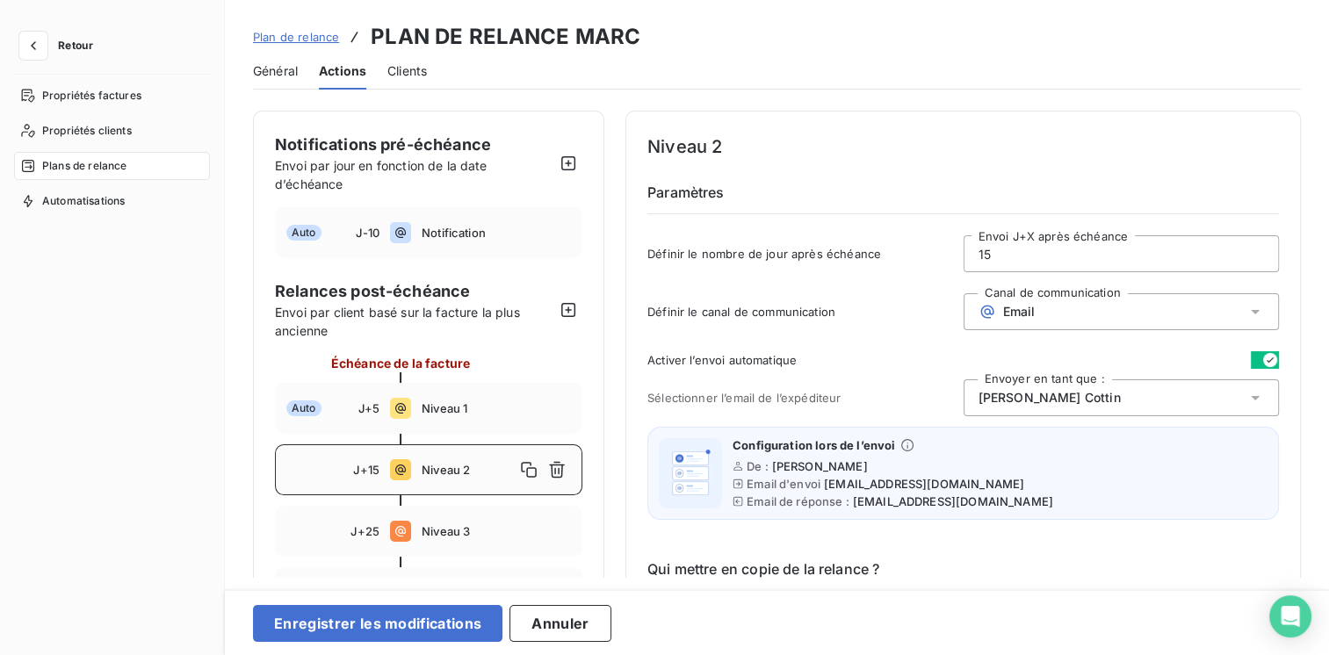
click at [1121, 409] on div "[PERSON_NAME]" at bounding box center [1121, 397] width 316 height 37
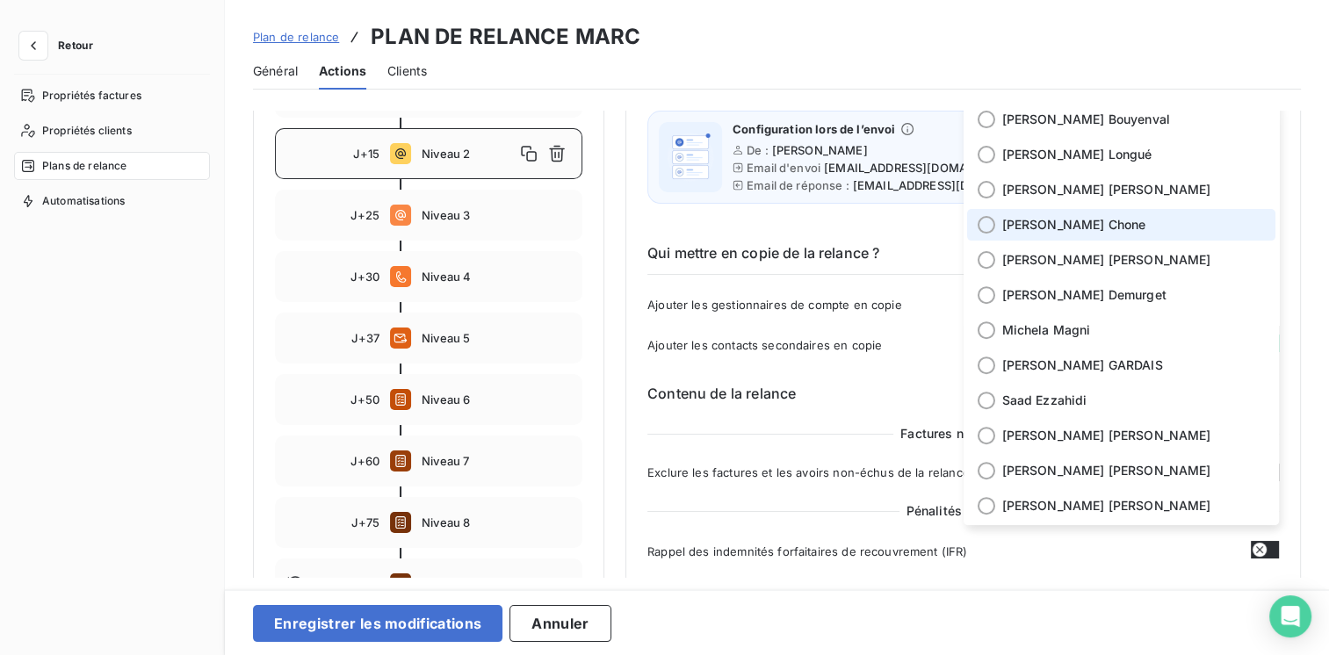
scroll to position [439, 0]
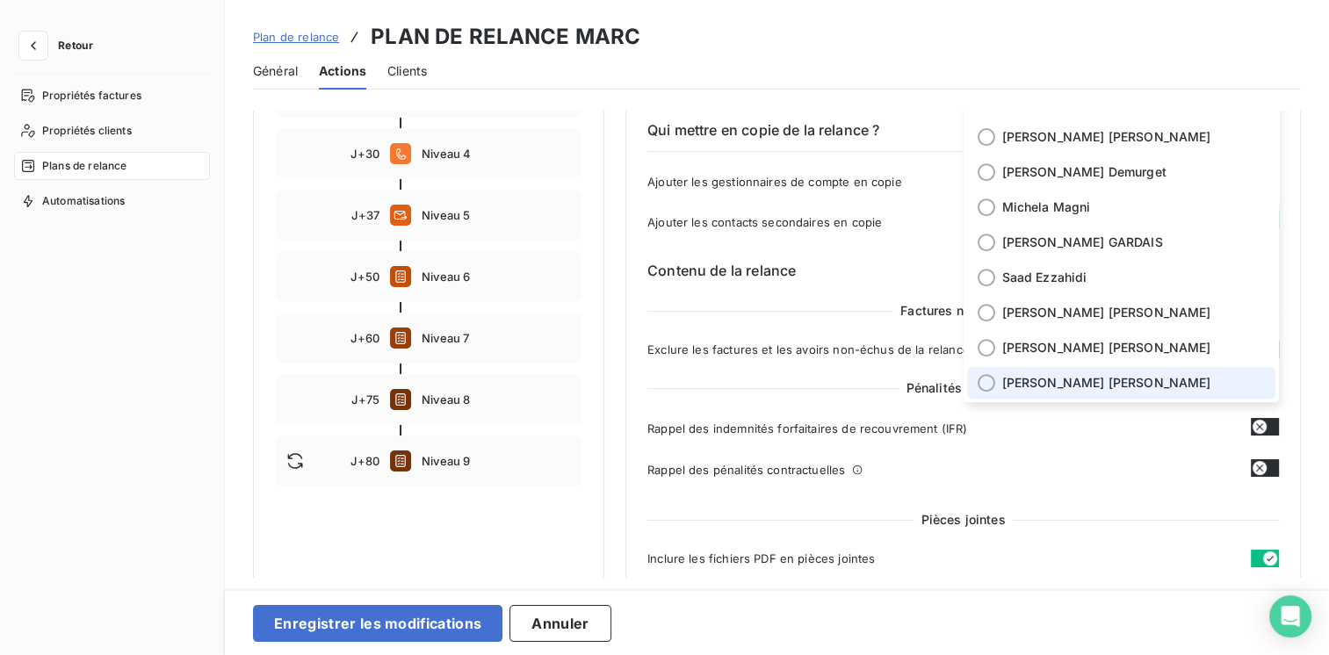
click at [1028, 392] on li "[PERSON_NAME]" at bounding box center [1121, 383] width 309 height 32
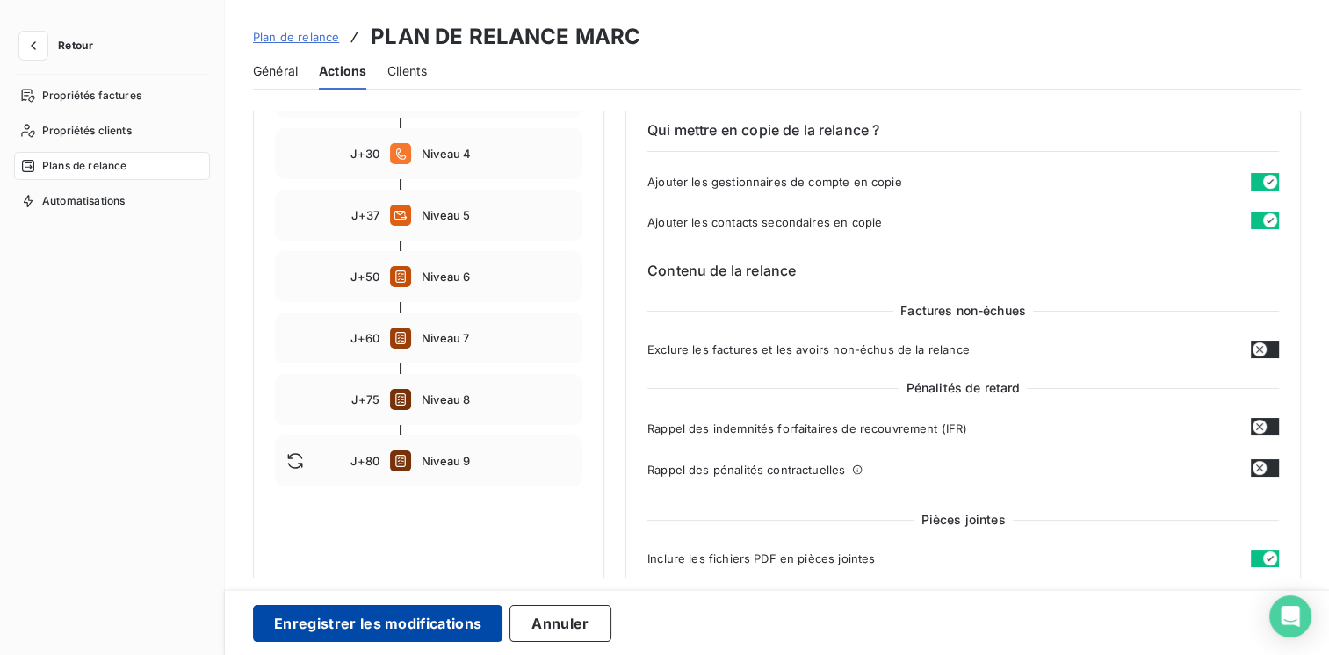
click at [368, 619] on button "Enregistrer les modifications" at bounding box center [377, 623] width 249 height 37
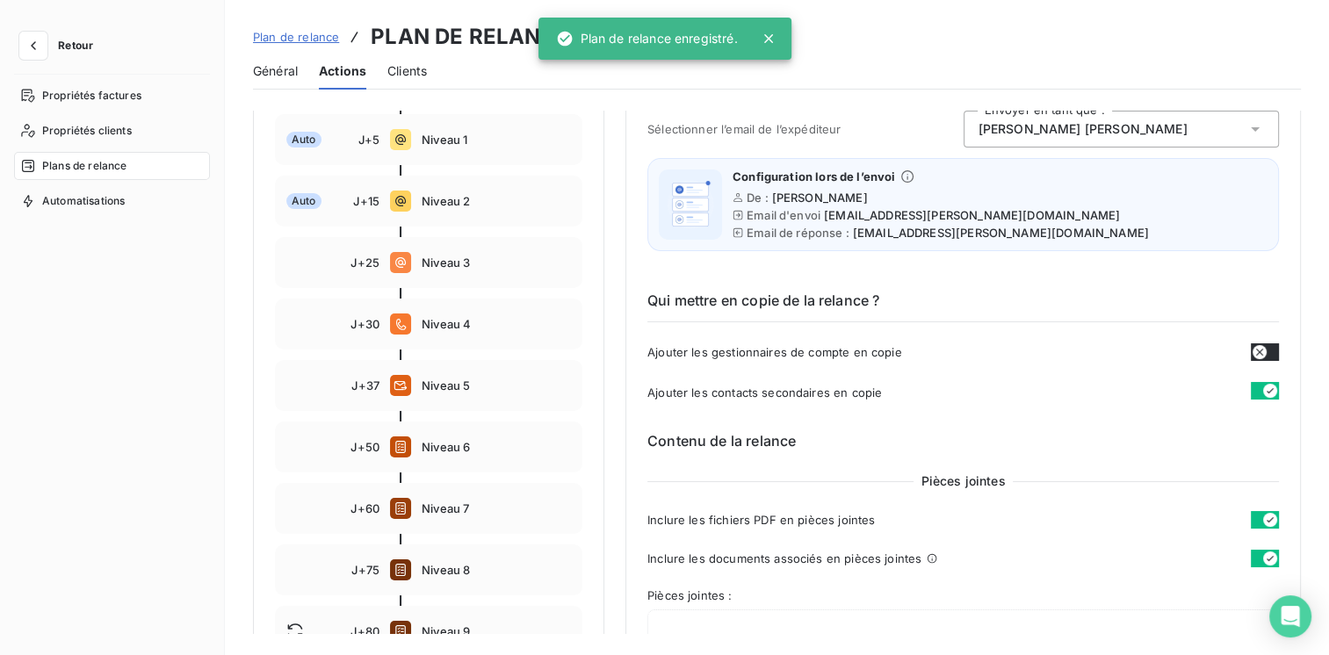
scroll to position [281, 0]
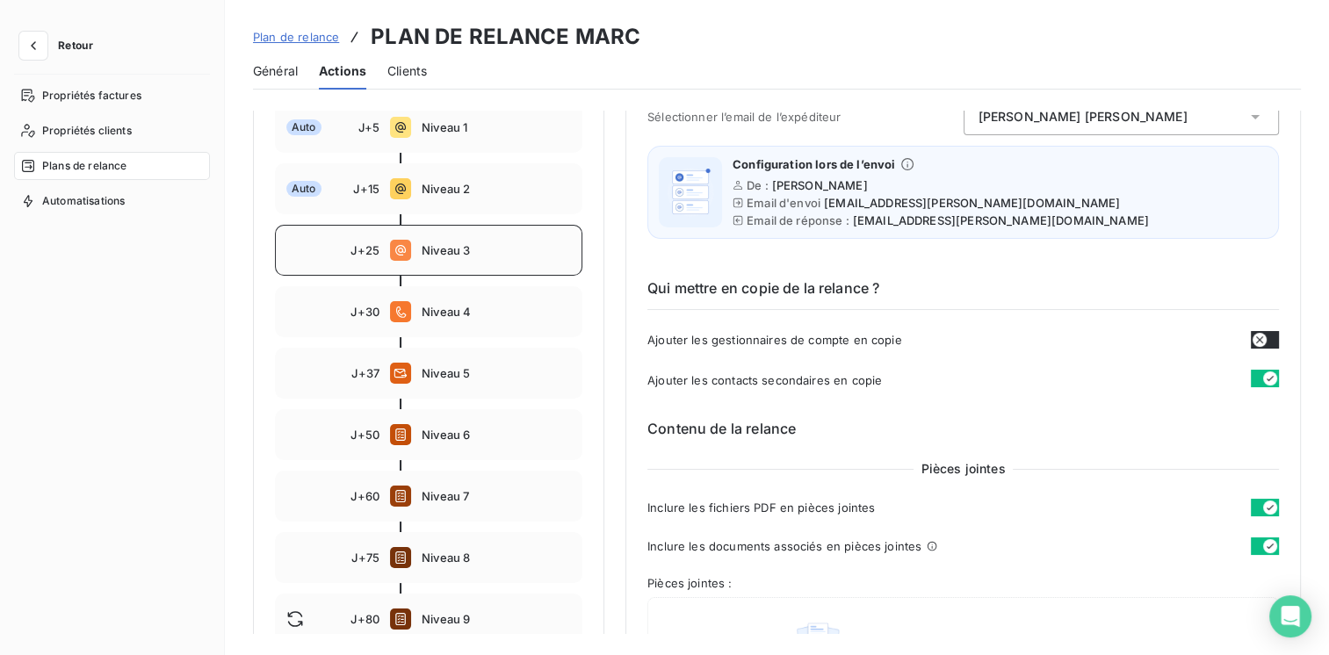
click at [464, 262] on div "J+25 Niveau 3" at bounding box center [428, 250] width 307 height 51
type input "25"
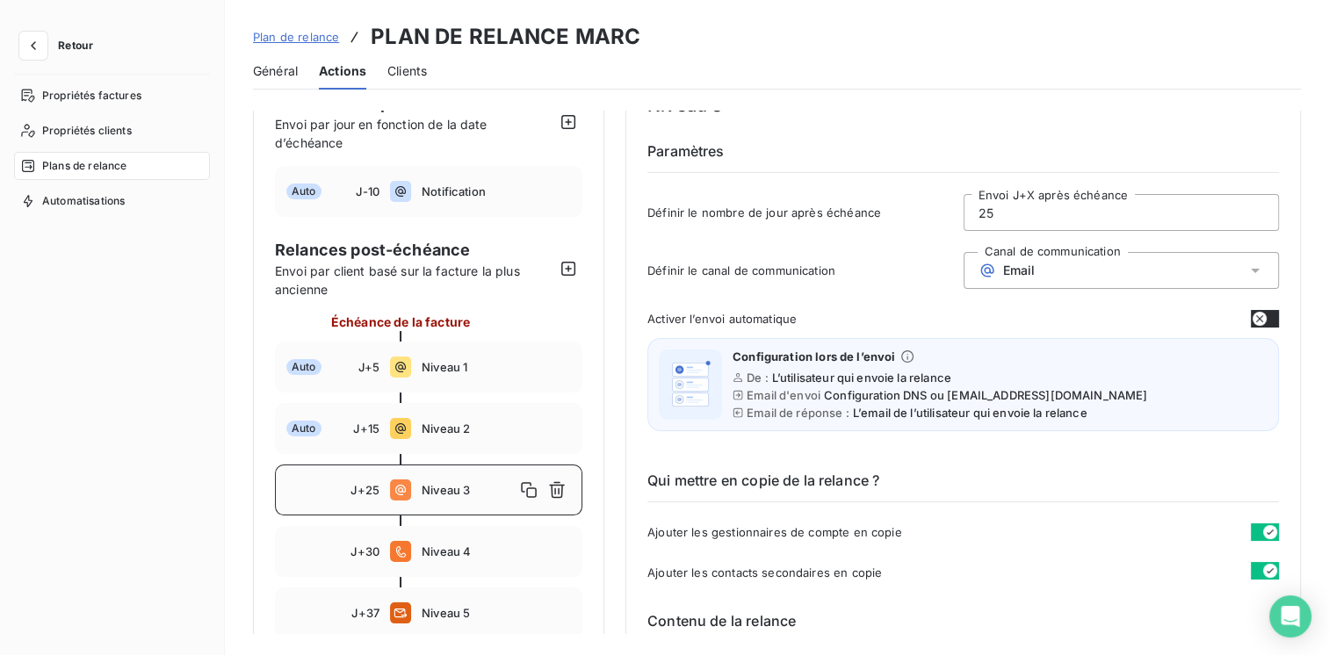
scroll to position [18, 0]
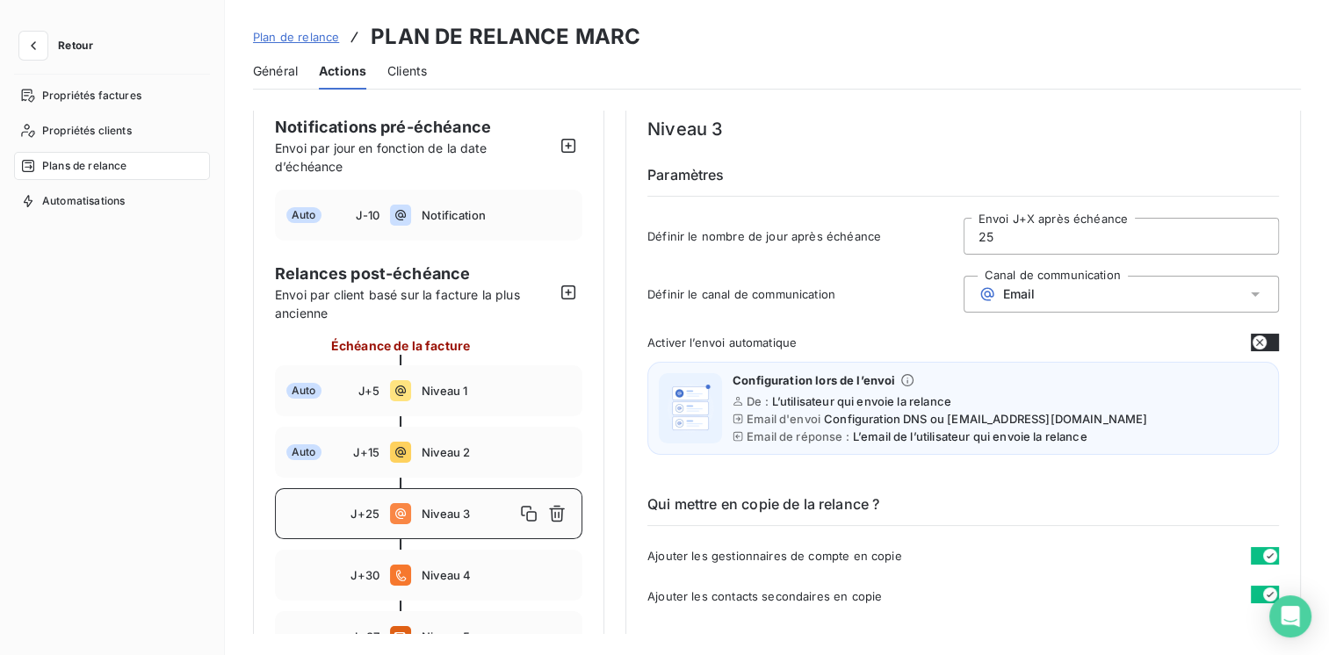
click at [1268, 342] on button "button" at bounding box center [1265, 343] width 28 height 18
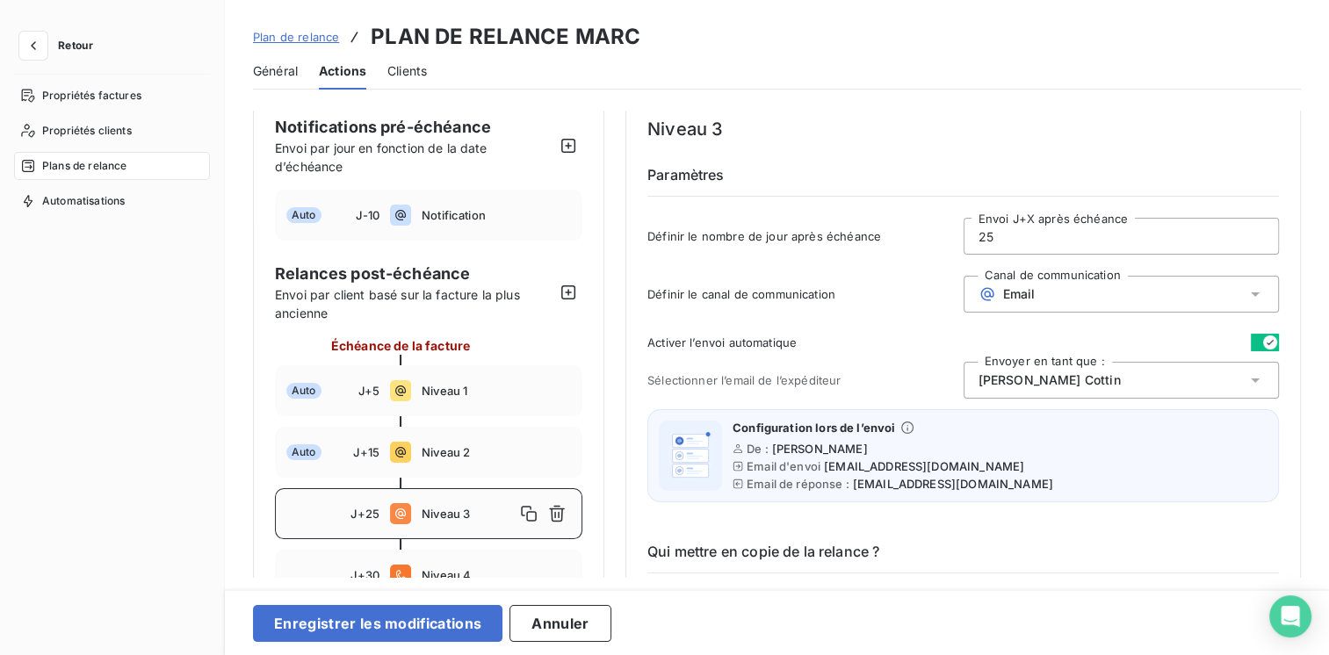
click at [1098, 387] on div "[PERSON_NAME]" at bounding box center [1121, 380] width 316 height 37
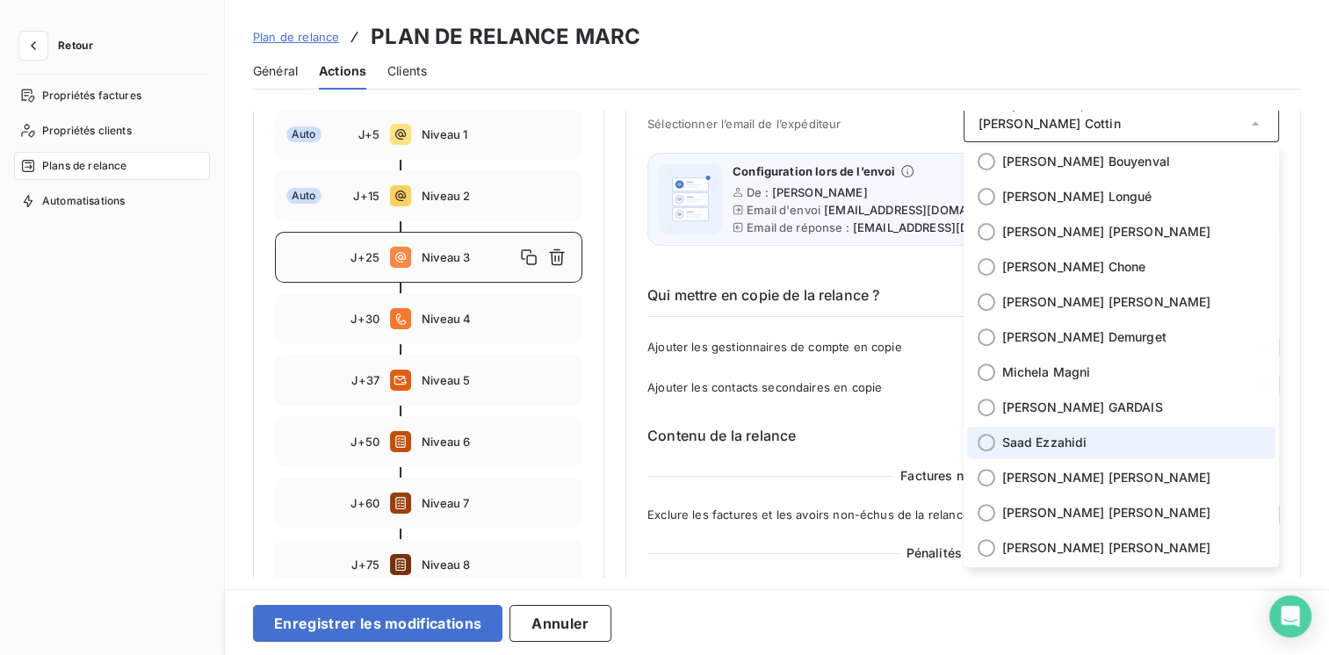
scroll to position [281, 0]
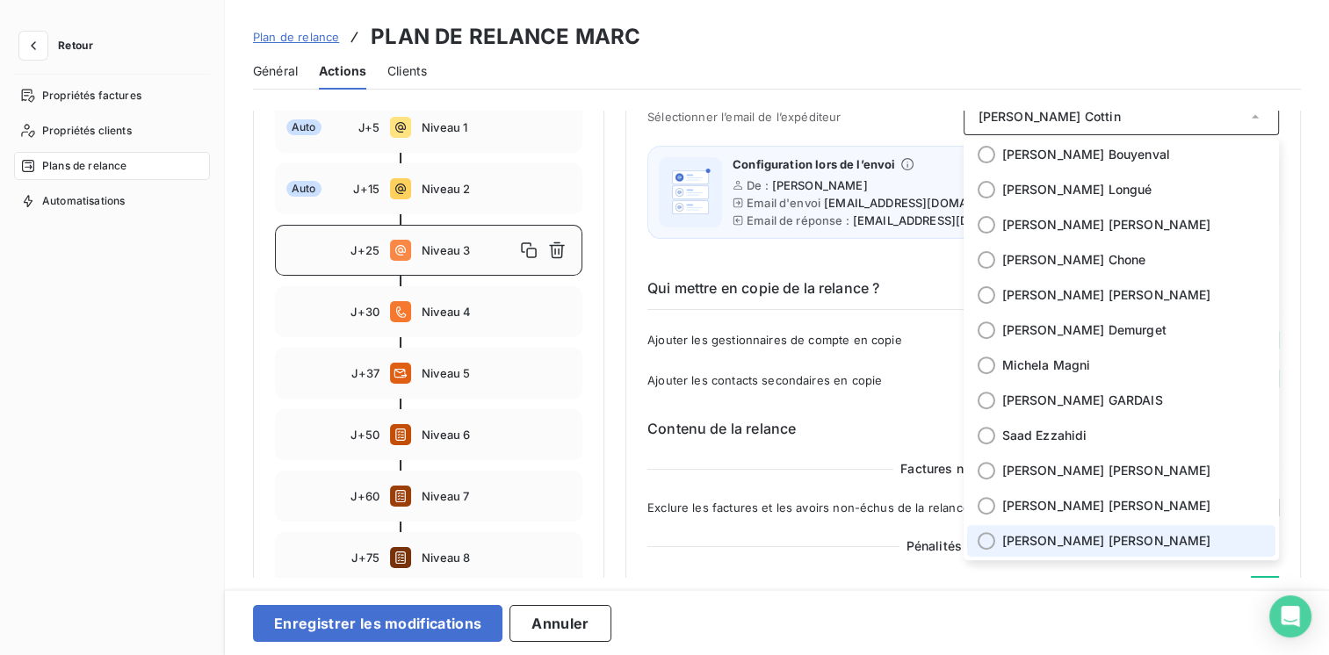
click at [1042, 548] on span "[PERSON_NAME]" at bounding box center [1106, 541] width 209 height 18
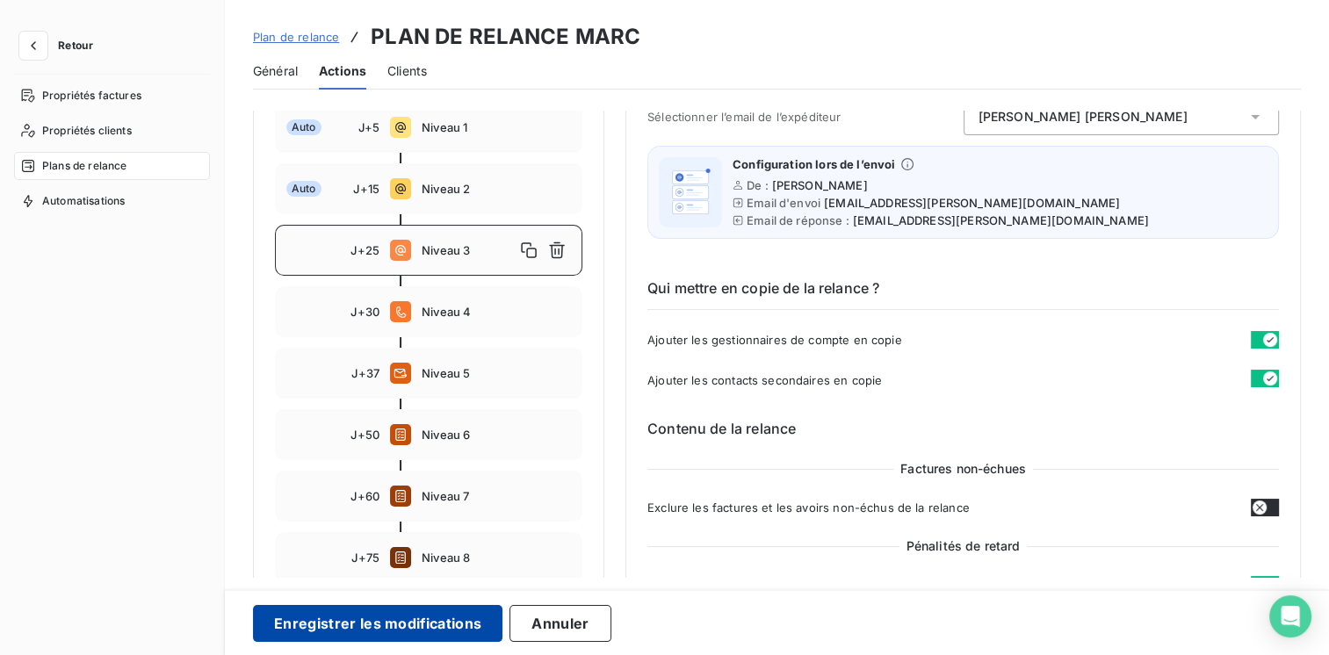
click at [410, 617] on button "Enregistrer les modifications" at bounding box center [377, 623] width 249 height 37
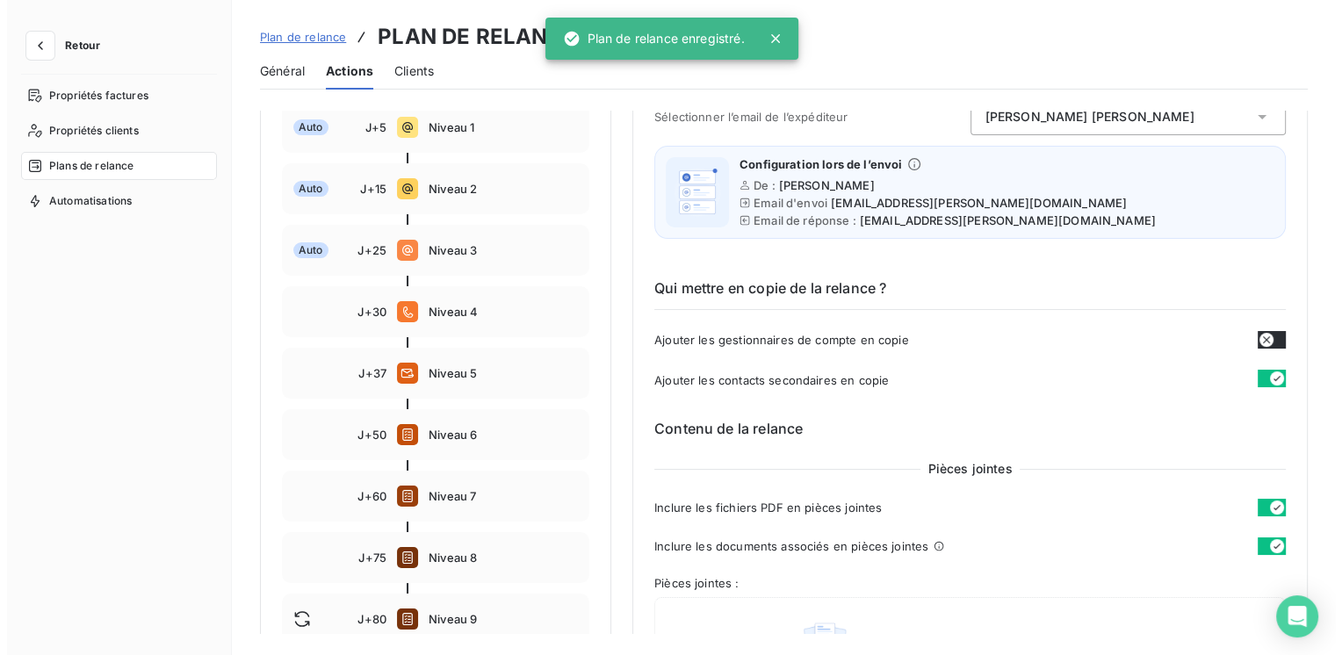
scroll to position [0, 0]
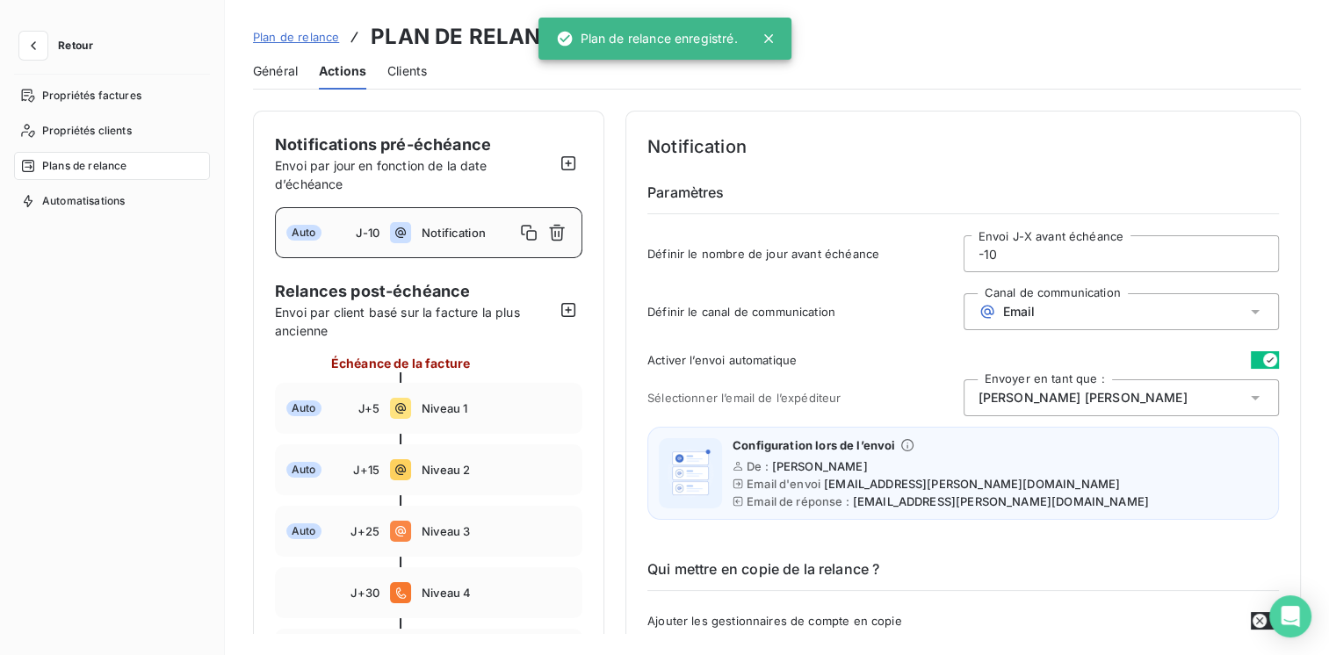
click at [418, 224] on div "Auto J-10 Notification" at bounding box center [428, 232] width 307 height 51
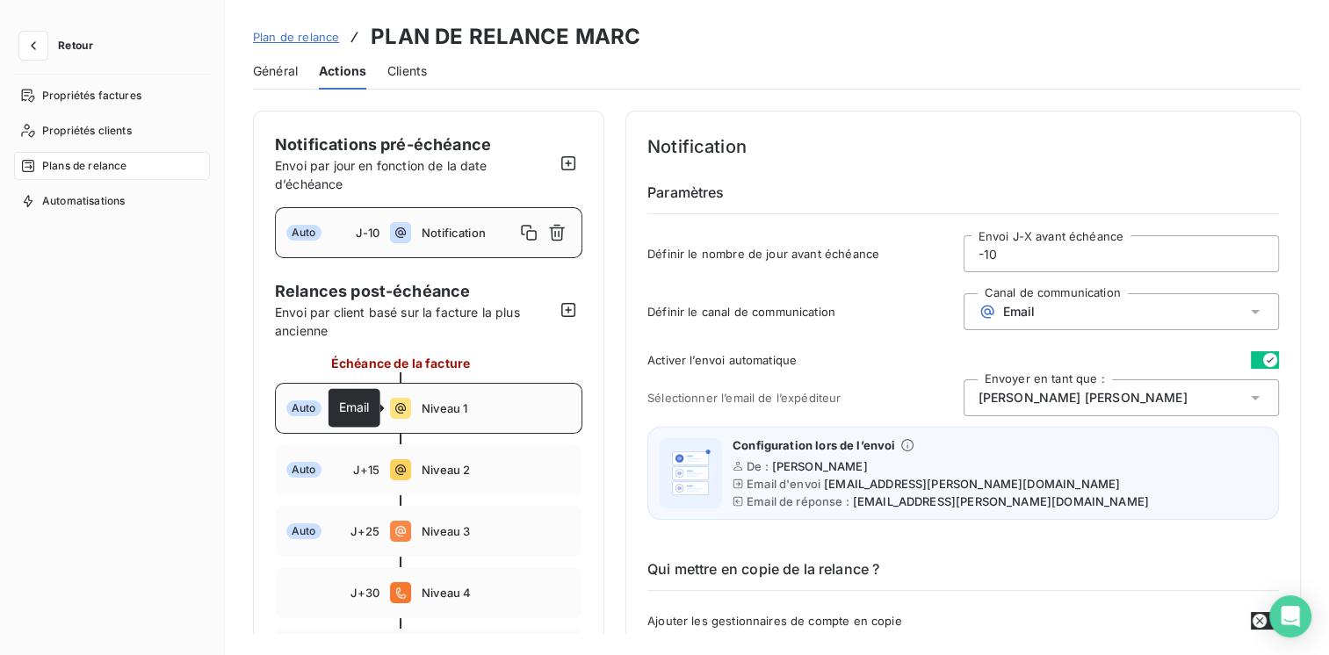
click at [392, 413] on icon at bounding box center [400, 408] width 21 height 21
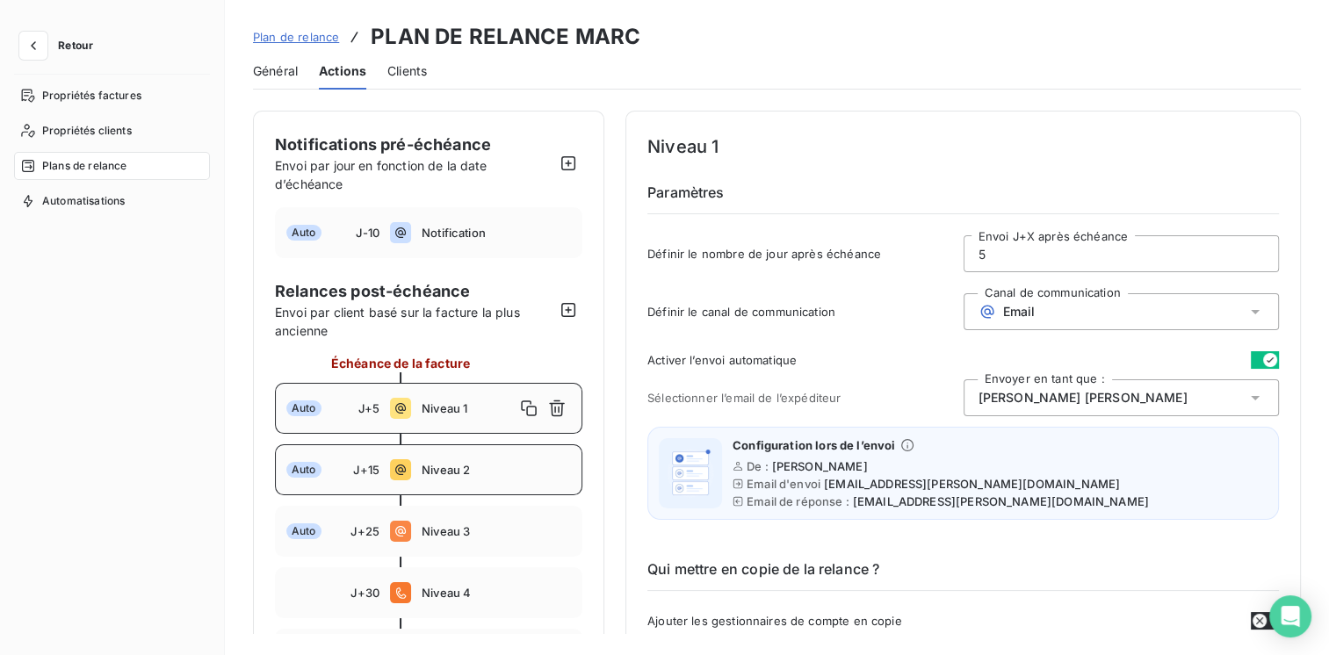
click at [386, 465] on div "Auto J+15 Niveau 2" at bounding box center [428, 469] width 307 height 51
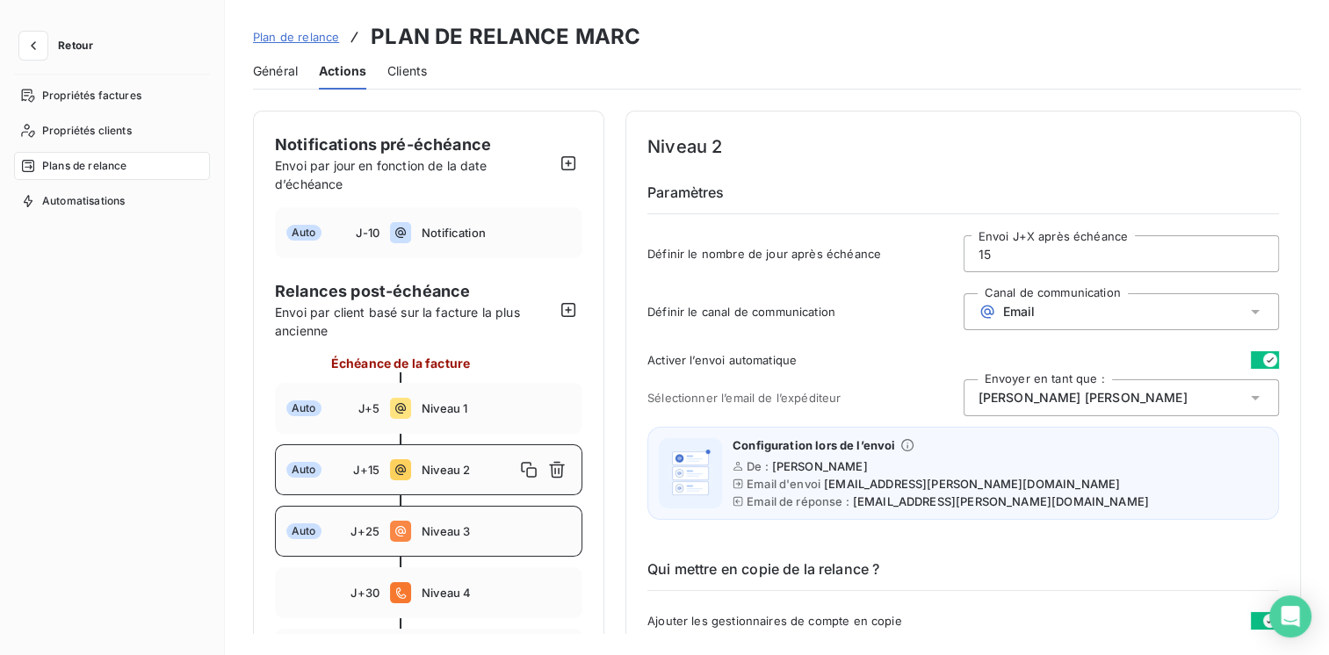
click at [379, 522] on div "Auto J+25 Niveau 3" at bounding box center [428, 531] width 307 height 51
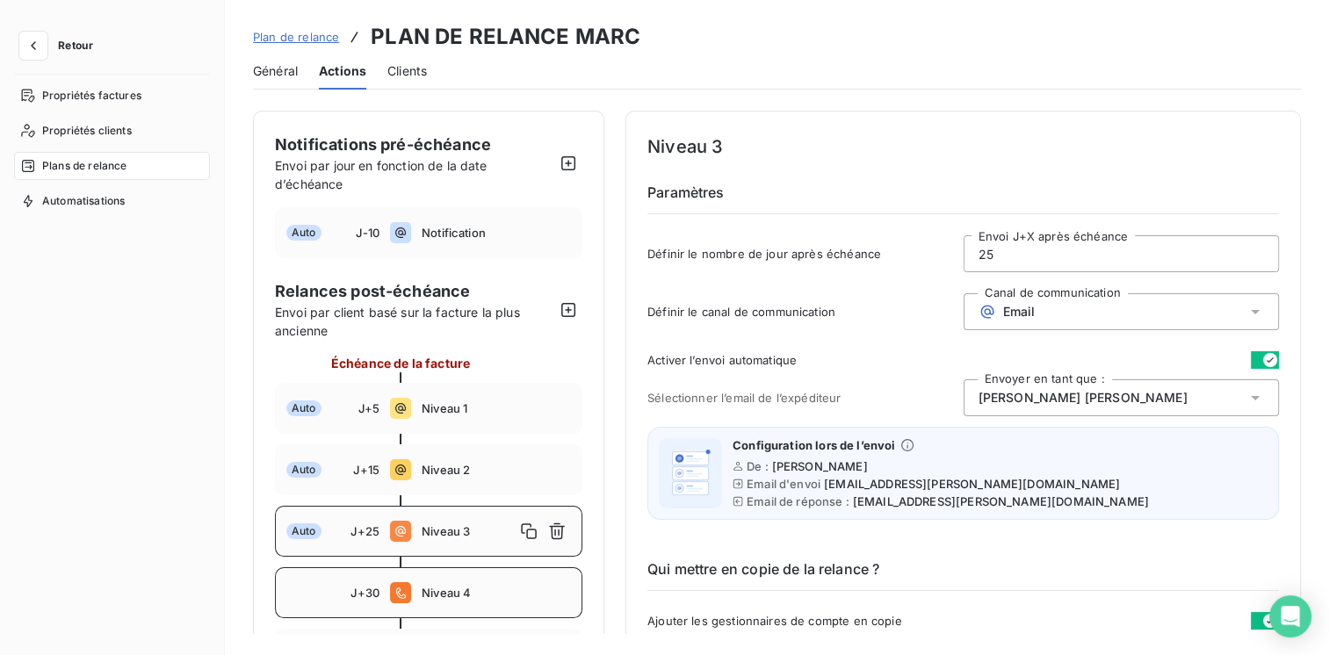
click at [403, 575] on div "J+30 Niveau 4" at bounding box center [428, 592] width 307 height 51
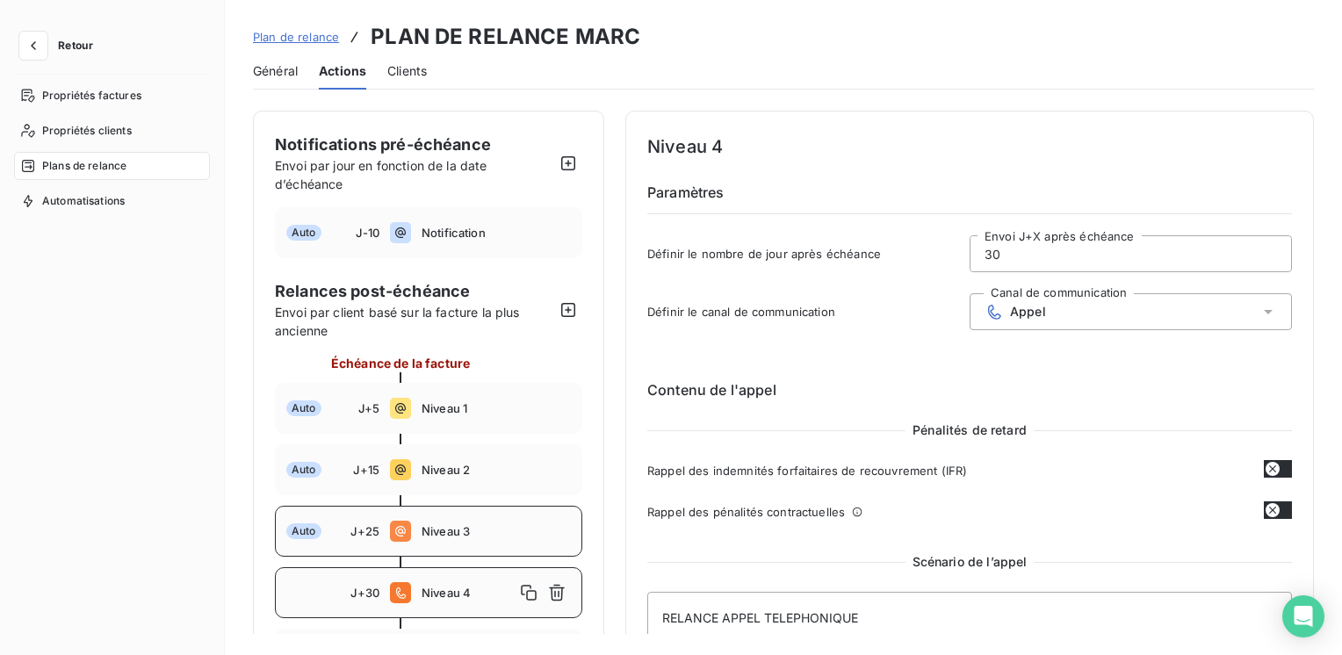
click at [400, 528] on icon at bounding box center [400, 531] width 21 height 21
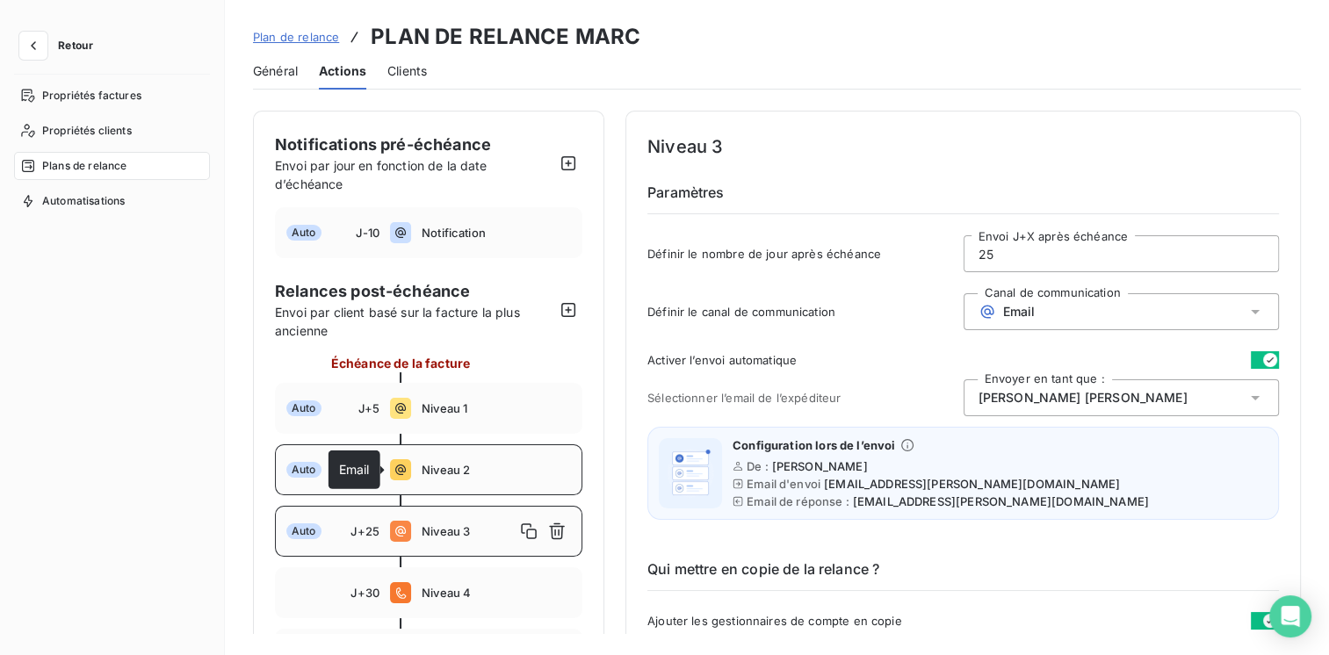
click at [407, 473] on icon at bounding box center [400, 469] width 21 height 21
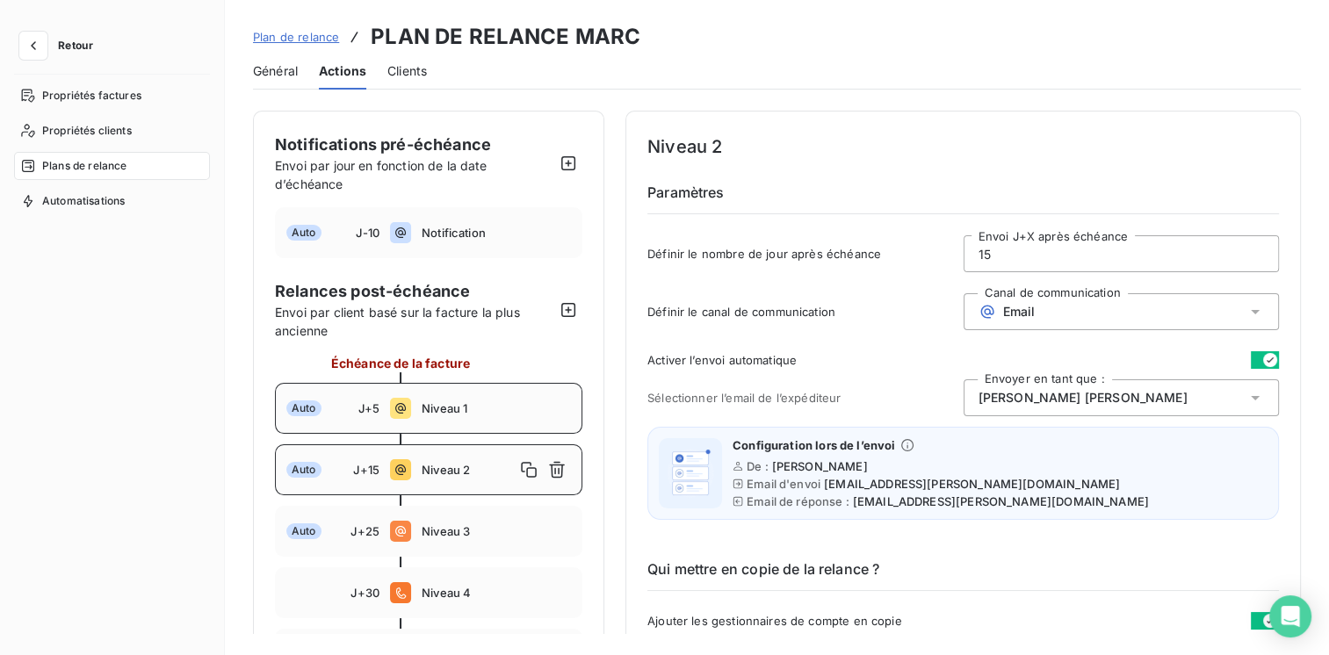
click at [409, 383] on div "Auto J+5 Niveau 1" at bounding box center [428, 408] width 307 height 51
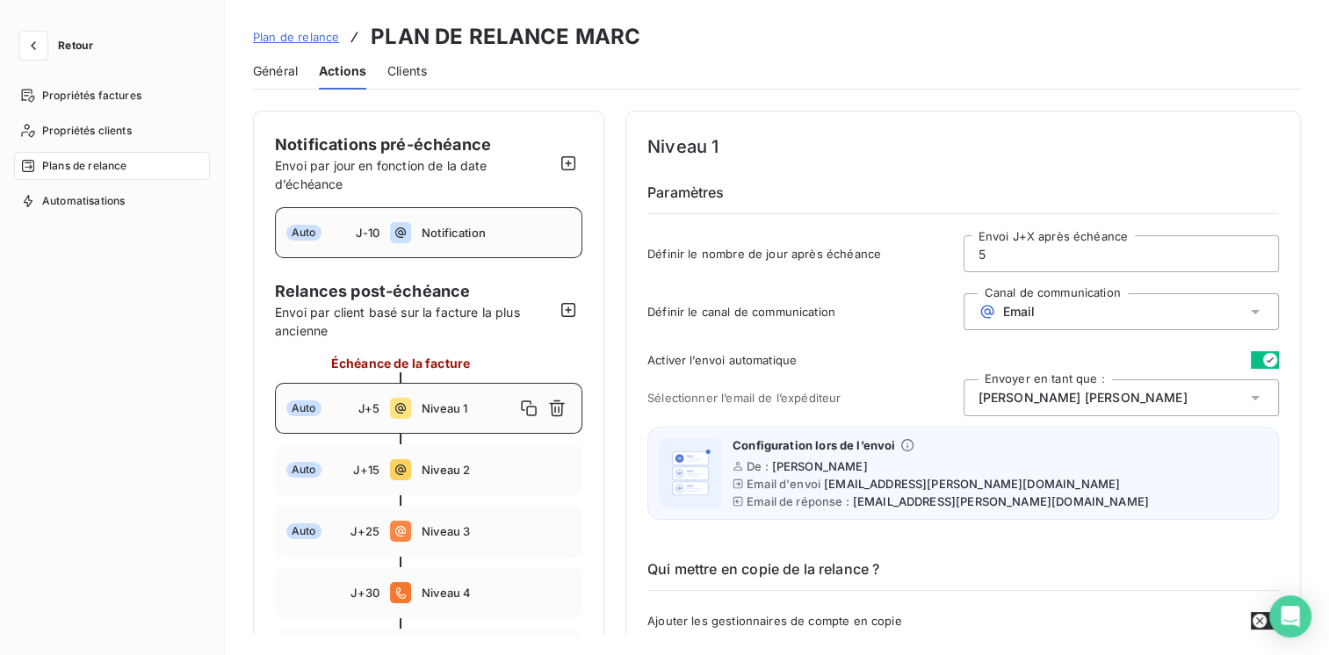
click at [451, 227] on span "Notification" at bounding box center [496, 233] width 149 height 14
type input "-10"
click at [18, 41] on button "Retour" at bounding box center [60, 46] width 93 height 28
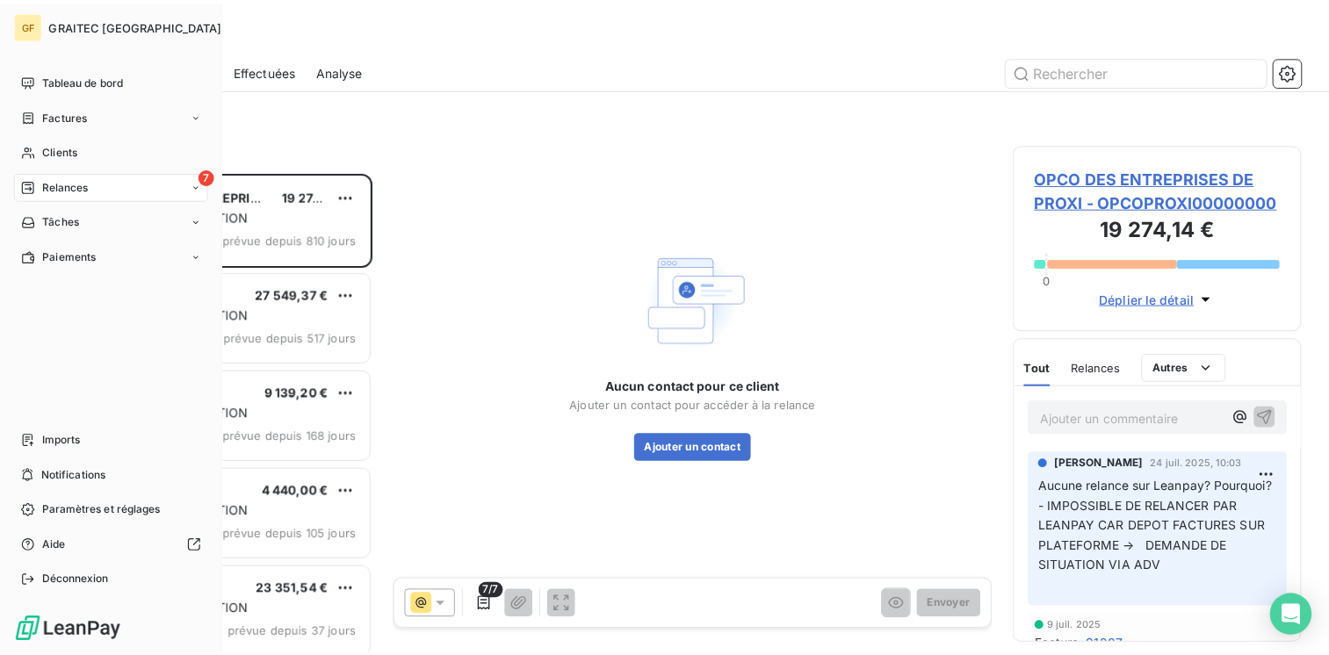
scroll to position [470, 278]
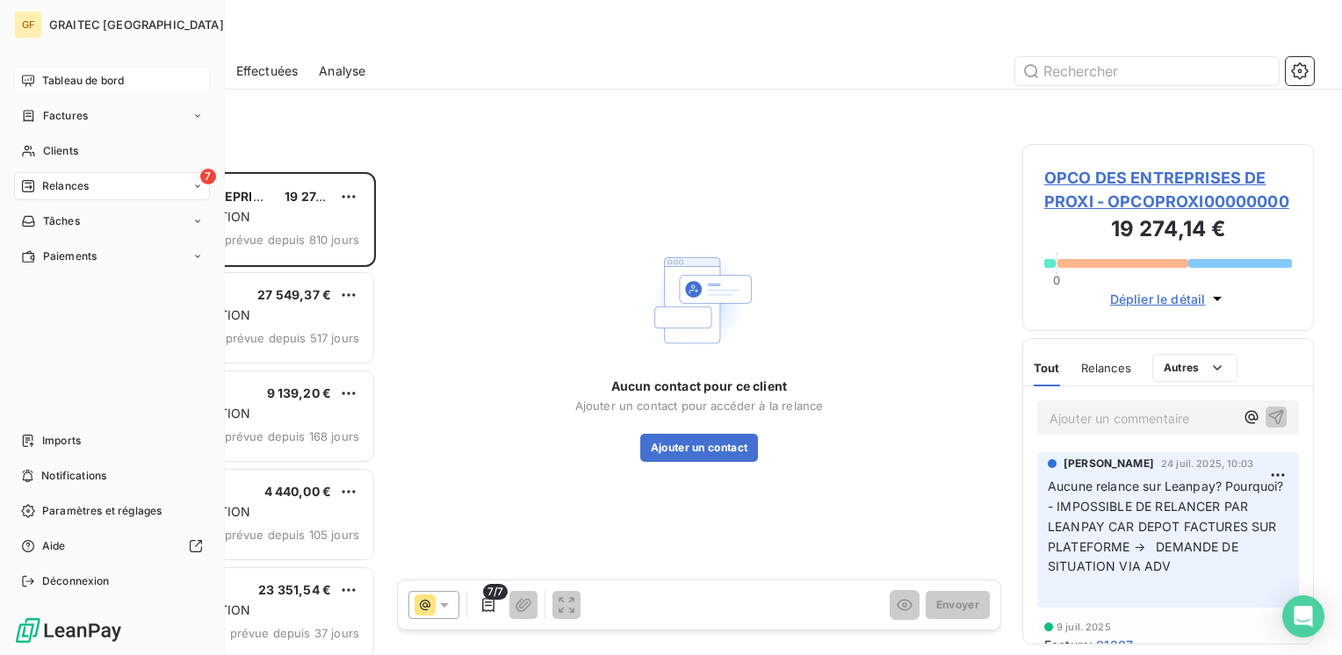
click at [48, 79] on span "Tableau de bord" at bounding box center [83, 81] width 82 height 16
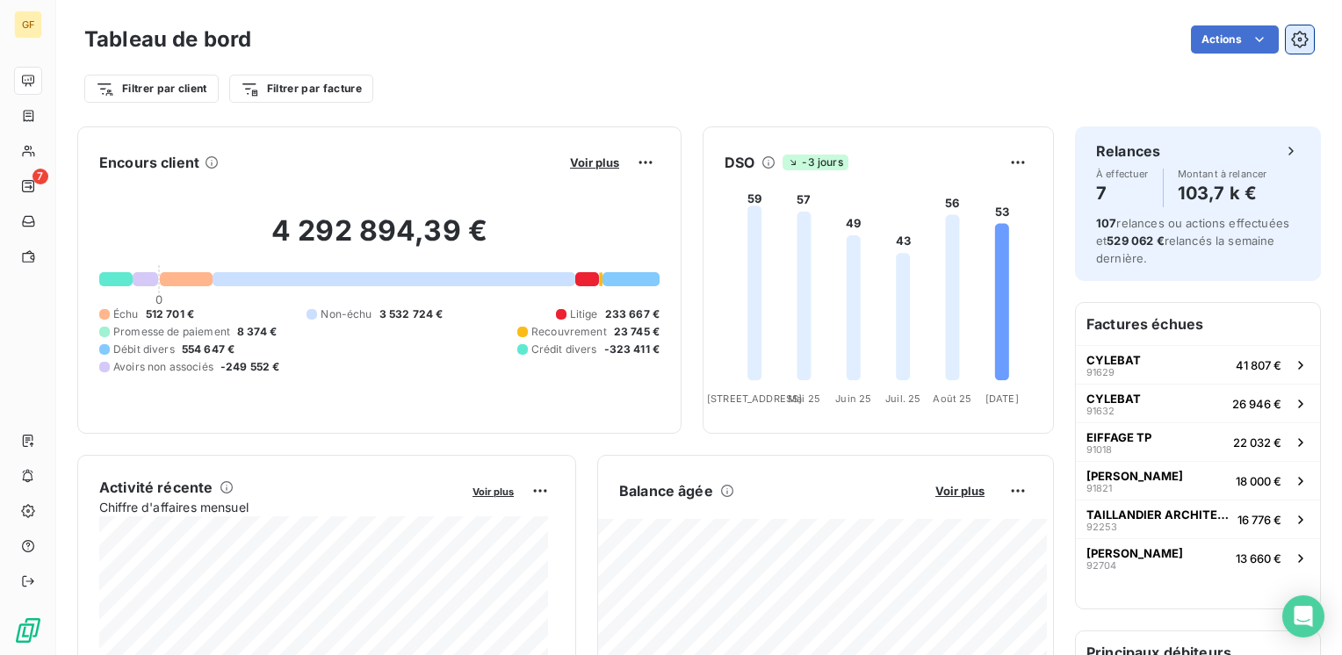
click at [1291, 39] on icon "button" at bounding box center [1300, 40] width 18 height 18
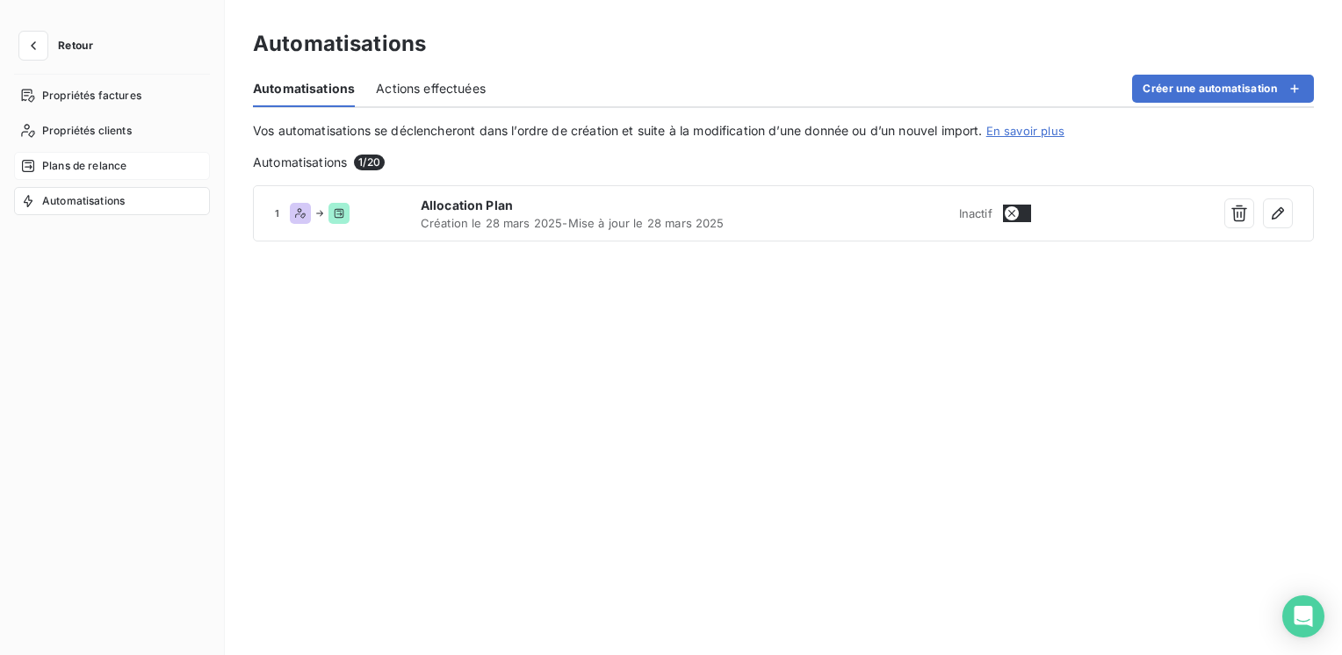
click at [98, 165] on span "Plans de relance" at bounding box center [84, 166] width 84 height 16
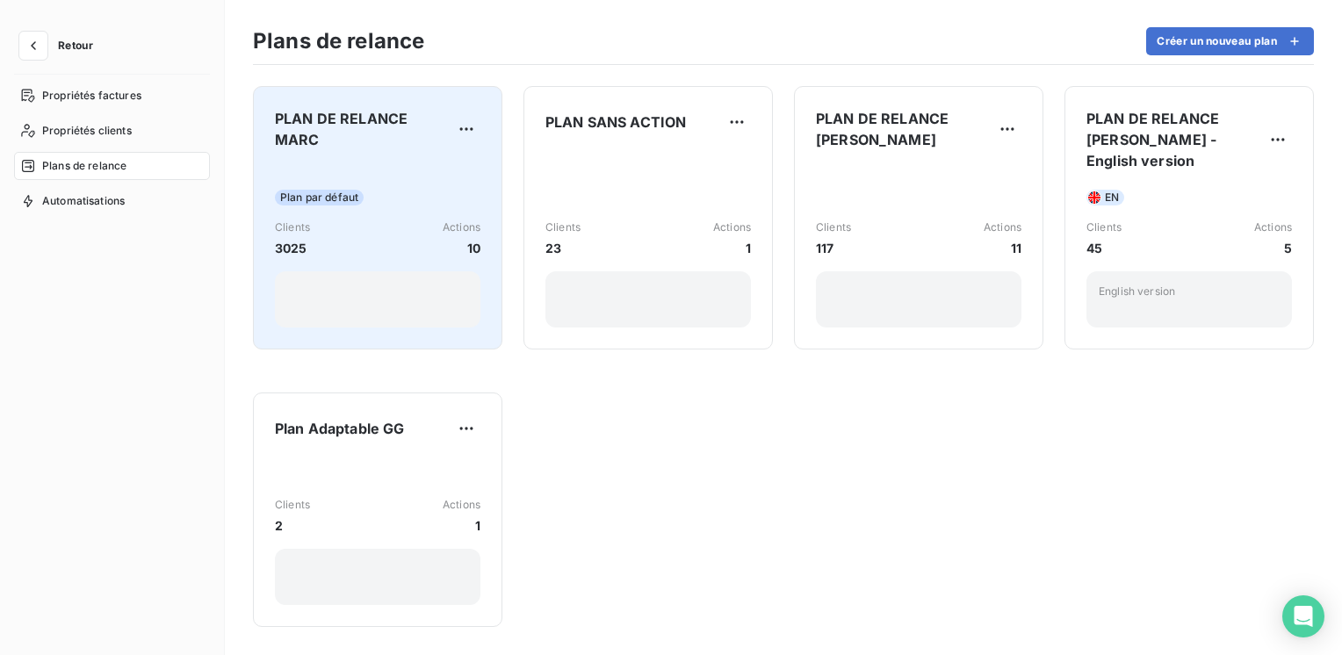
click at [396, 176] on div "Plan par défaut Clients 3025 Actions 10" at bounding box center [378, 245] width 206 height 163
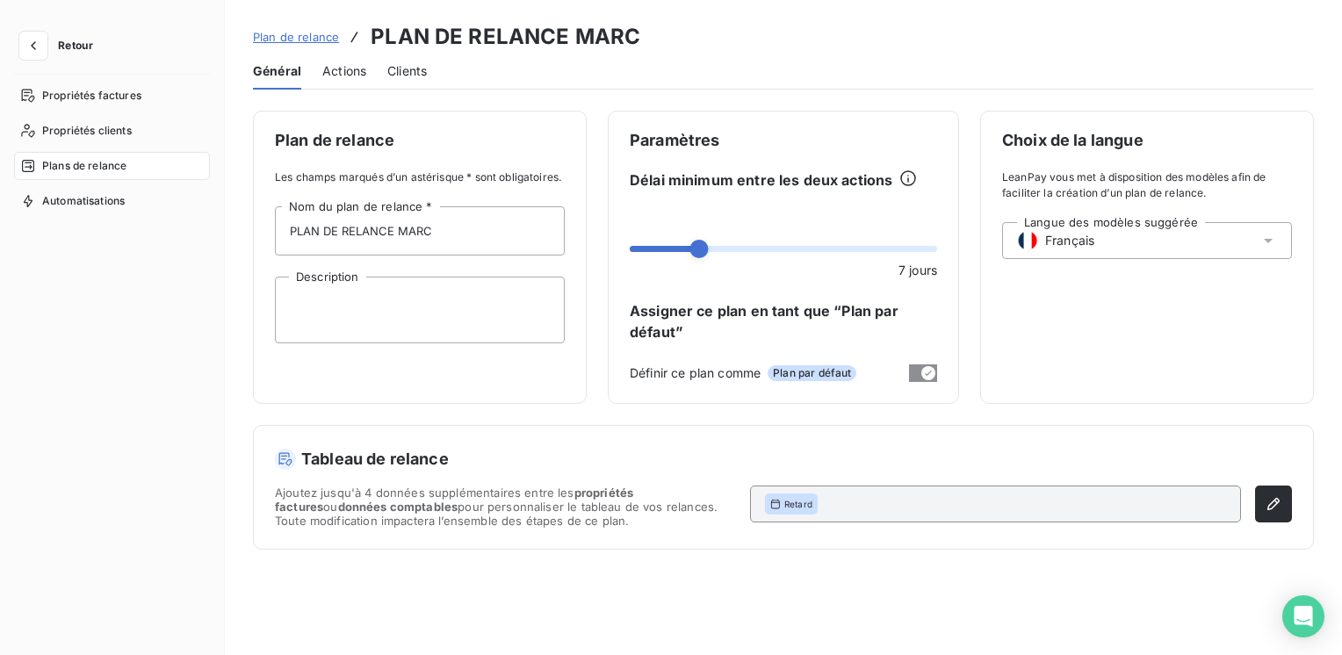
click at [349, 69] on span "Actions" at bounding box center [344, 71] width 44 height 18
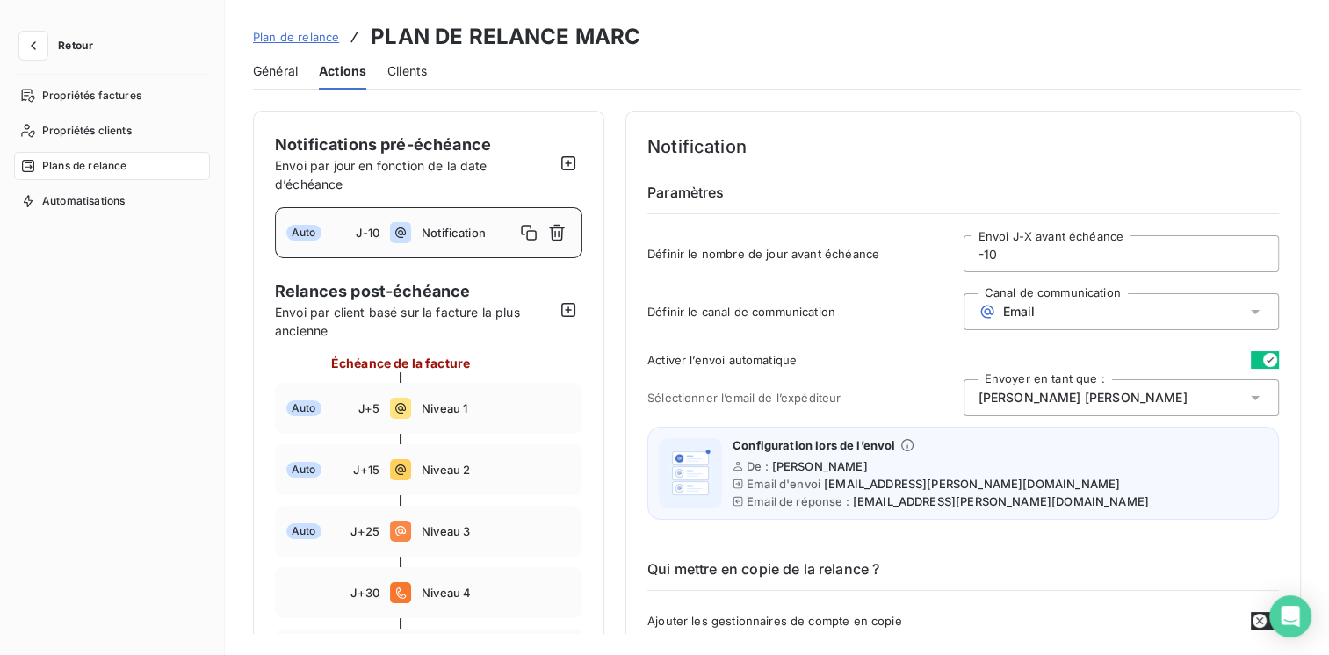
click at [65, 47] on span "Retour" at bounding box center [75, 45] width 35 height 11
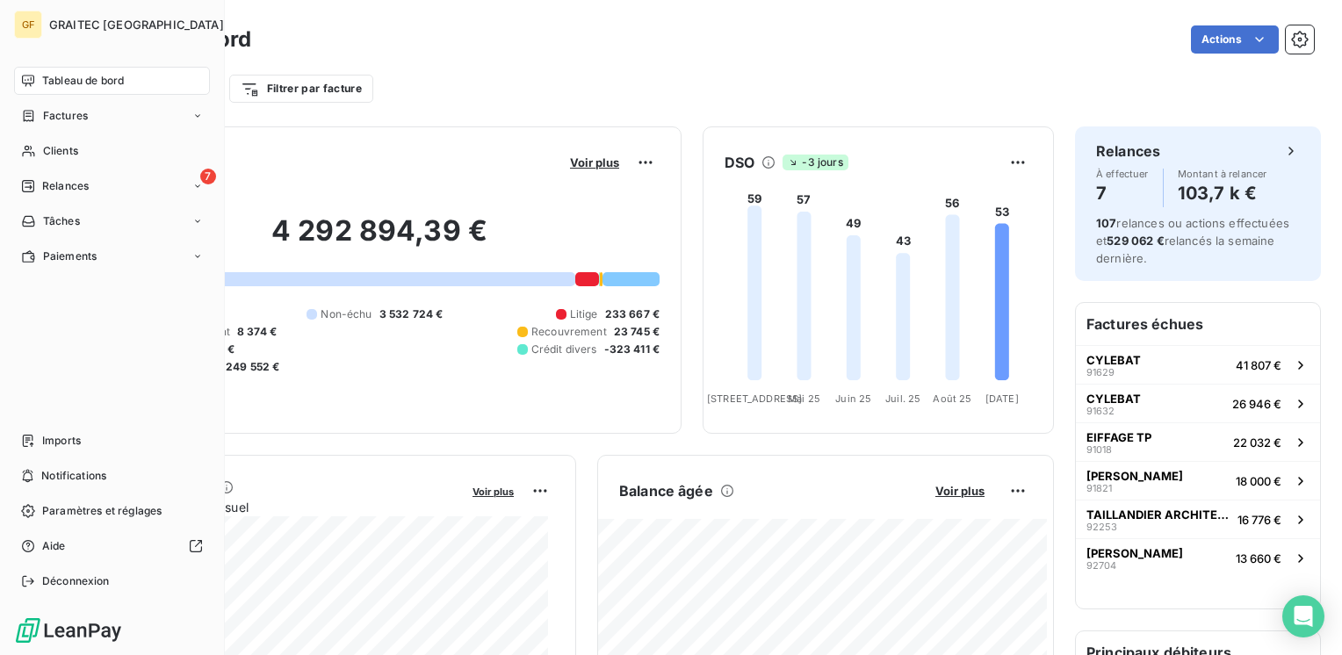
click at [83, 83] on span "Tableau de bord" at bounding box center [83, 81] width 82 height 16
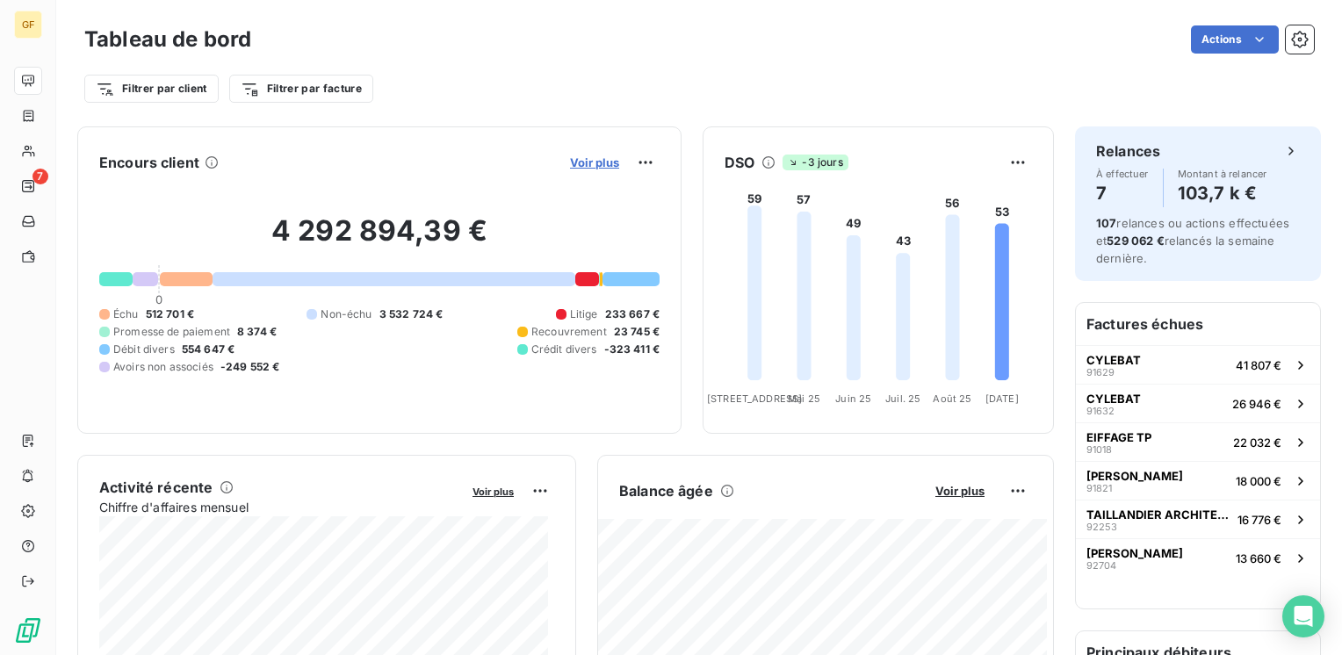
click at [570, 161] on span "Voir plus" at bounding box center [594, 162] width 49 height 14
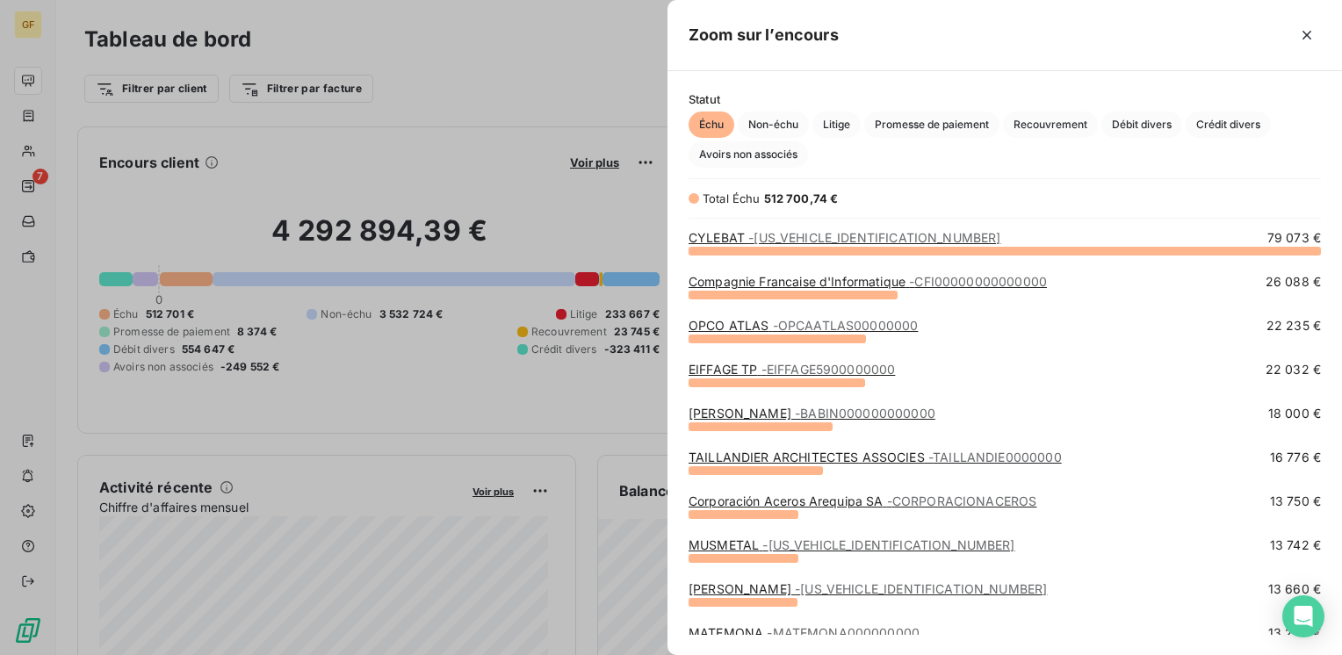
scroll to position [392, 660]
click at [833, 123] on span "Litige" at bounding box center [836, 125] width 48 height 26
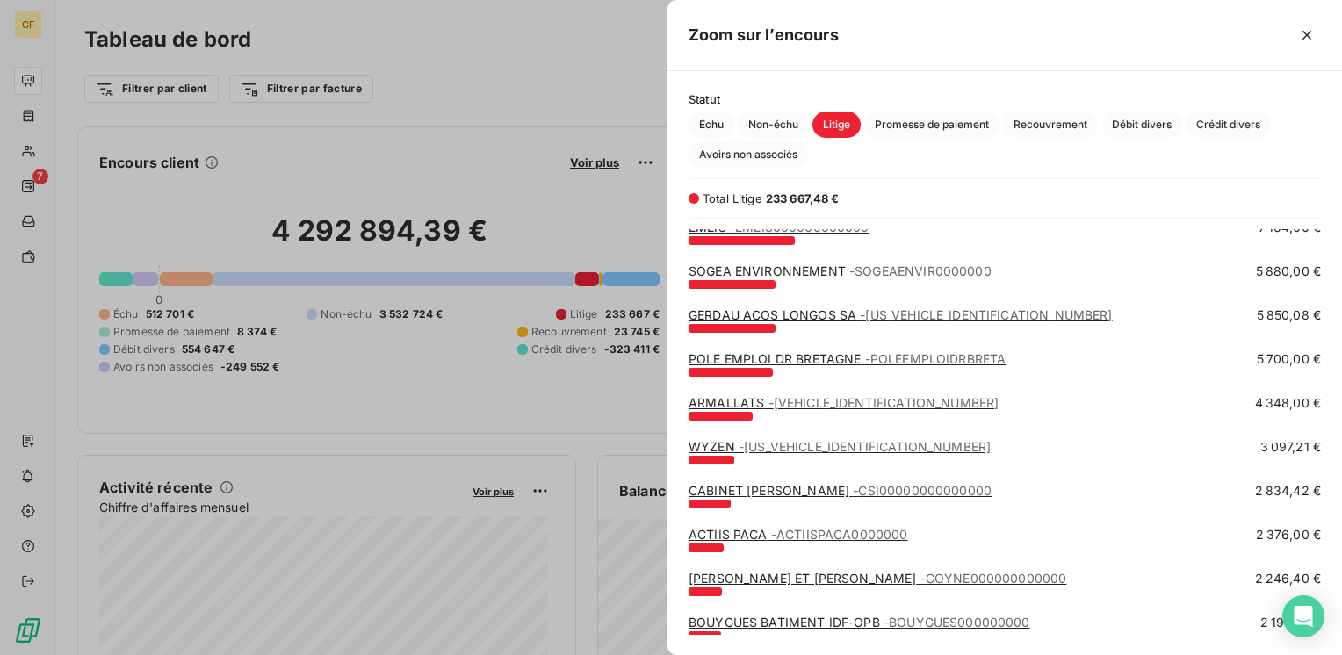
scroll to position [0, 0]
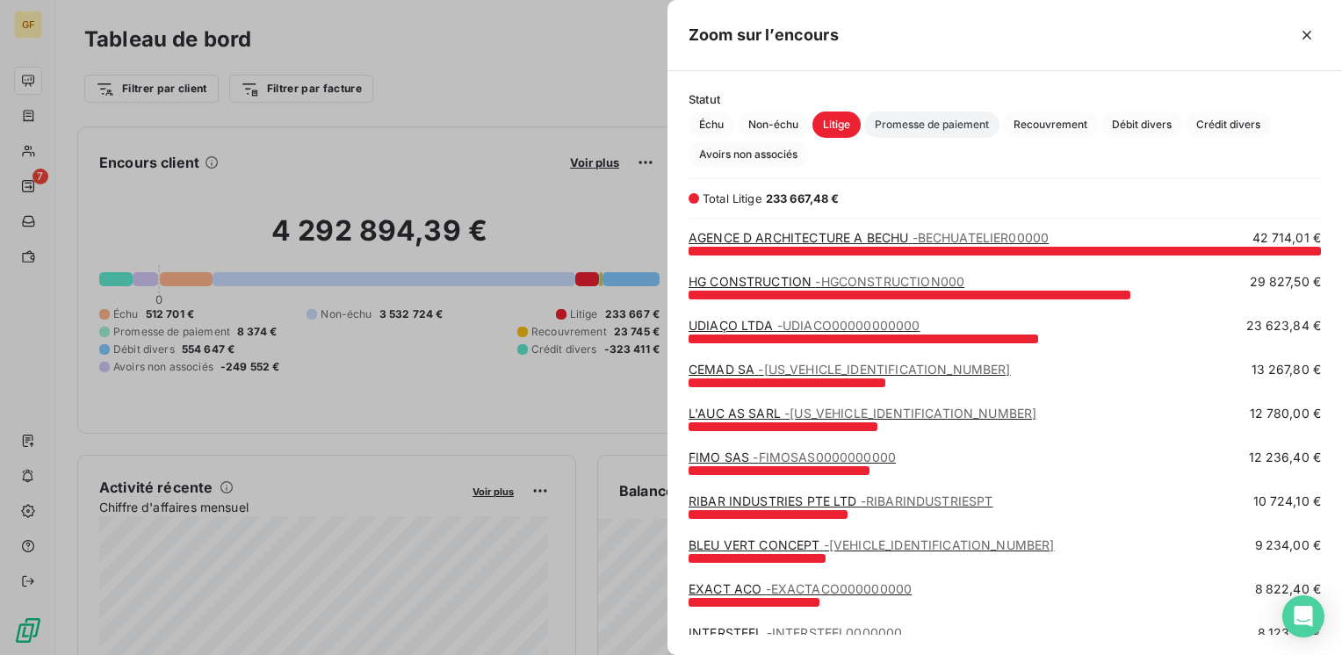
click at [914, 126] on span "Promesse de paiement" at bounding box center [931, 125] width 135 height 26
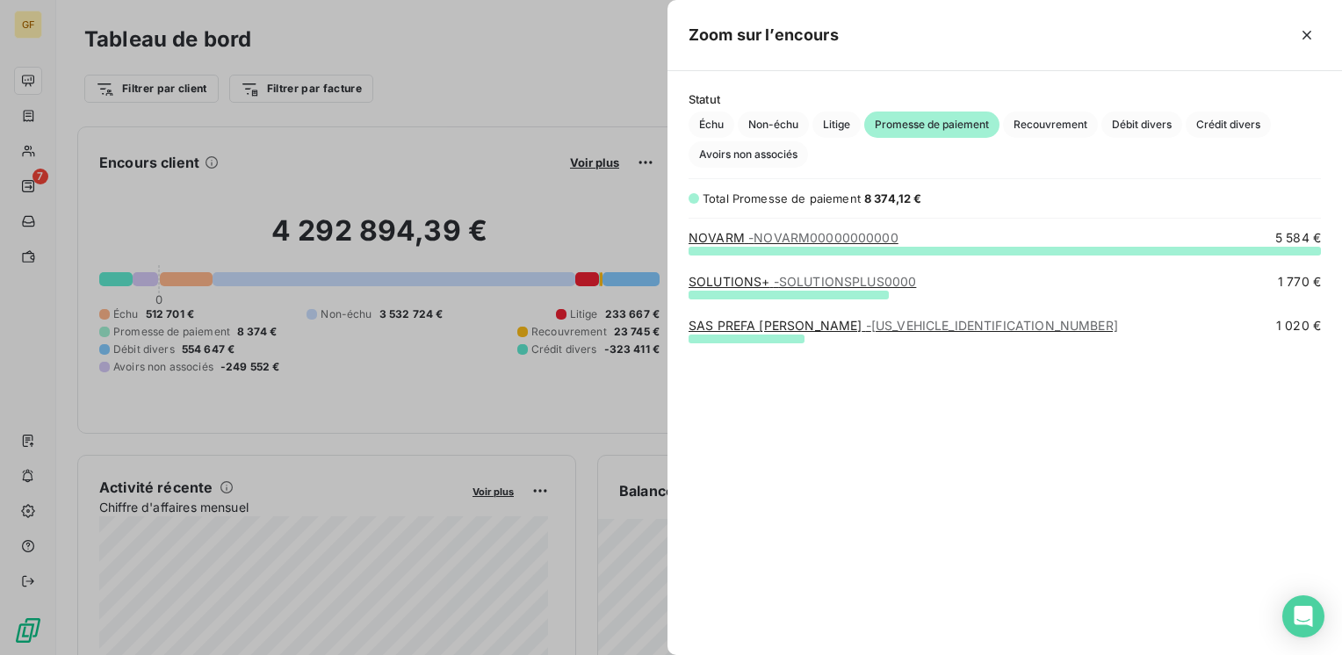
scroll to position [392, 660]
click at [1061, 118] on span "Recouvrement" at bounding box center [1050, 125] width 95 height 26
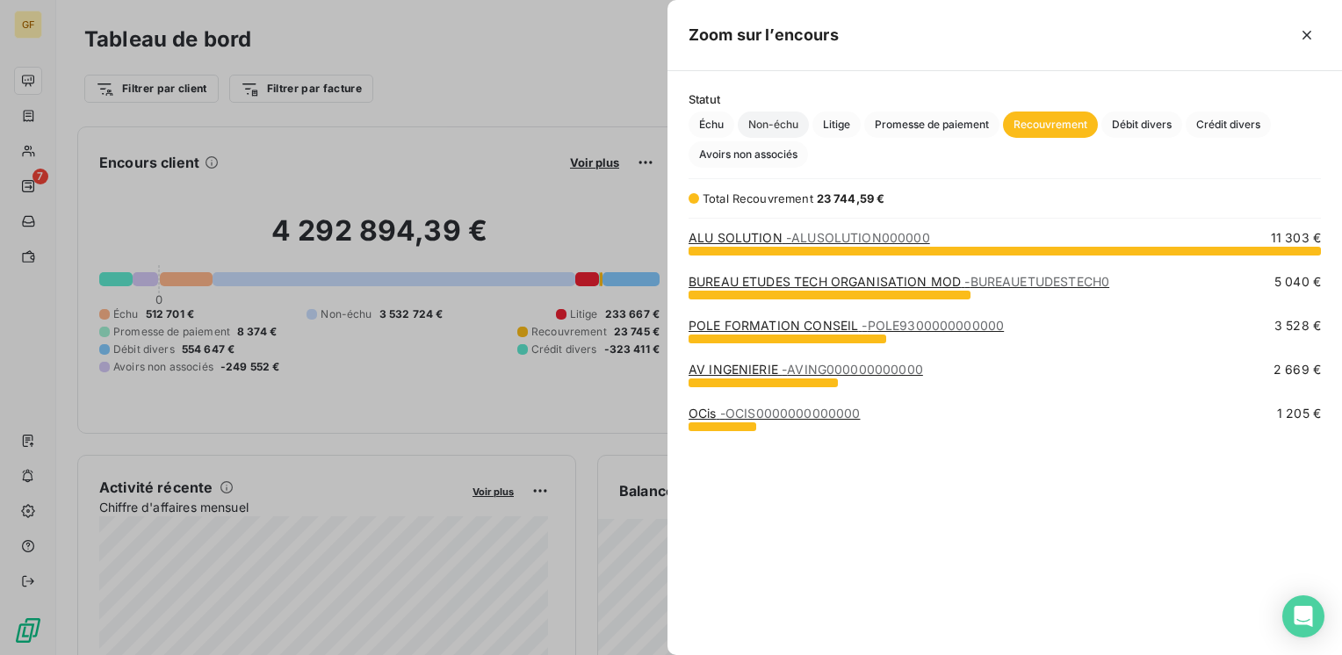
click at [772, 119] on span "Non-échu" at bounding box center [773, 125] width 71 height 26
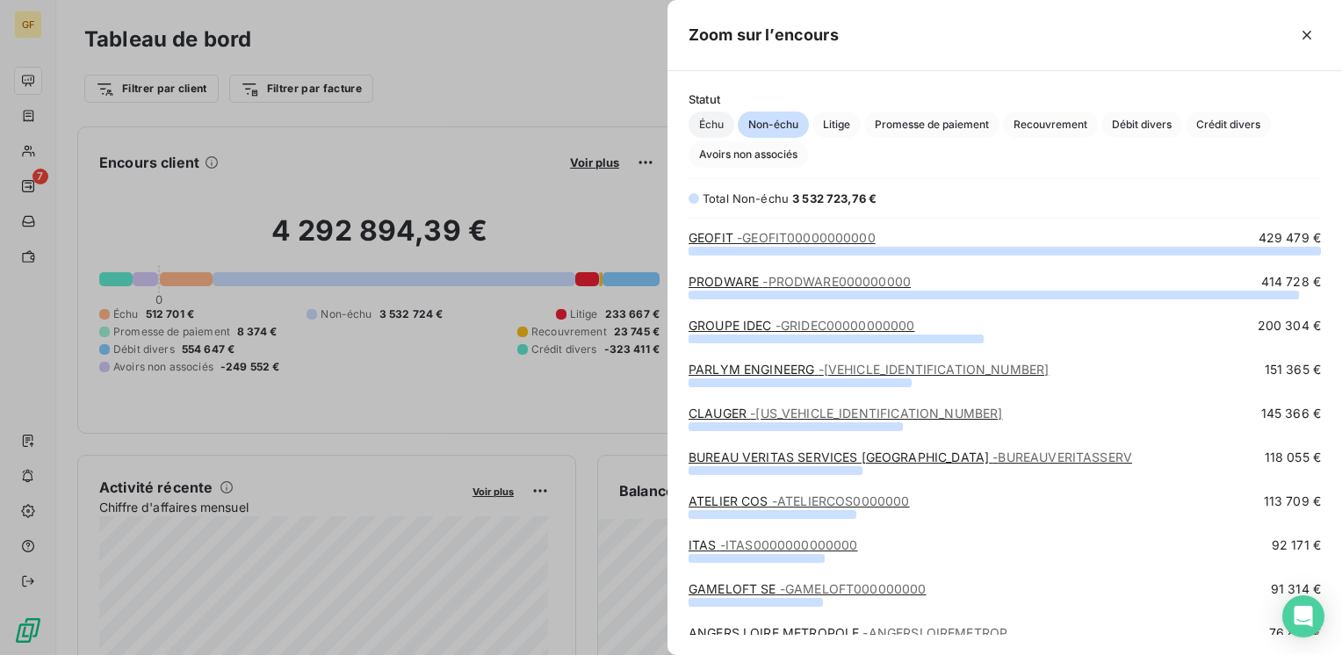
click at [715, 119] on span "Échu" at bounding box center [712, 125] width 46 height 26
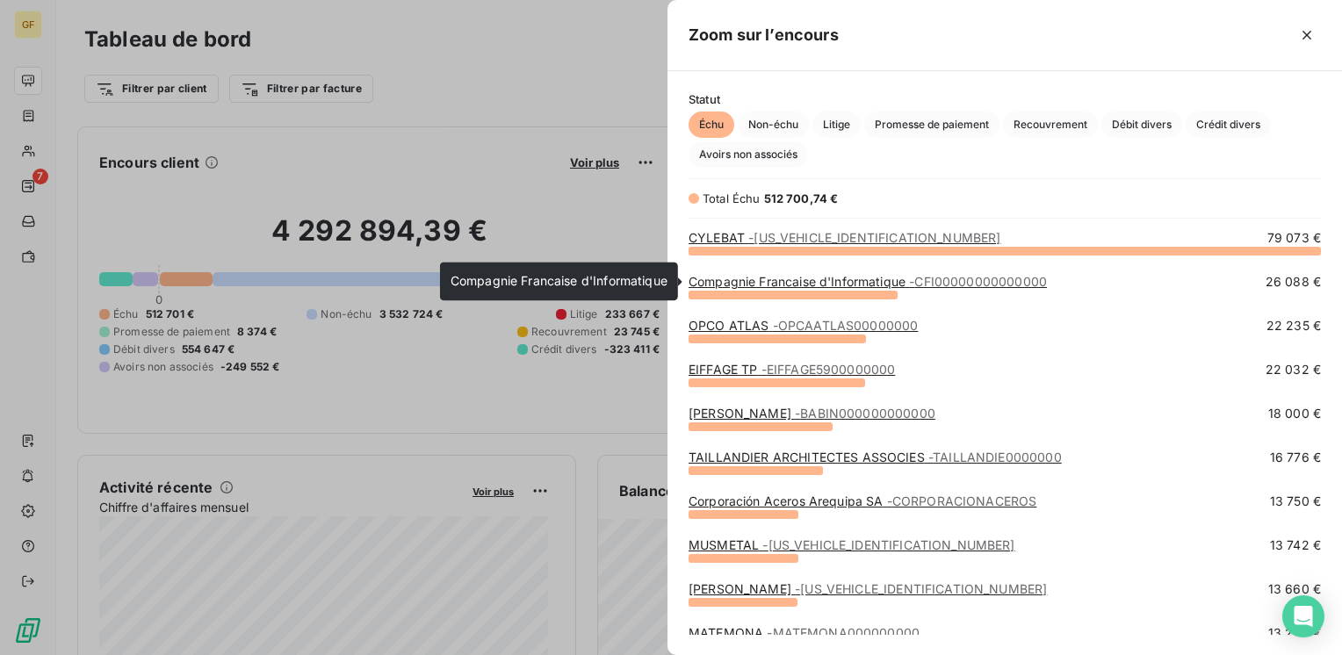
click at [815, 287] on link "Compagnie Francaise d'Informatique - CFI00000000000000" at bounding box center [868, 281] width 358 height 15
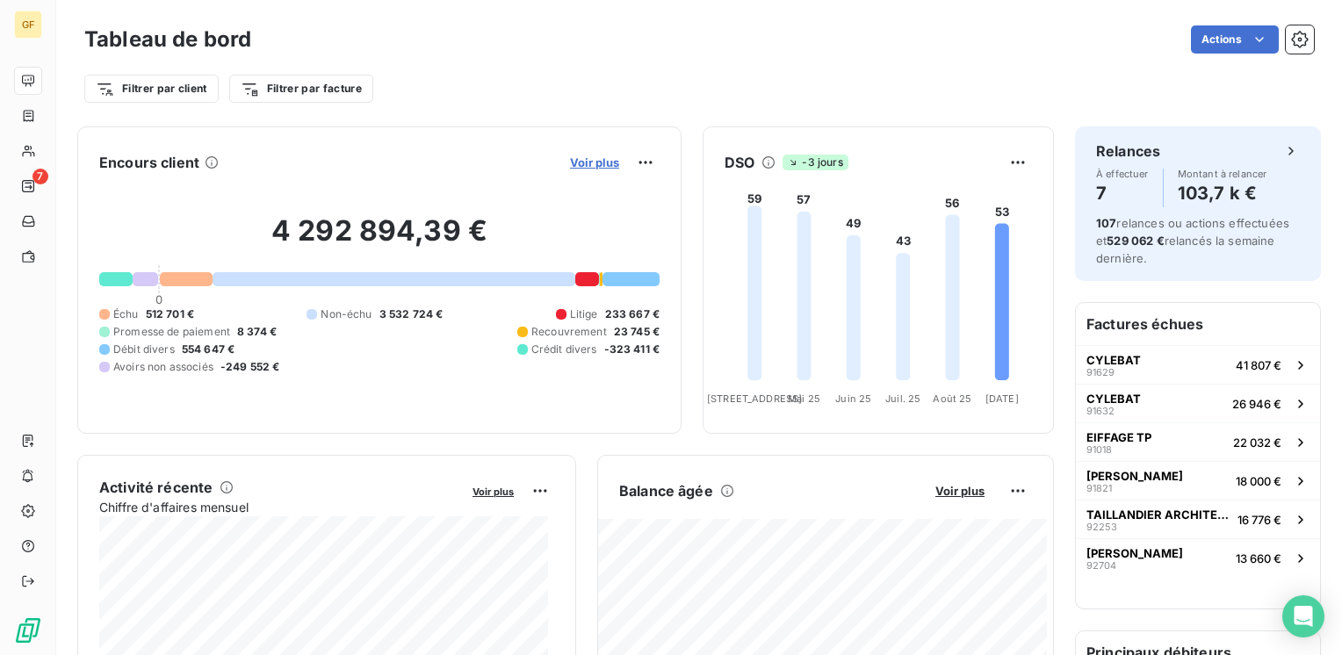
click at [580, 162] on span "Voir plus" at bounding box center [594, 162] width 49 height 14
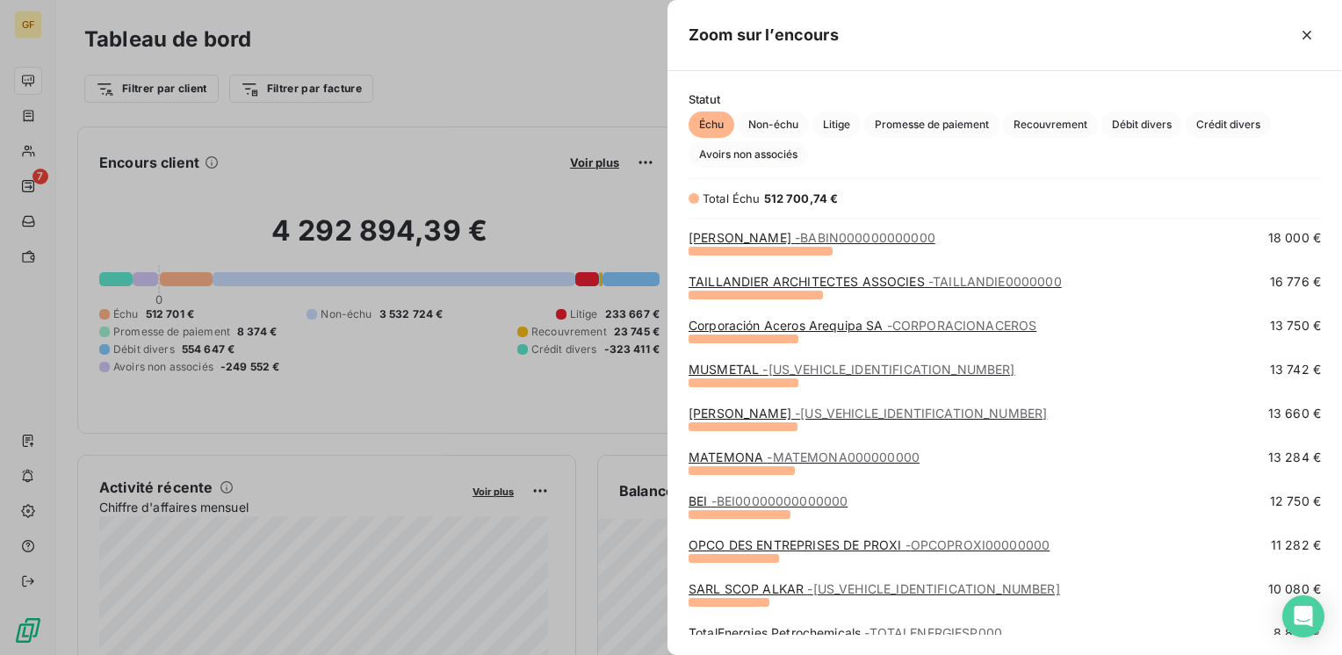
scroll to position [263, 0]
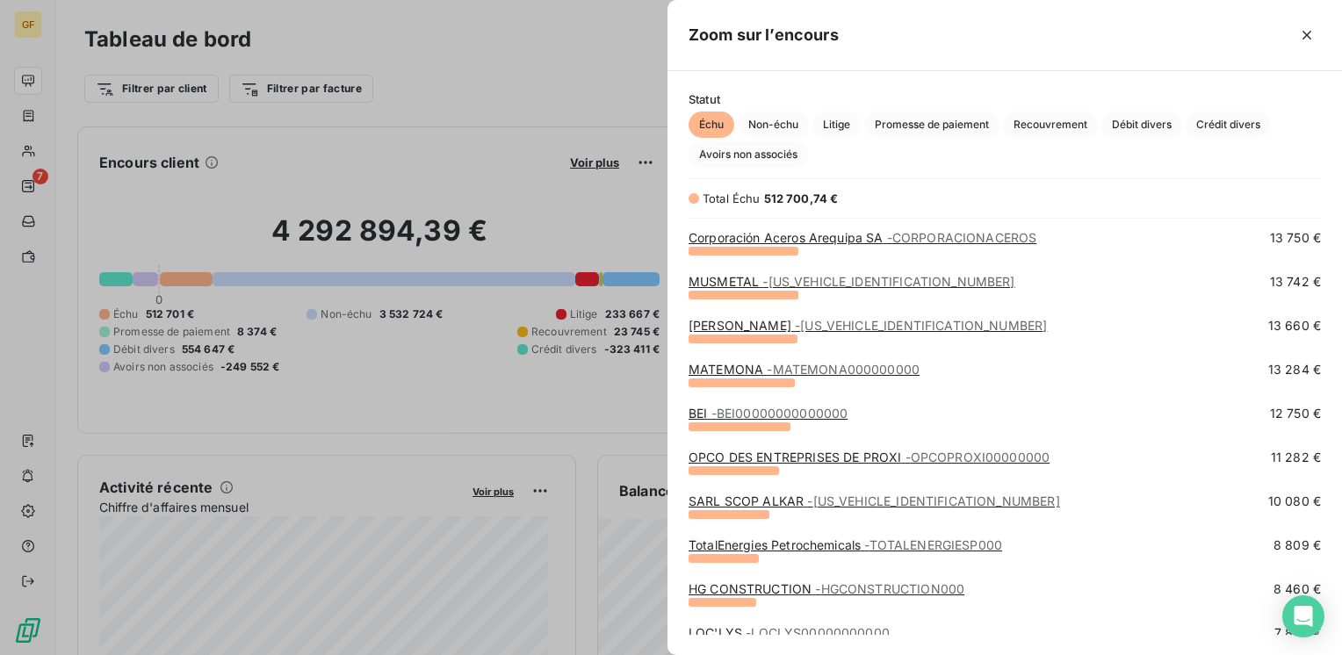
click at [734, 276] on link "MUSMETAL - [US_VEHICLE_IDENTIFICATION_NUMBER]" at bounding box center [852, 281] width 327 height 15
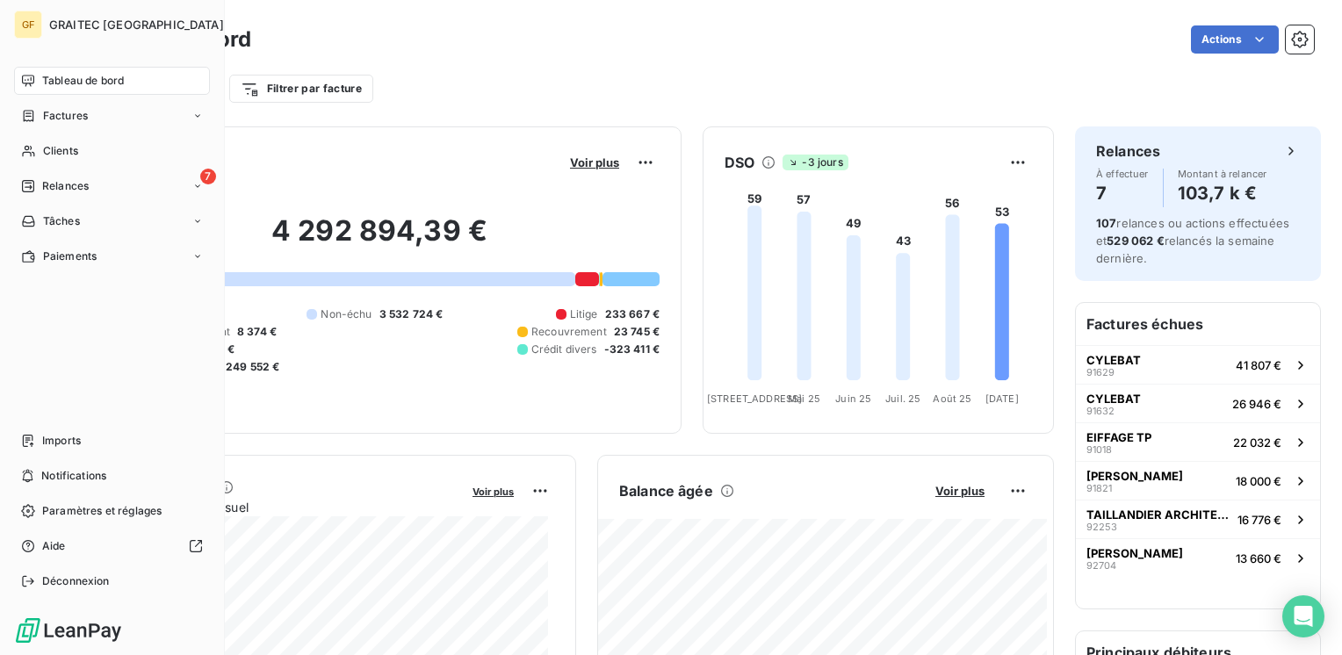
click at [59, 76] on span "Tableau de bord" at bounding box center [83, 81] width 82 height 16
